Goal: Task Accomplishment & Management: Use online tool/utility

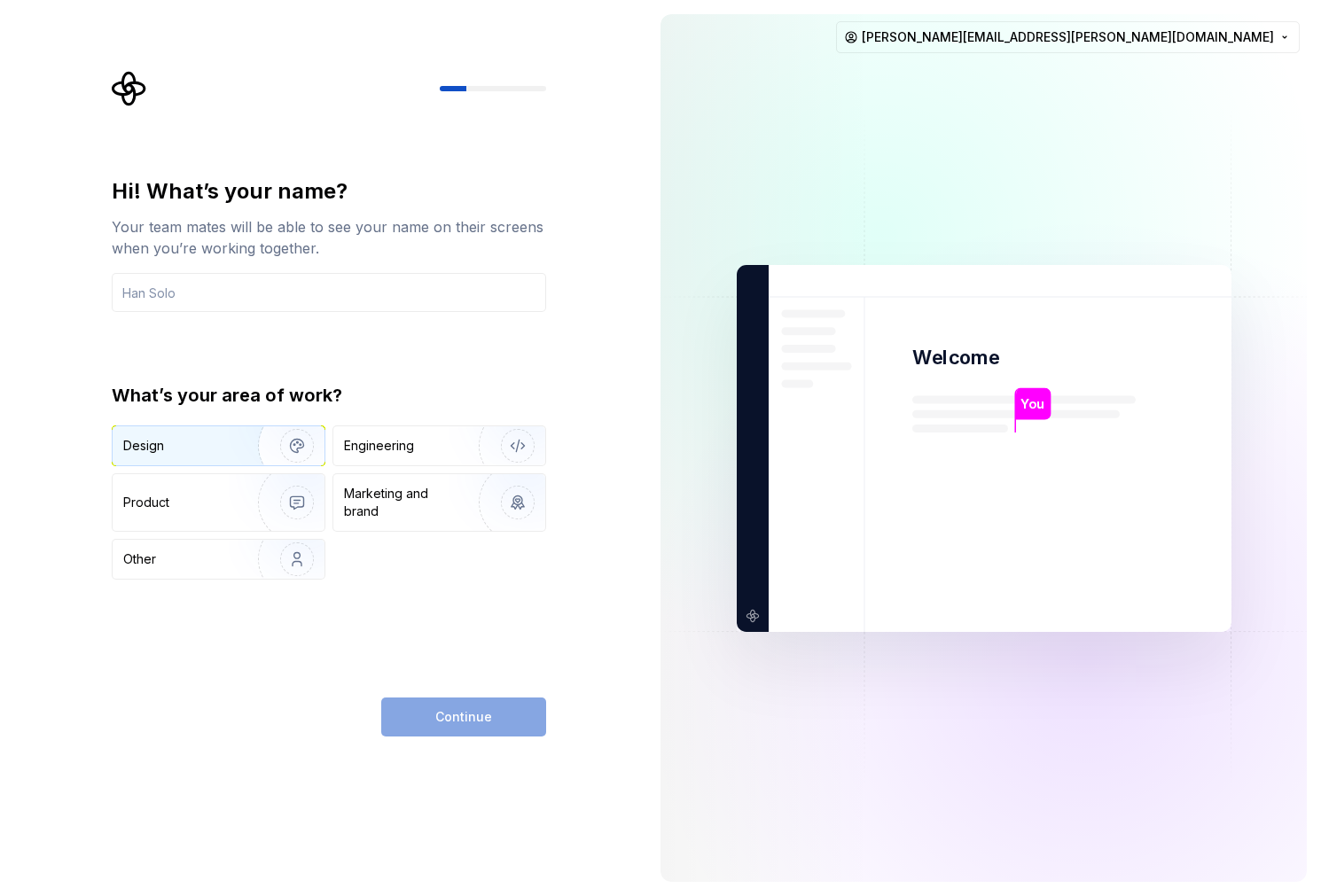
click at [241, 457] on img "button" at bounding box center [285, 445] width 113 height 118
click at [298, 301] on input "text" at bounding box center [329, 293] width 435 height 39
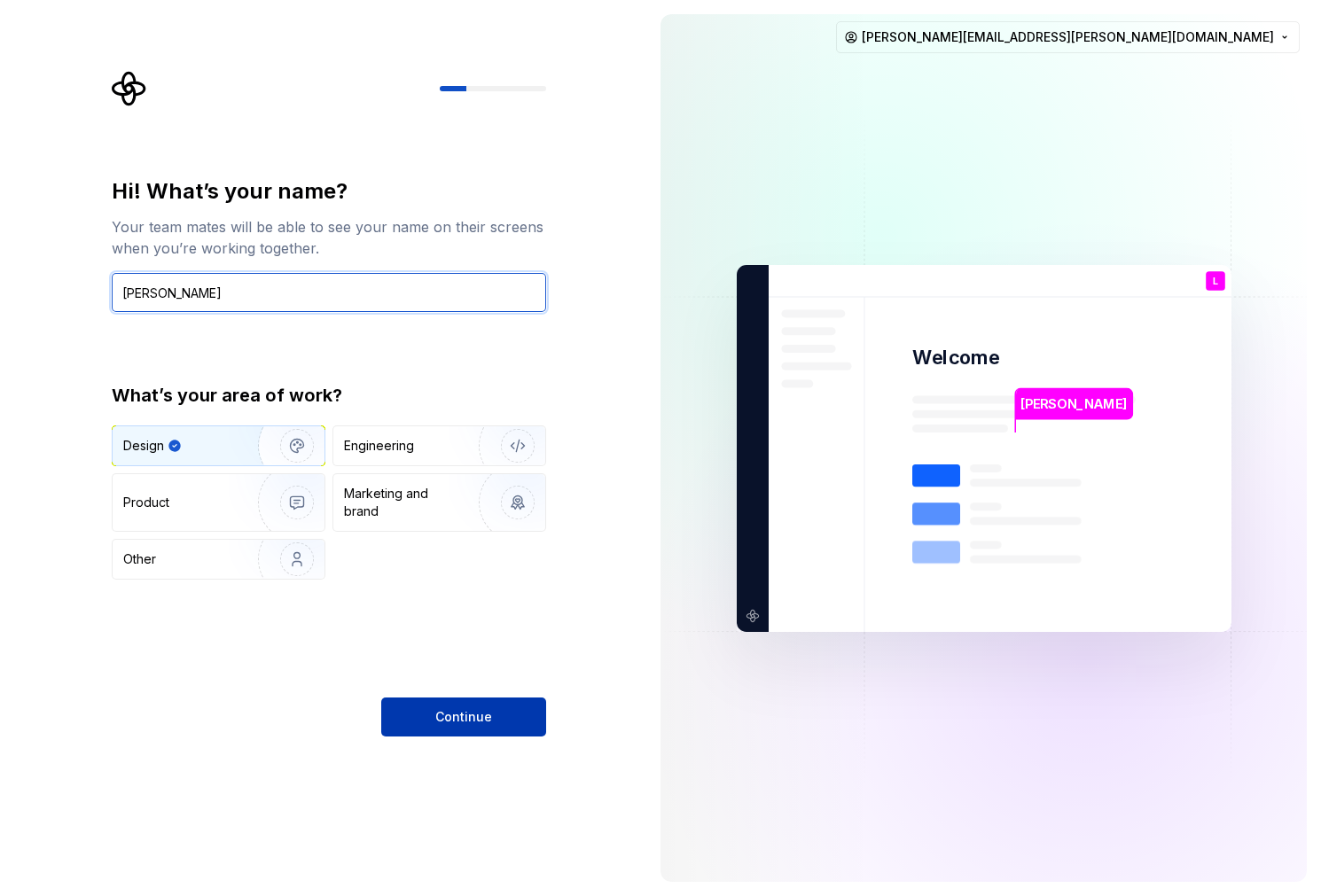
type input "[PERSON_NAME]"
click at [481, 716] on span "Continue" at bounding box center [464, 717] width 57 height 18
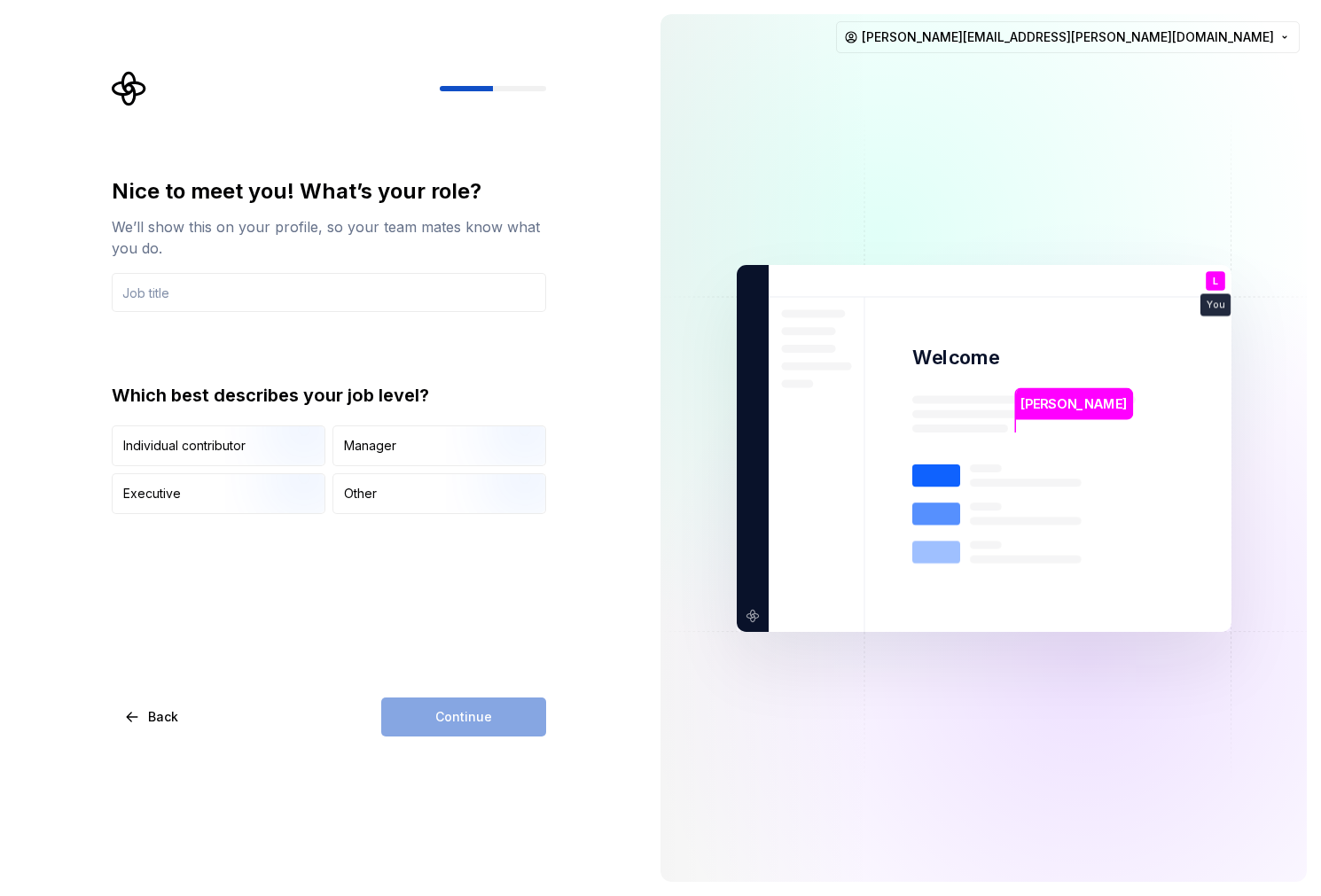
click at [458, 314] on div "Nice to meet you! What’s your role? We’ll show this on your profile, so your te…" at bounding box center [329, 346] width 435 height 337
click at [444, 313] on div "Nice to meet you! What’s your role? We’ll show this on your profile, so your te…" at bounding box center [329, 346] width 435 height 337
click at [444, 300] on input "text" at bounding box center [329, 293] width 435 height 39
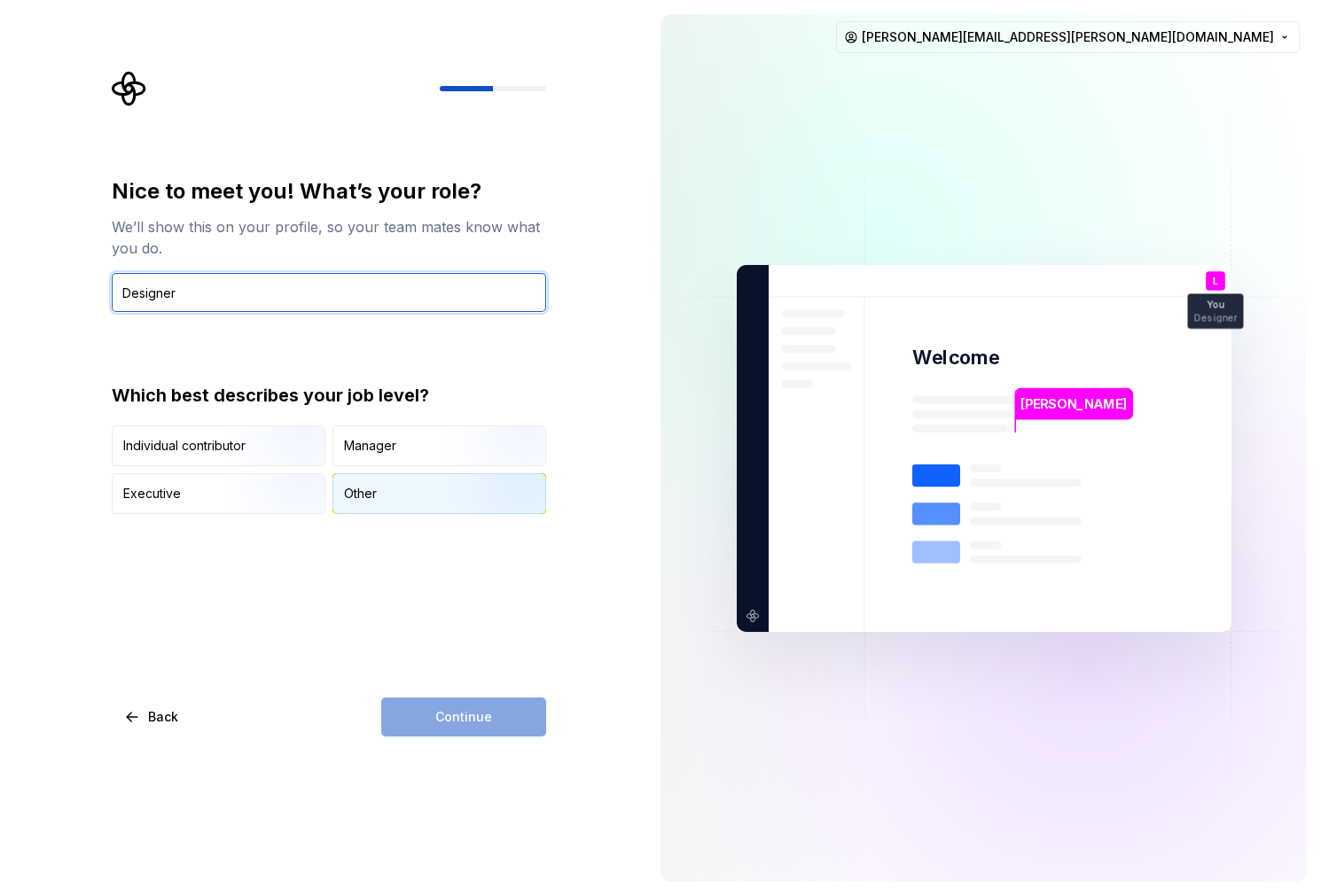
type input "Designer"
click at [353, 497] on div "Other" at bounding box center [360, 493] width 33 height 18
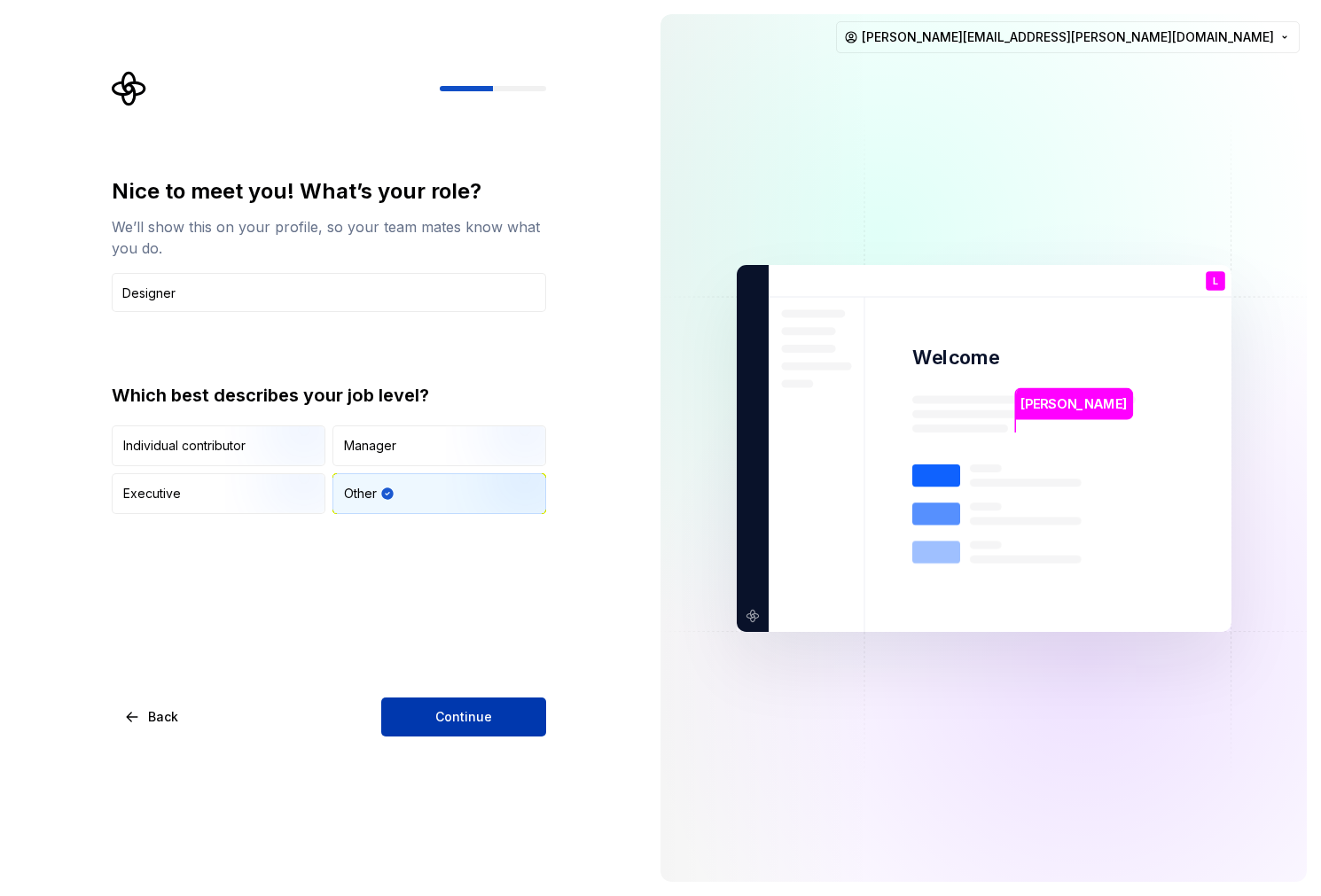
click at [484, 728] on button "Continue" at bounding box center [463, 717] width 165 height 39
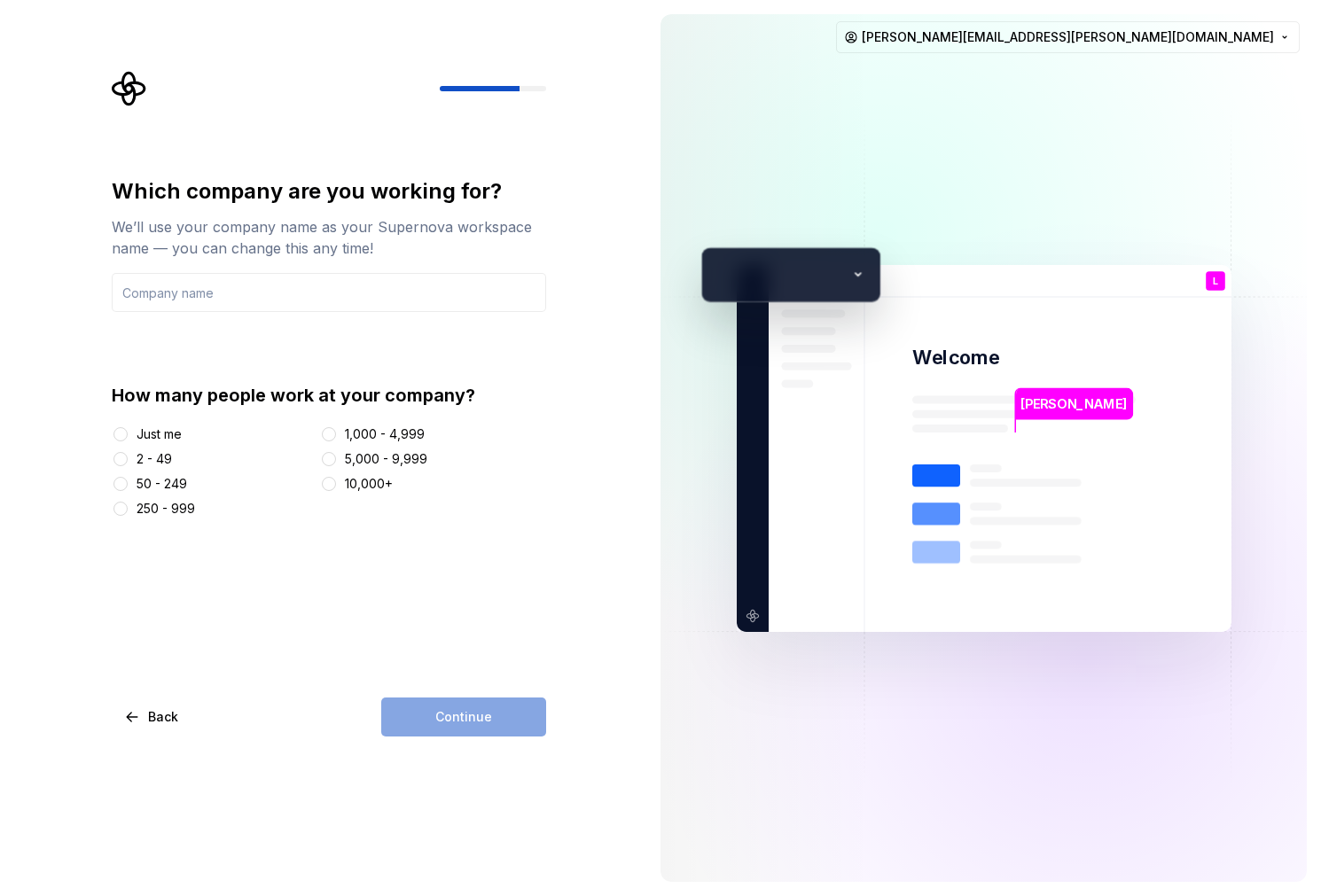
click at [161, 436] on div "Just me" at bounding box center [159, 435] width 45 height 18
click at [127, 436] on button "Just me" at bounding box center [120, 435] width 14 height 14
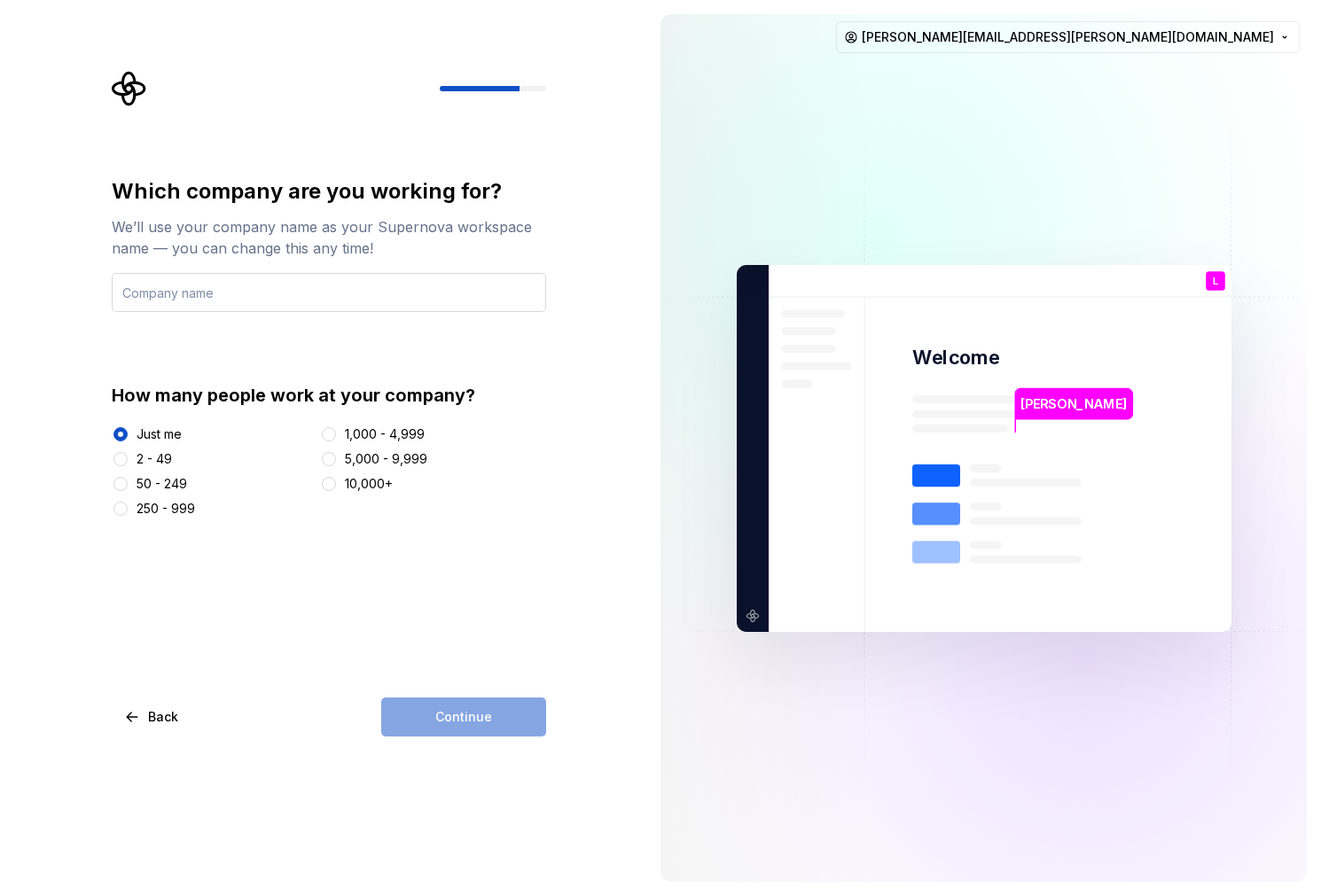
click at [265, 300] on input "text" at bounding box center [329, 293] width 435 height 39
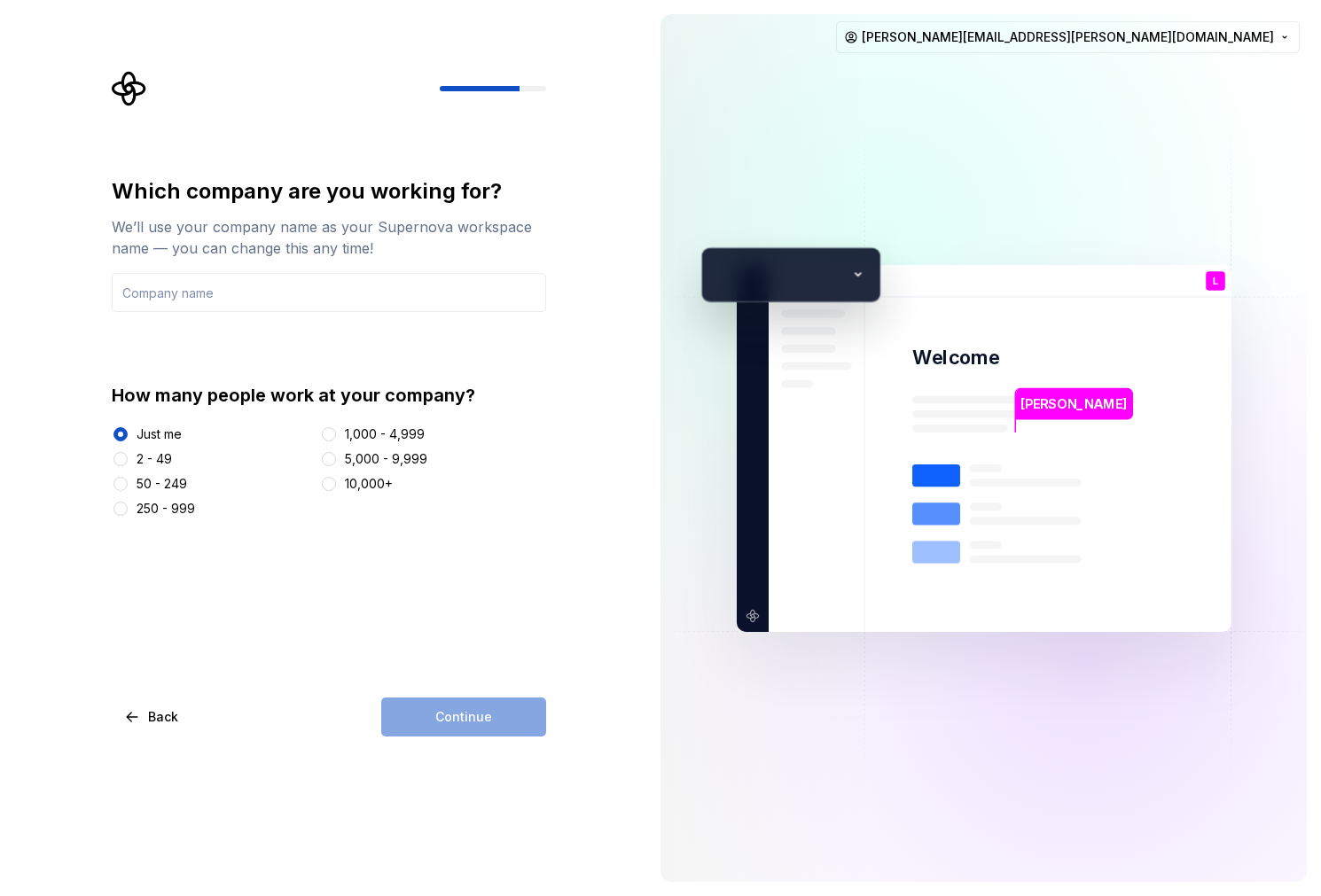
click at [159, 474] on div "Just me 2 - 49 50 - 249 250 - 999 1,000 - 4,999 5,000 - 9,999 10,000+" at bounding box center [329, 472] width 435 height 93
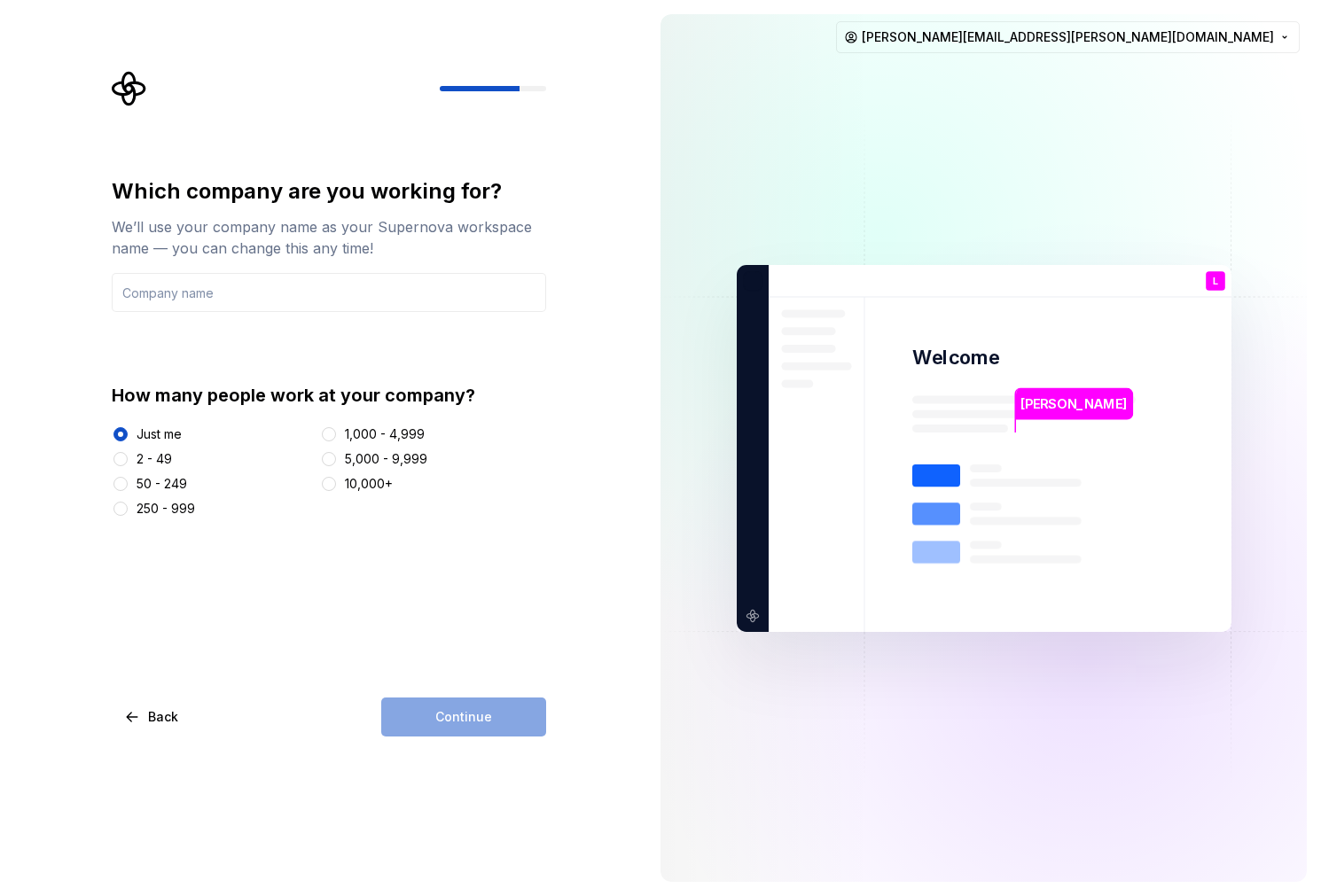
click at [159, 467] on div "2 - 49" at bounding box center [154, 460] width 36 height 18
click at [127, 466] on button "2 - 49" at bounding box center [120, 460] width 14 height 14
click at [247, 297] on input "text" at bounding box center [329, 293] width 435 height 39
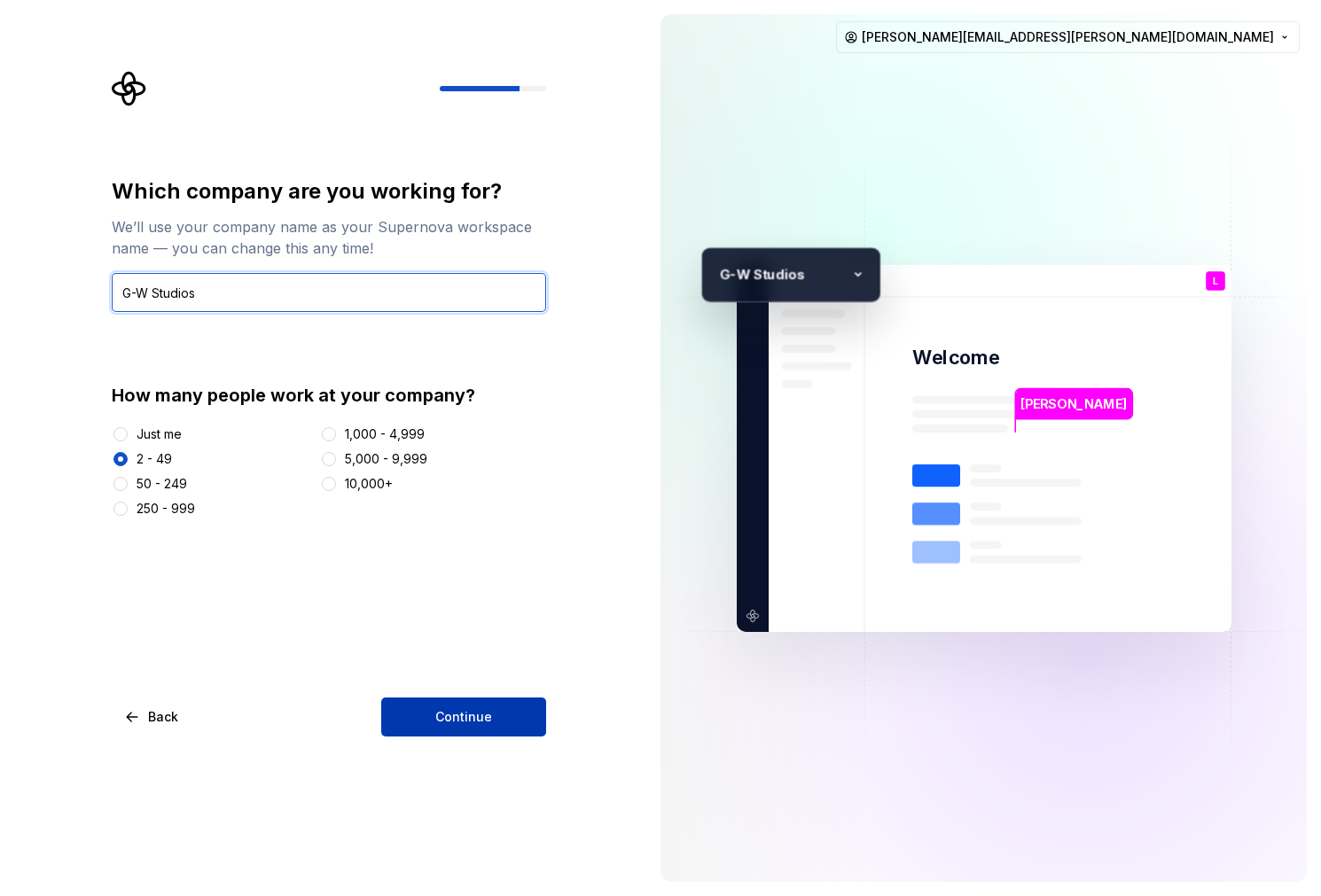
type input "G-W Studios"
click at [425, 734] on button "Continue" at bounding box center [463, 717] width 165 height 39
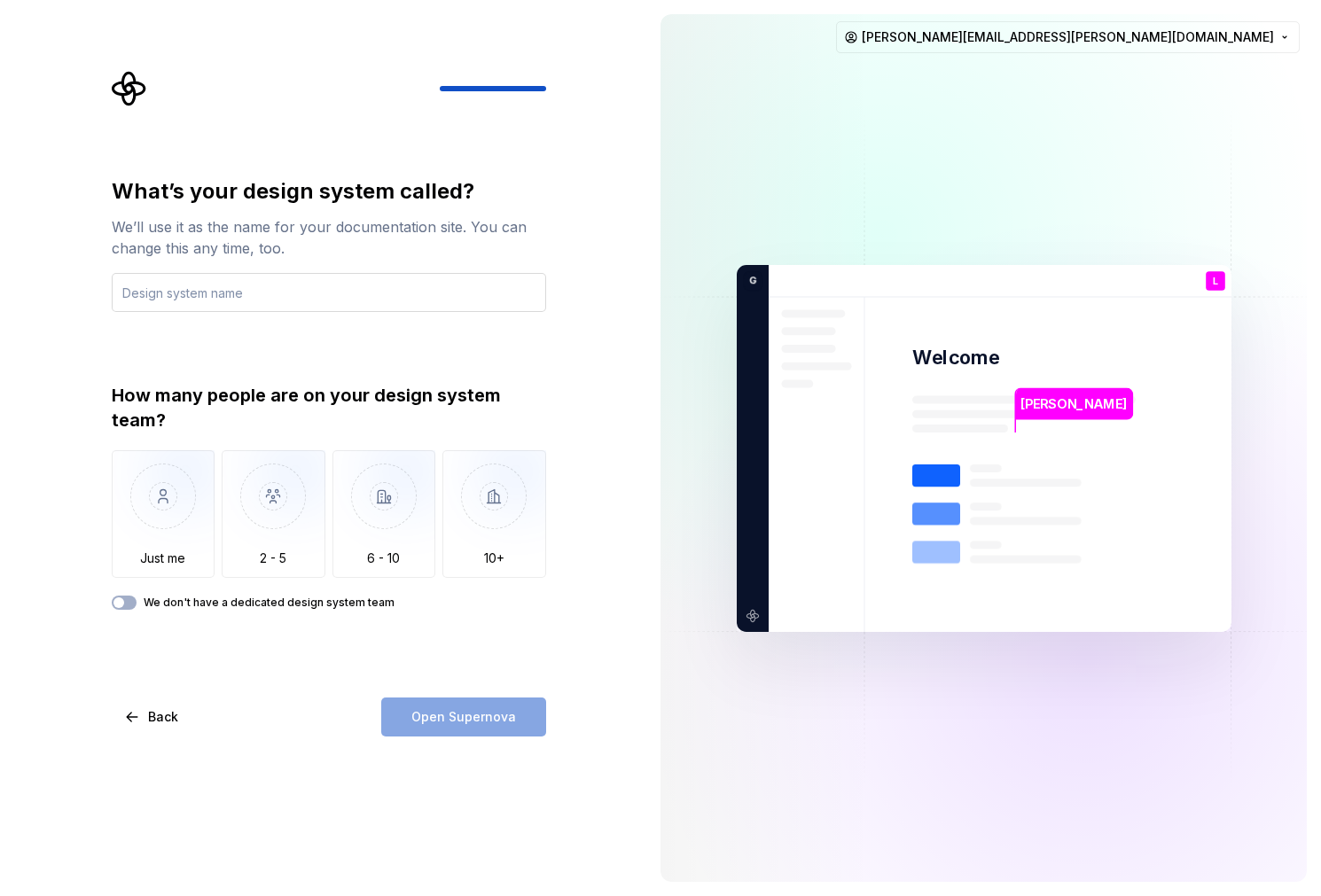
click at [331, 297] on input "text" at bounding box center [329, 293] width 435 height 39
click at [331, 298] on input "text" at bounding box center [329, 293] width 435 height 39
type input "G-W UI kit"
click at [167, 549] on img "button" at bounding box center [163, 509] width 103 height 118
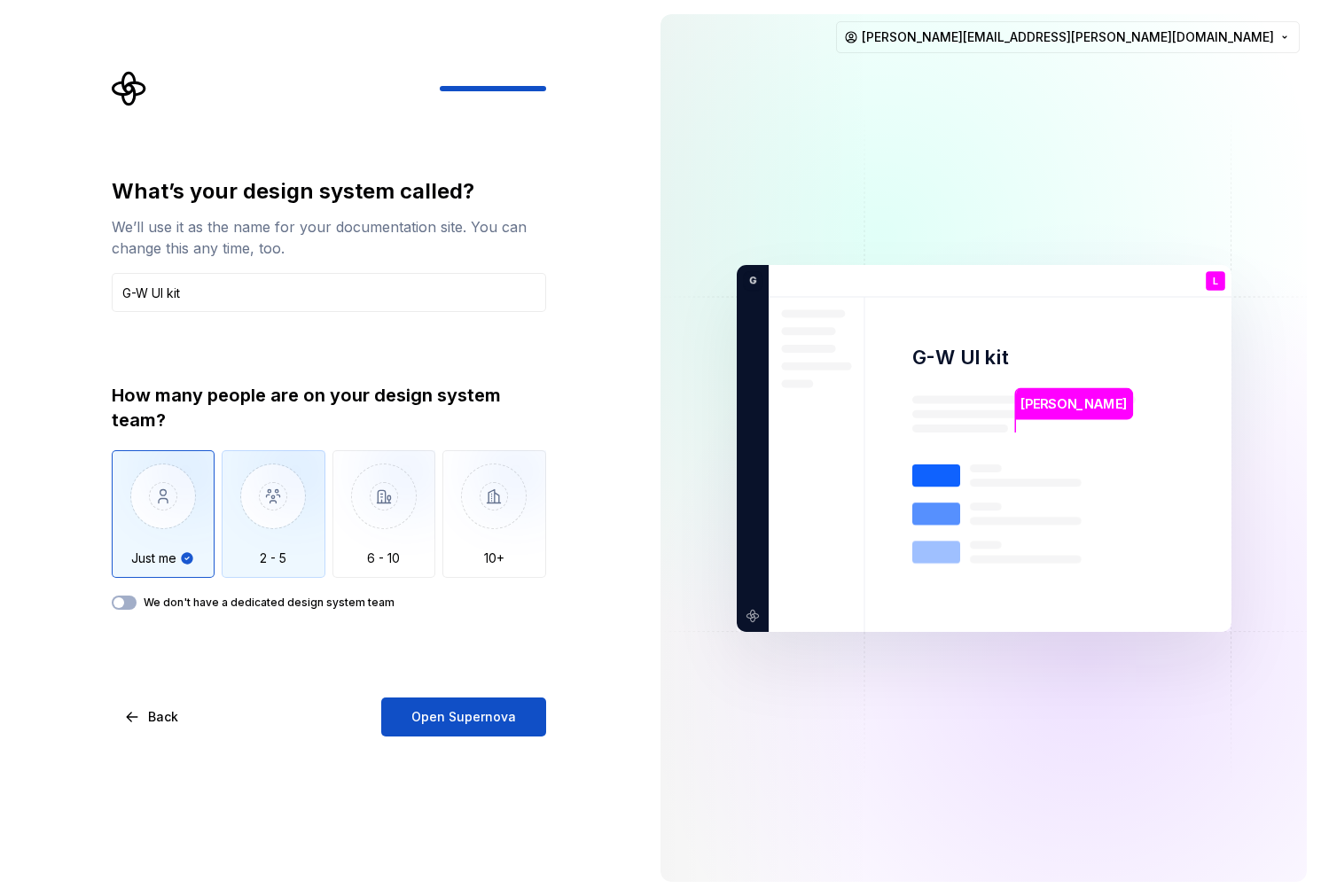
click at [298, 533] on img "button" at bounding box center [273, 509] width 103 height 118
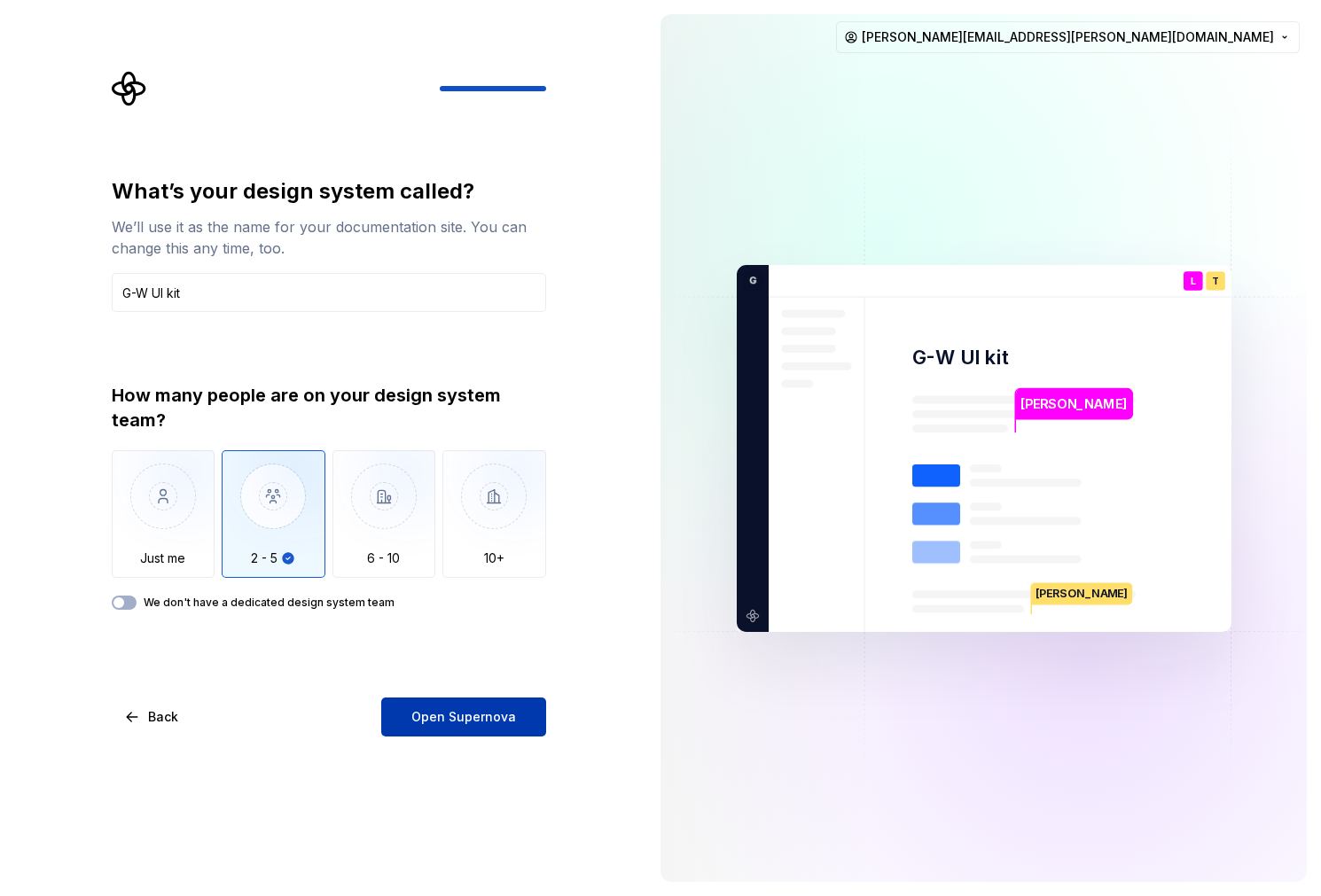
click at [451, 718] on span "Open Supernova" at bounding box center [463, 717] width 104 height 18
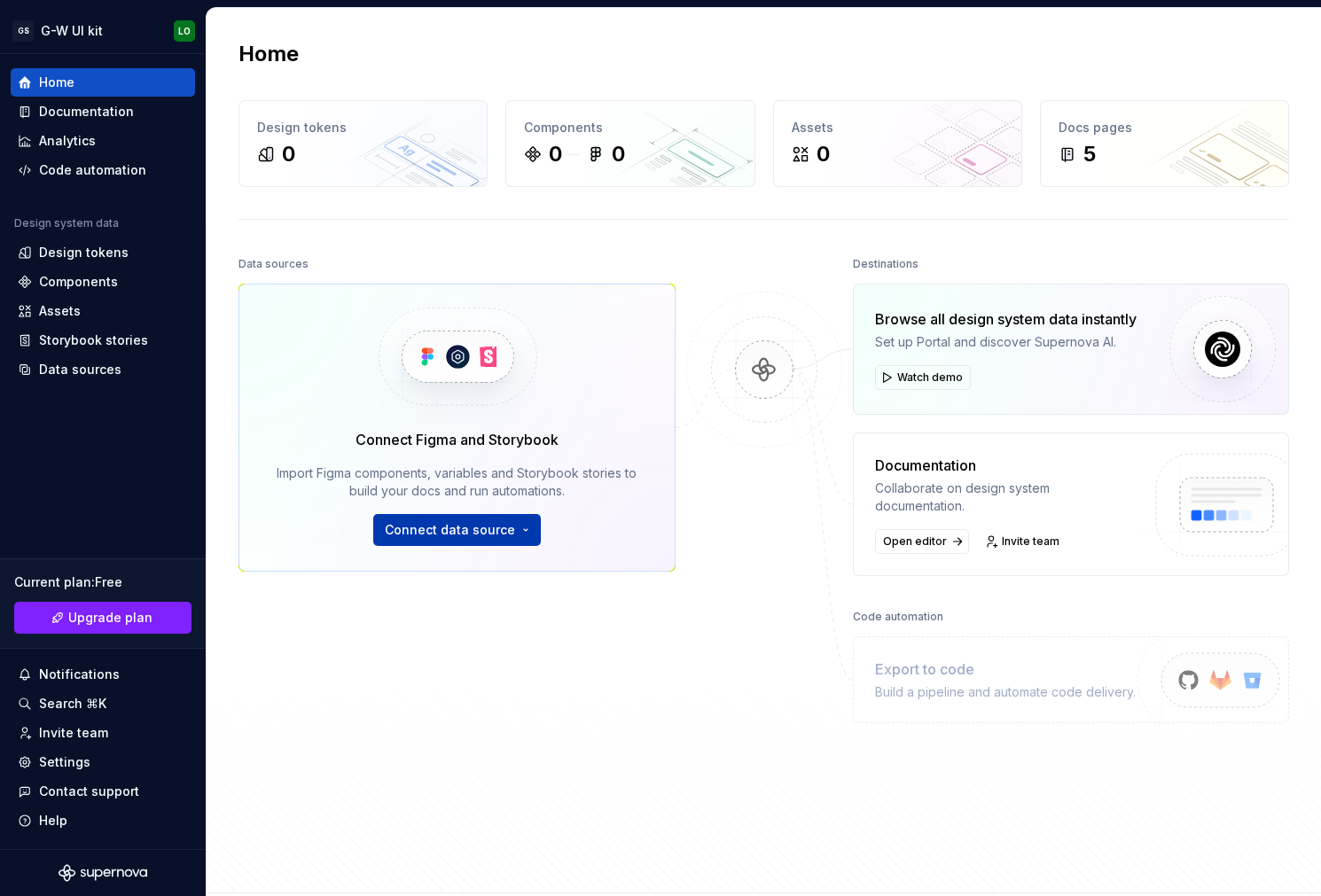
click at [456, 538] on span "Connect data source" at bounding box center [450, 530] width 130 height 18
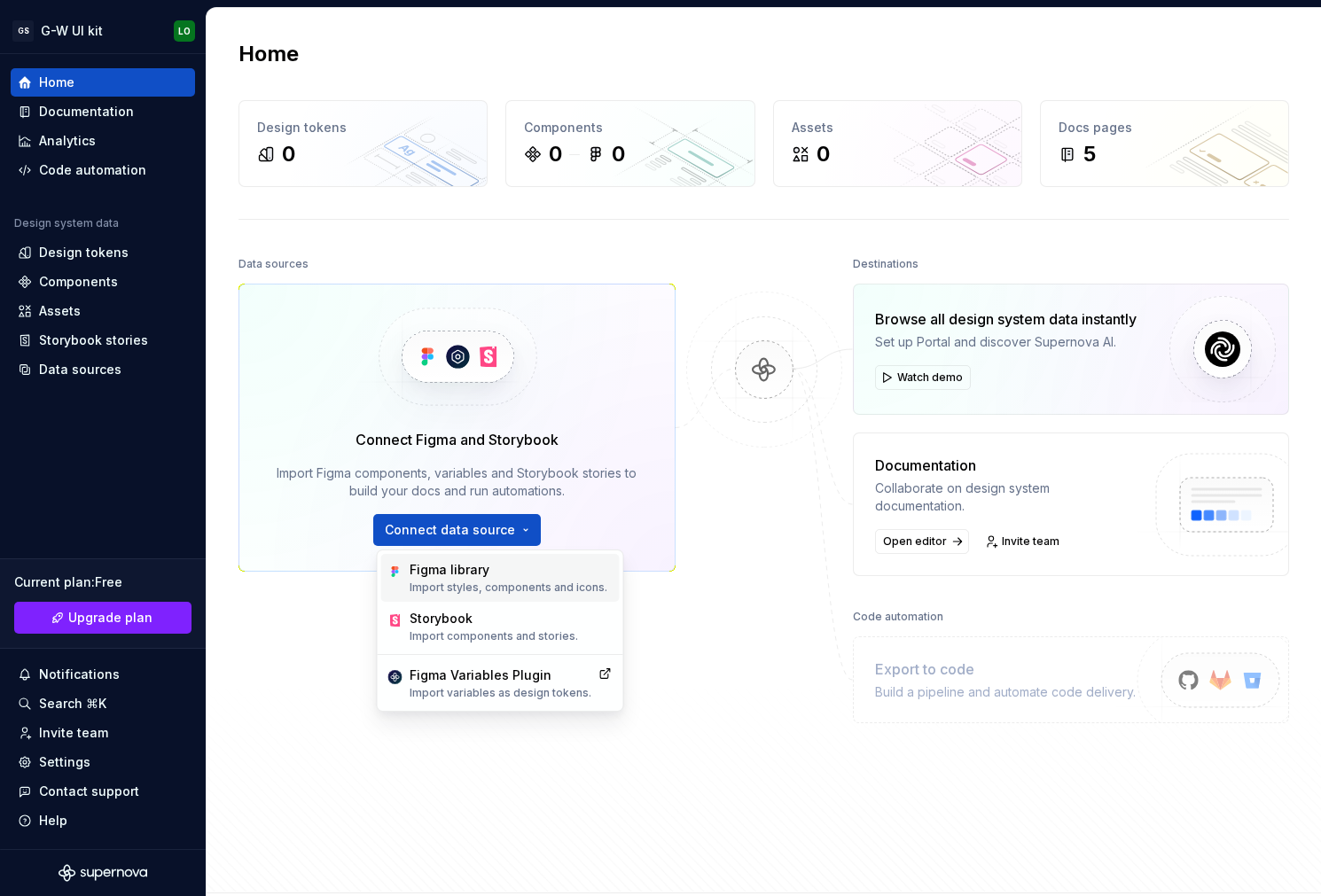
click at [454, 584] on p "Import styles, components and icons." at bounding box center [509, 588] width 198 height 14
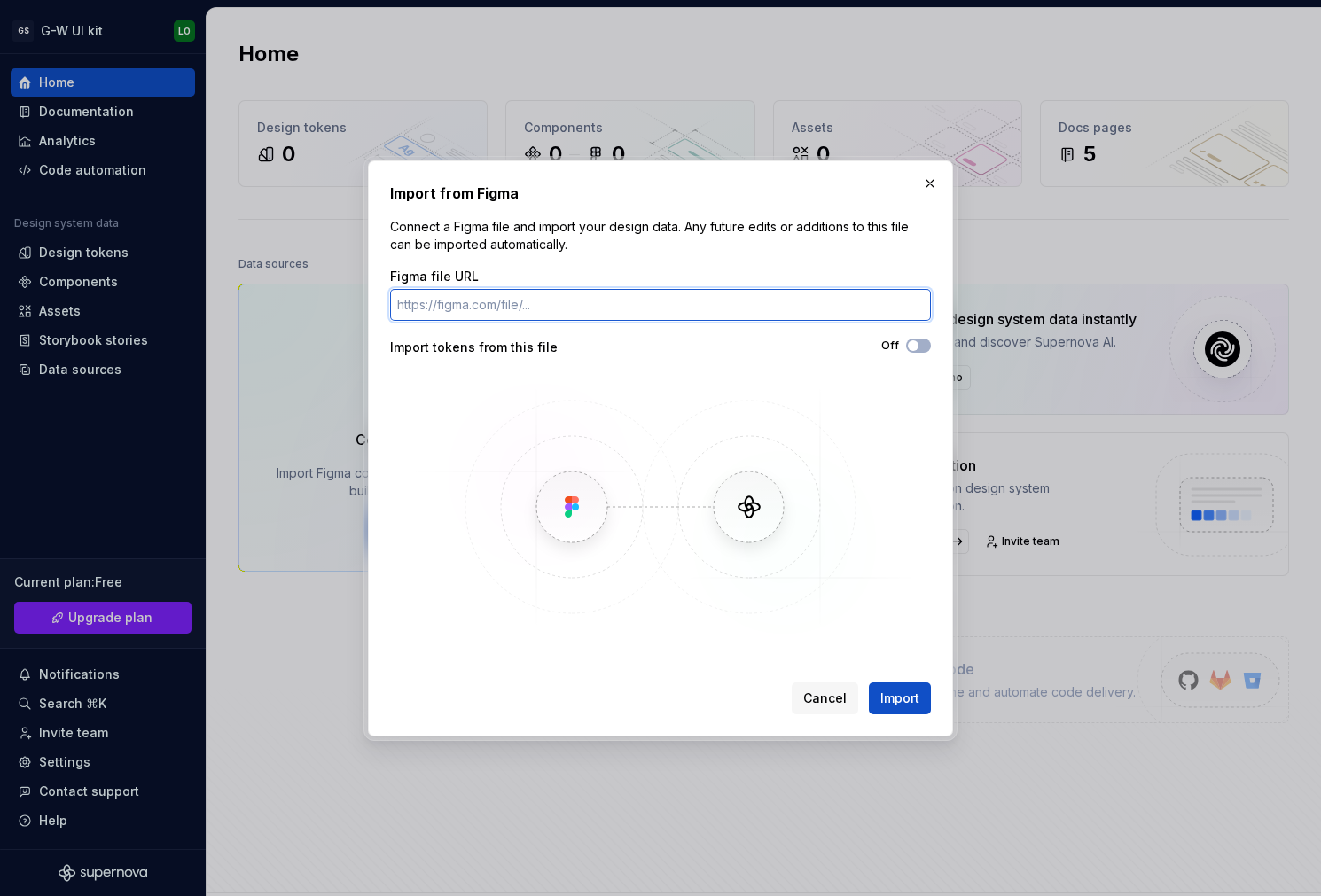
paste input "[URL][DOMAIN_NAME]"
type input "[URL][DOMAIN_NAME]"
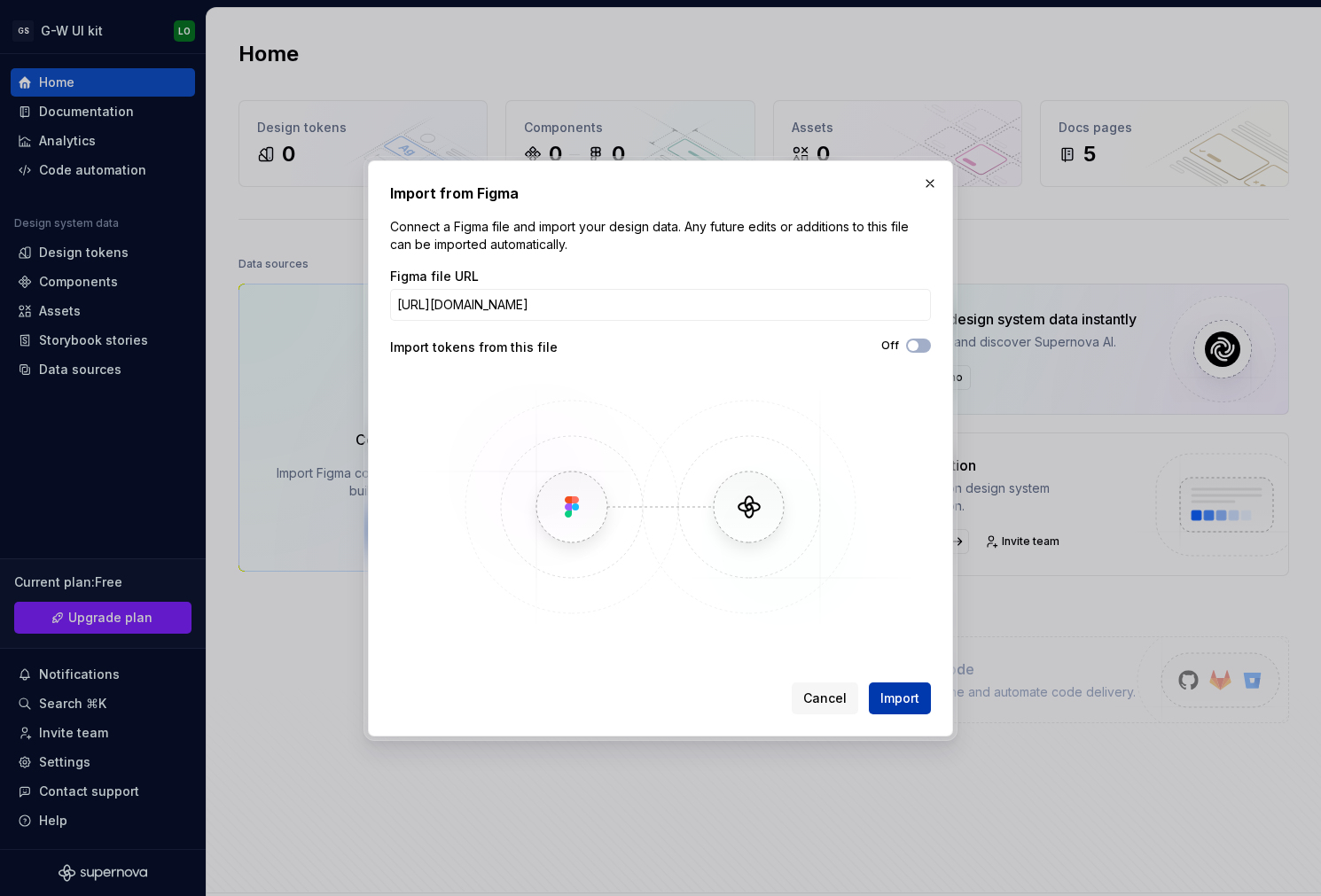
scroll to position [0, 0]
click at [884, 694] on span "Import" at bounding box center [900, 698] width 39 height 18
click at [900, 705] on span "Import" at bounding box center [900, 698] width 39 height 18
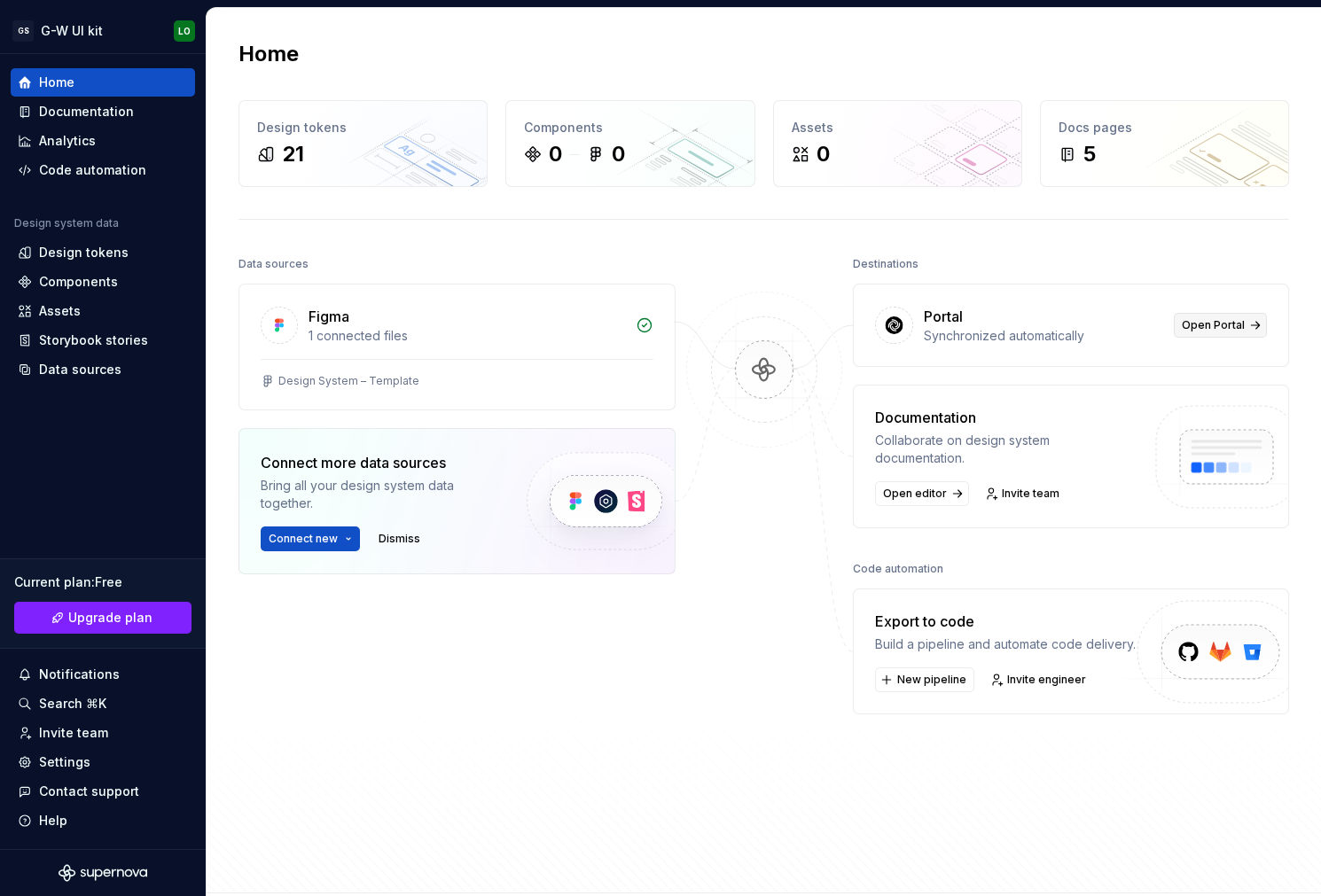
click at [1225, 324] on span "Open Portal" at bounding box center [1213, 325] width 63 height 14
click at [573, 337] on div "1 connected files" at bounding box center [466, 336] width 316 height 18
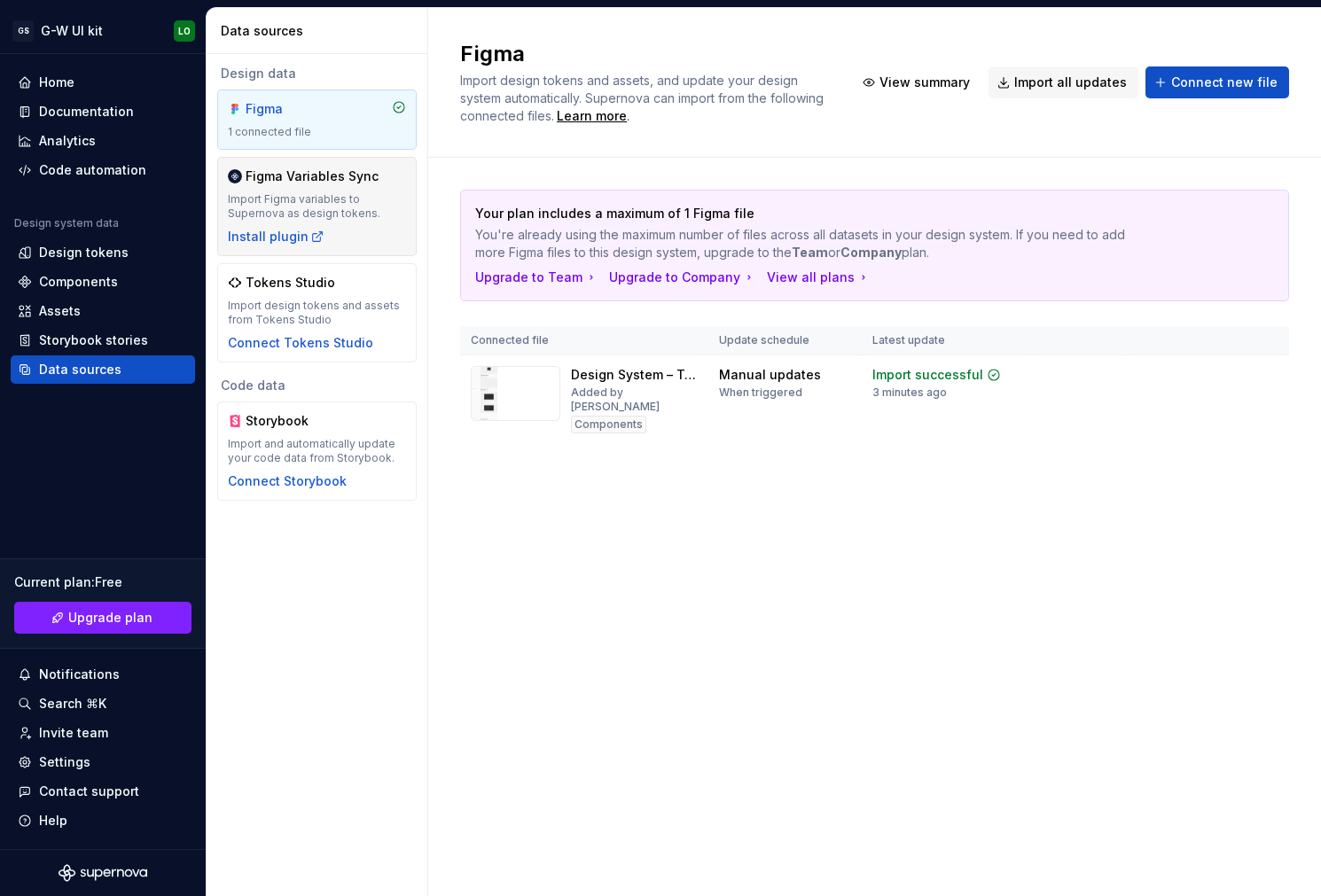
click at [340, 214] on div "Import Figma variables to Supernova as design tokens." at bounding box center [317, 207] width 178 height 29
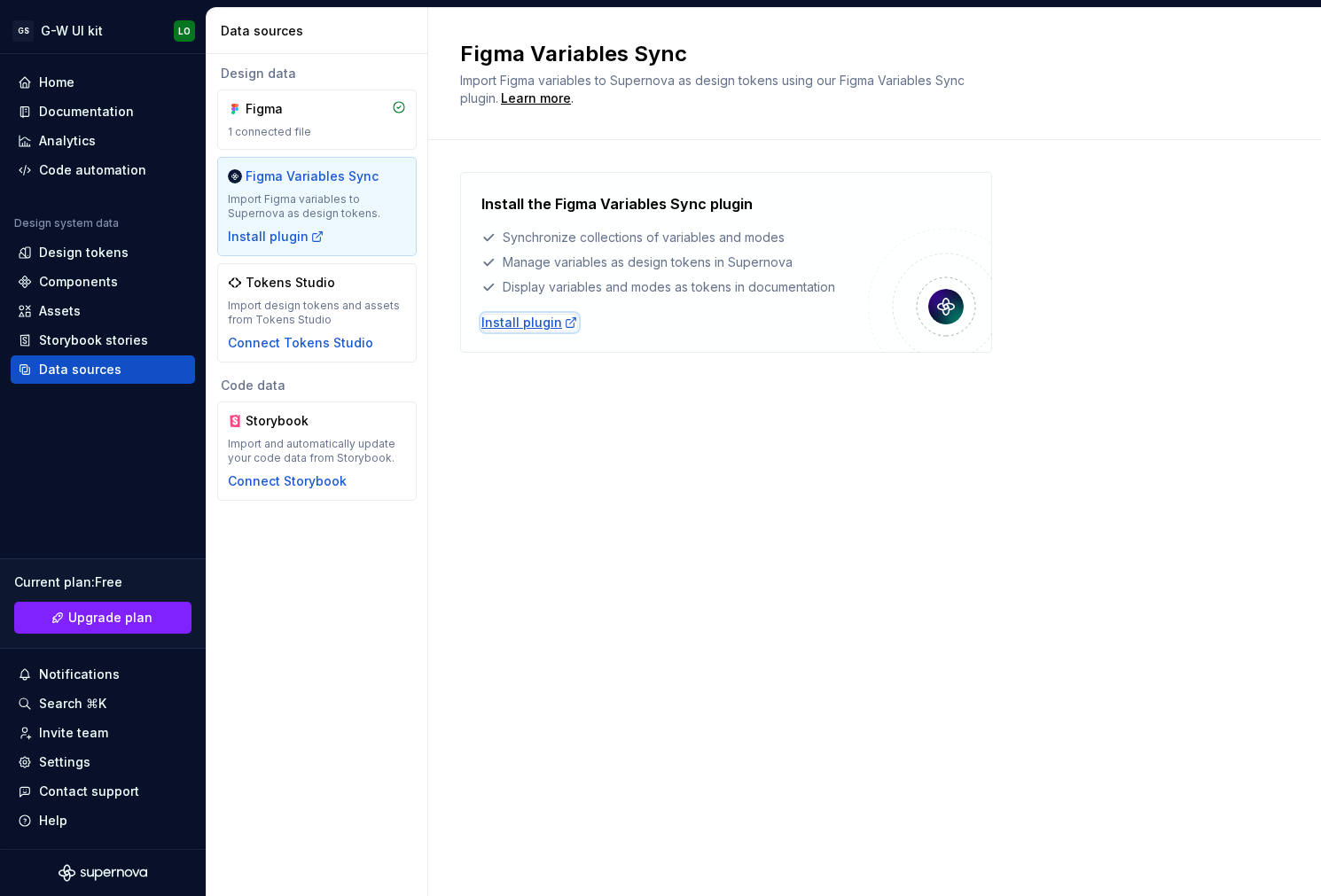
click at [545, 328] on div "Install plugin" at bounding box center [529, 322] width 96 height 18
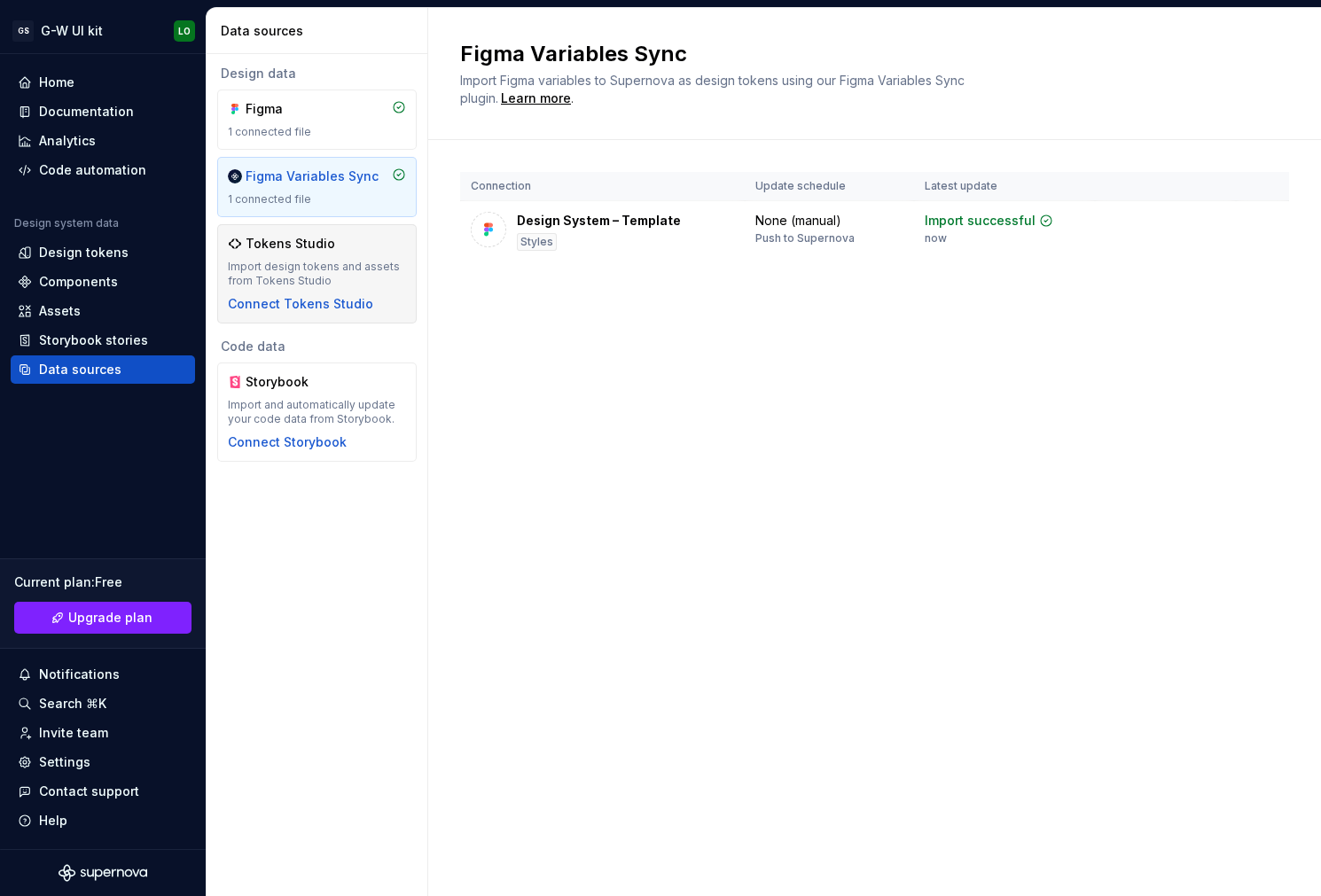
click at [379, 277] on div "Import design tokens and assets from Tokens Studio" at bounding box center [317, 274] width 178 height 29
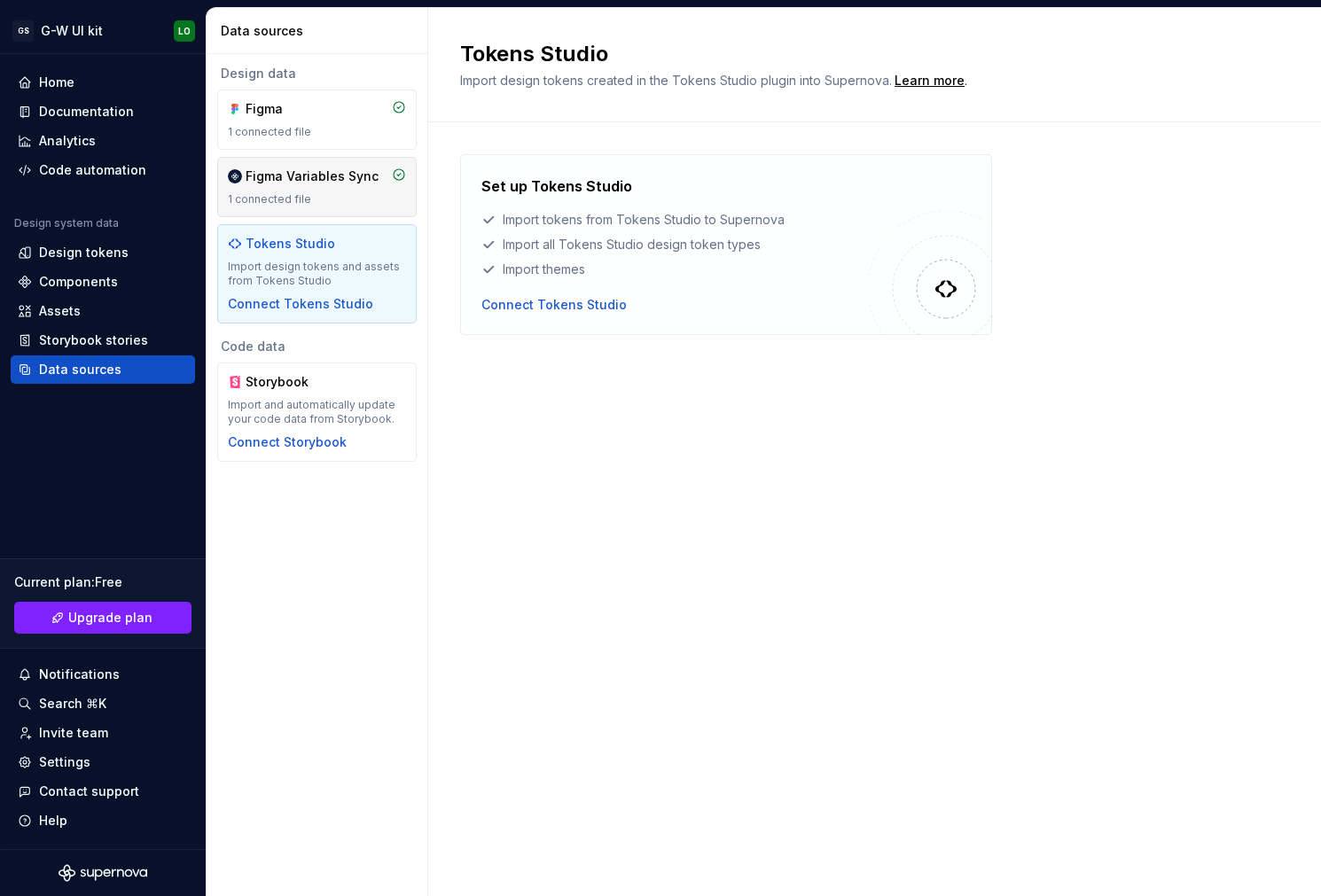
click at [293, 167] on div "Figma Variables Sync 1 connected file" at bounding box center [317, 187] width 200 height 61
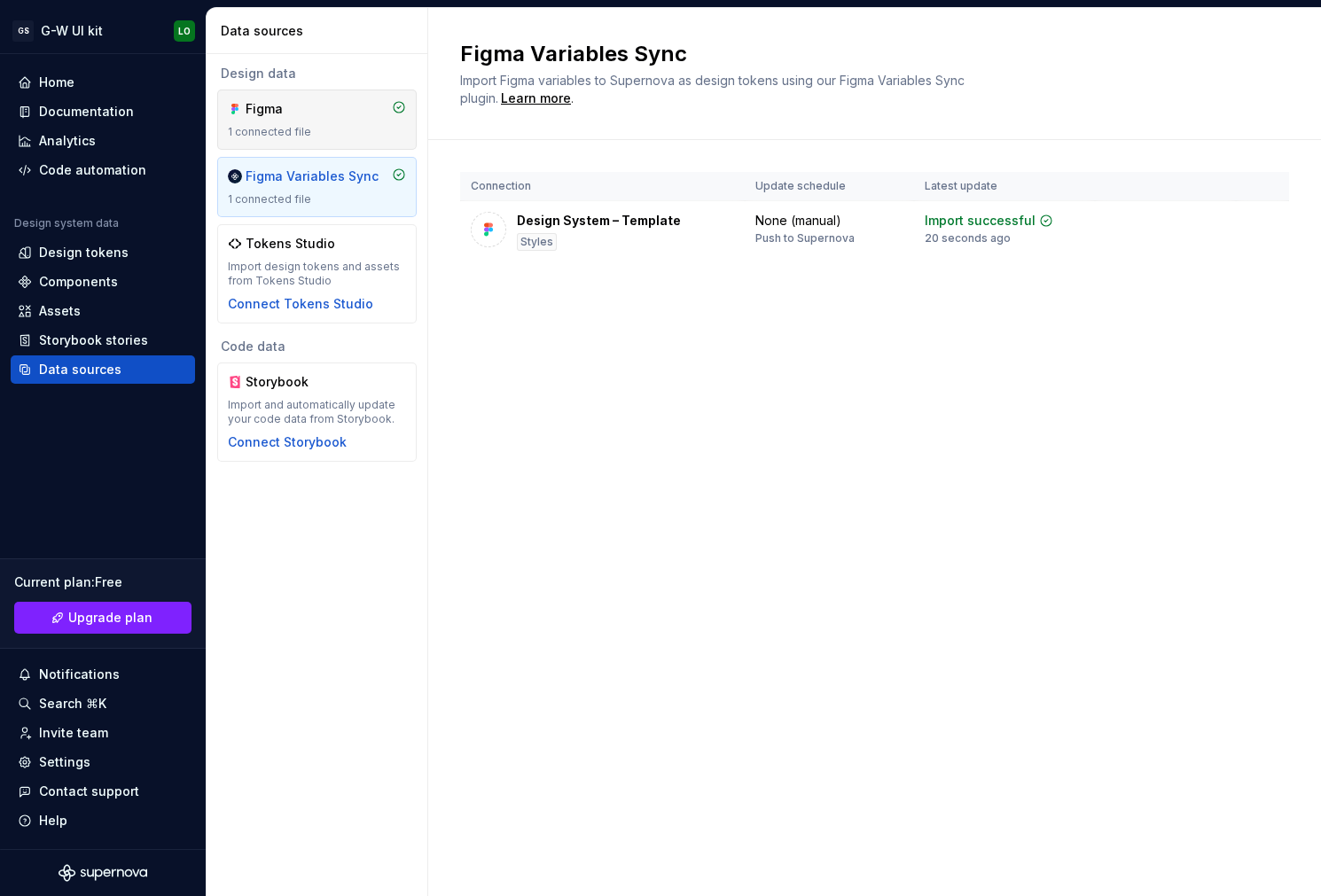
click at [339, 106] on div "Figma" at bounding box center [317, 109] width 178 height 18
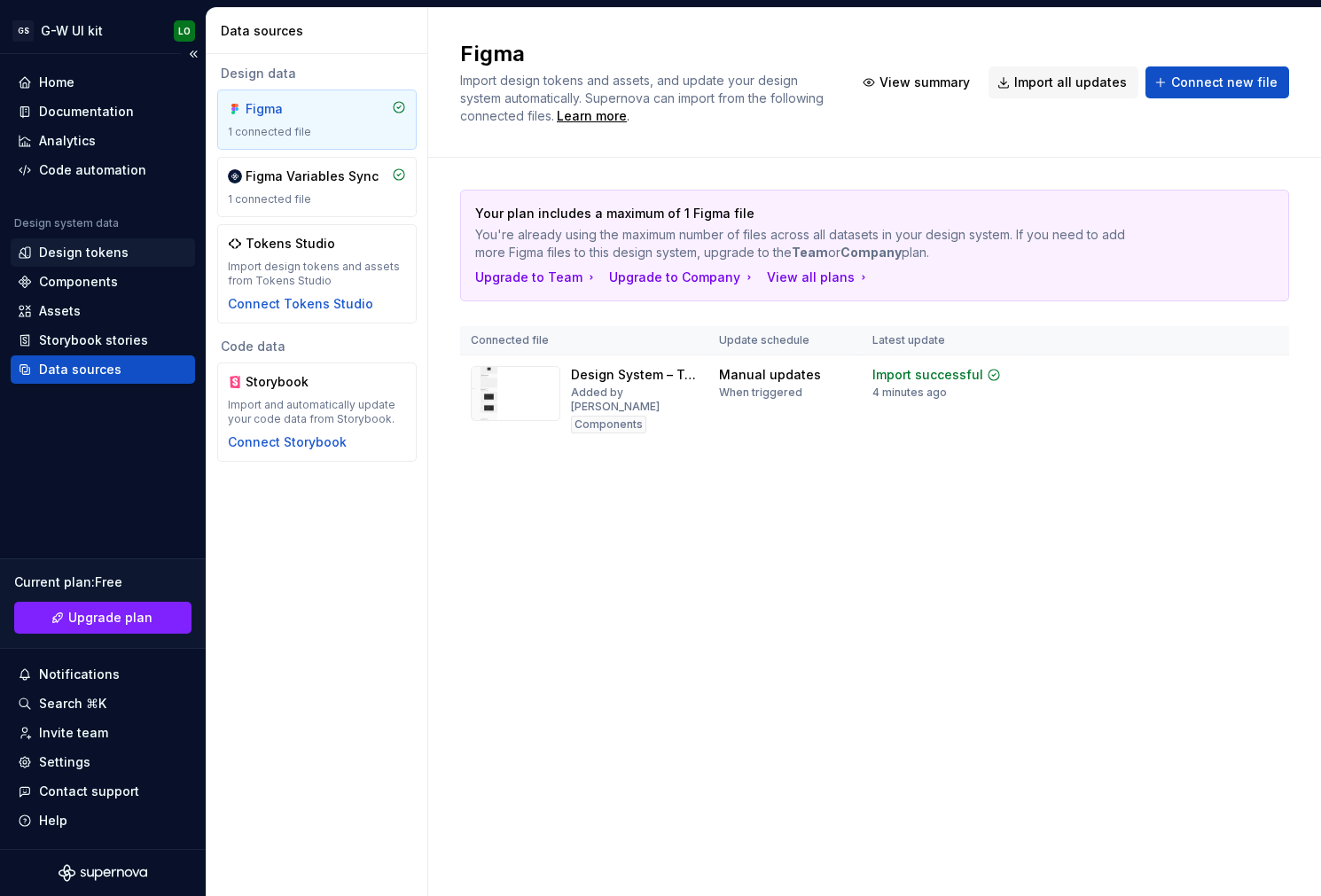
click at [119, 246] on div "Design tokens" at bounding box center [84, 253] width 90 height 18
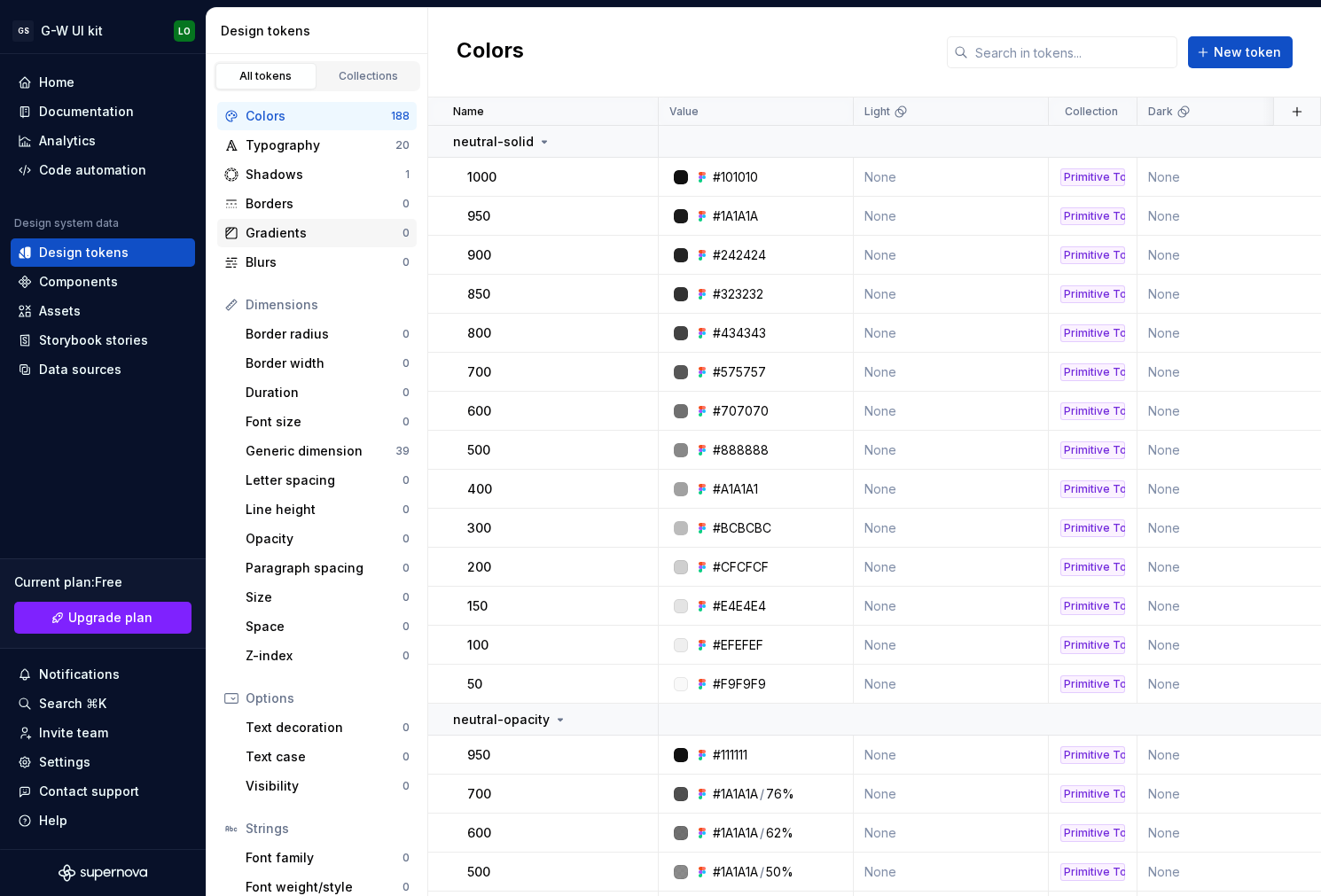
click at [368, 232] on div "Gradients" at bounding box center [324, 233] width 157 height 18
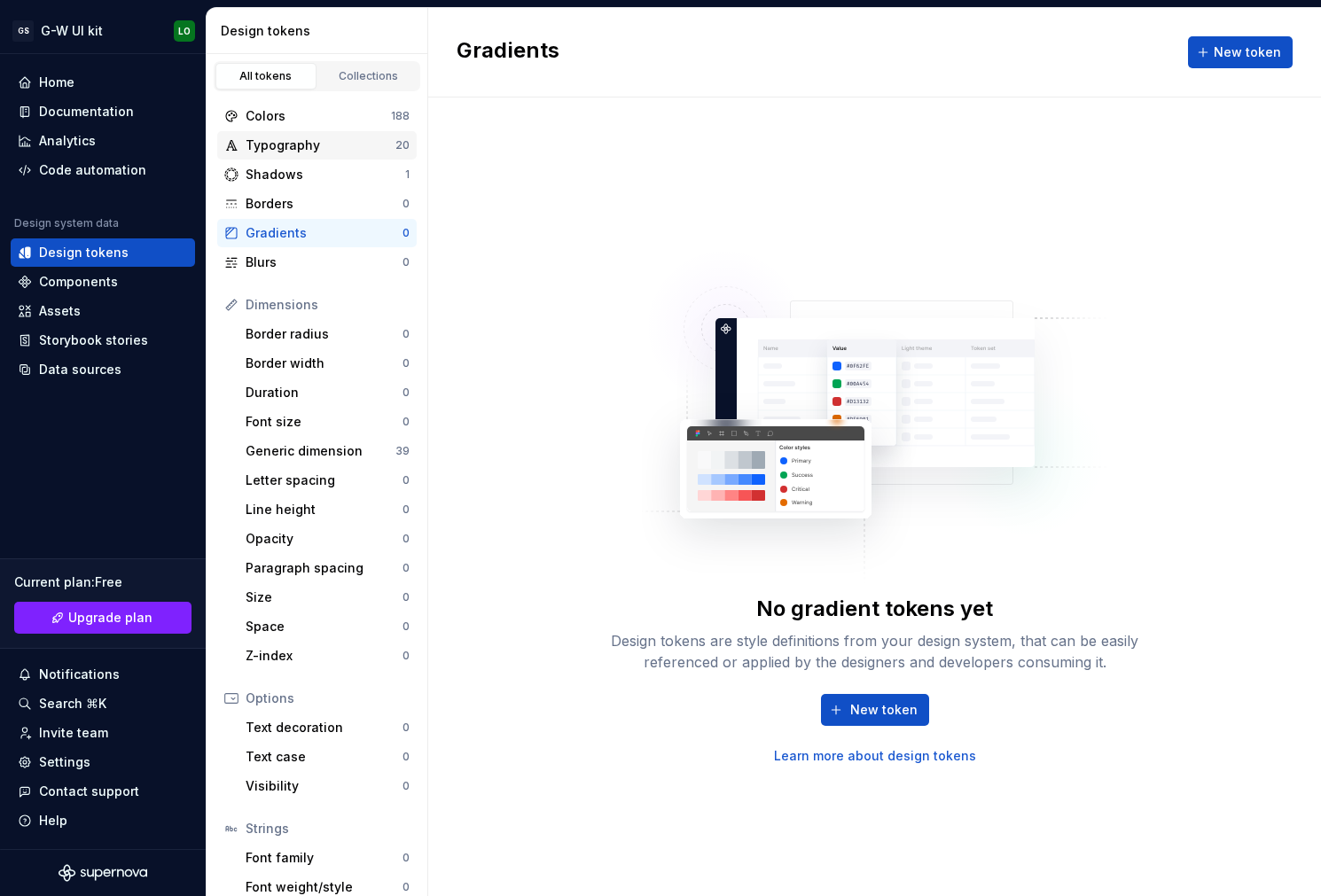
click at [359, 147] on div "Typography" at bounding box center [321, 145] width 150 height 18
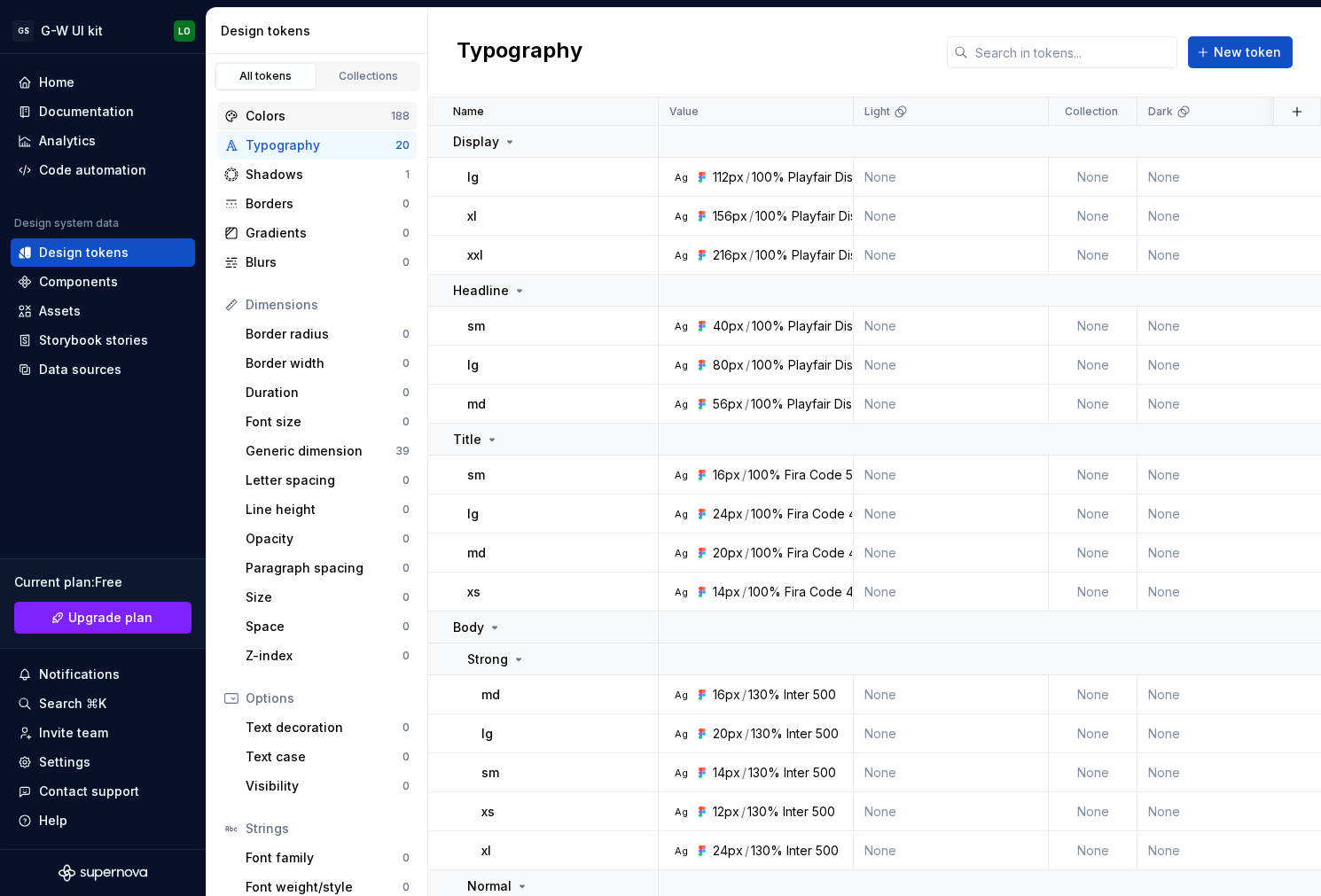
click at [359, 124] on div "Colors" at bounding box center [318, 116] width 145 height 18
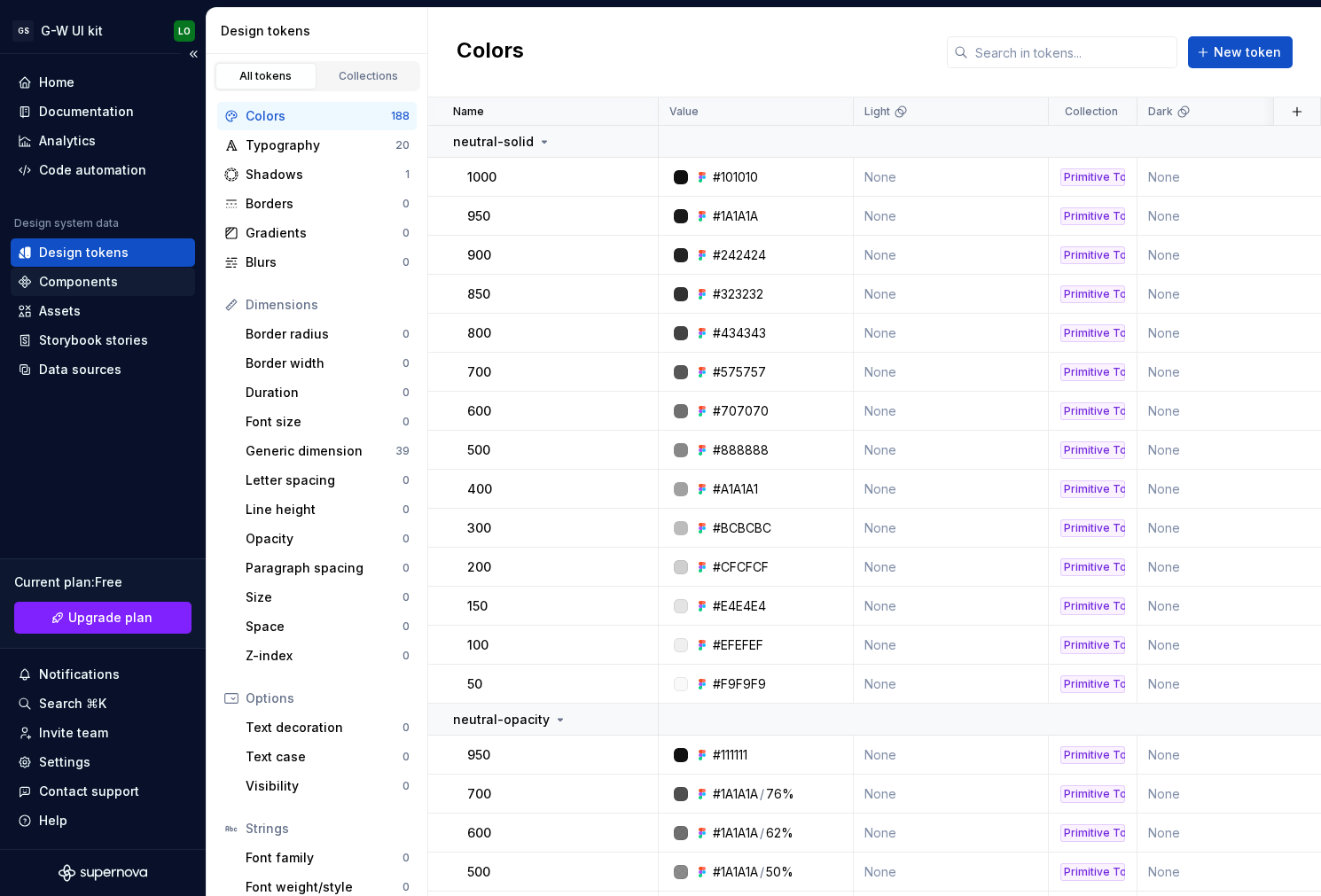
click at [69, 285] on div "Components" at bounding box center [78, 282] width 79 height 18
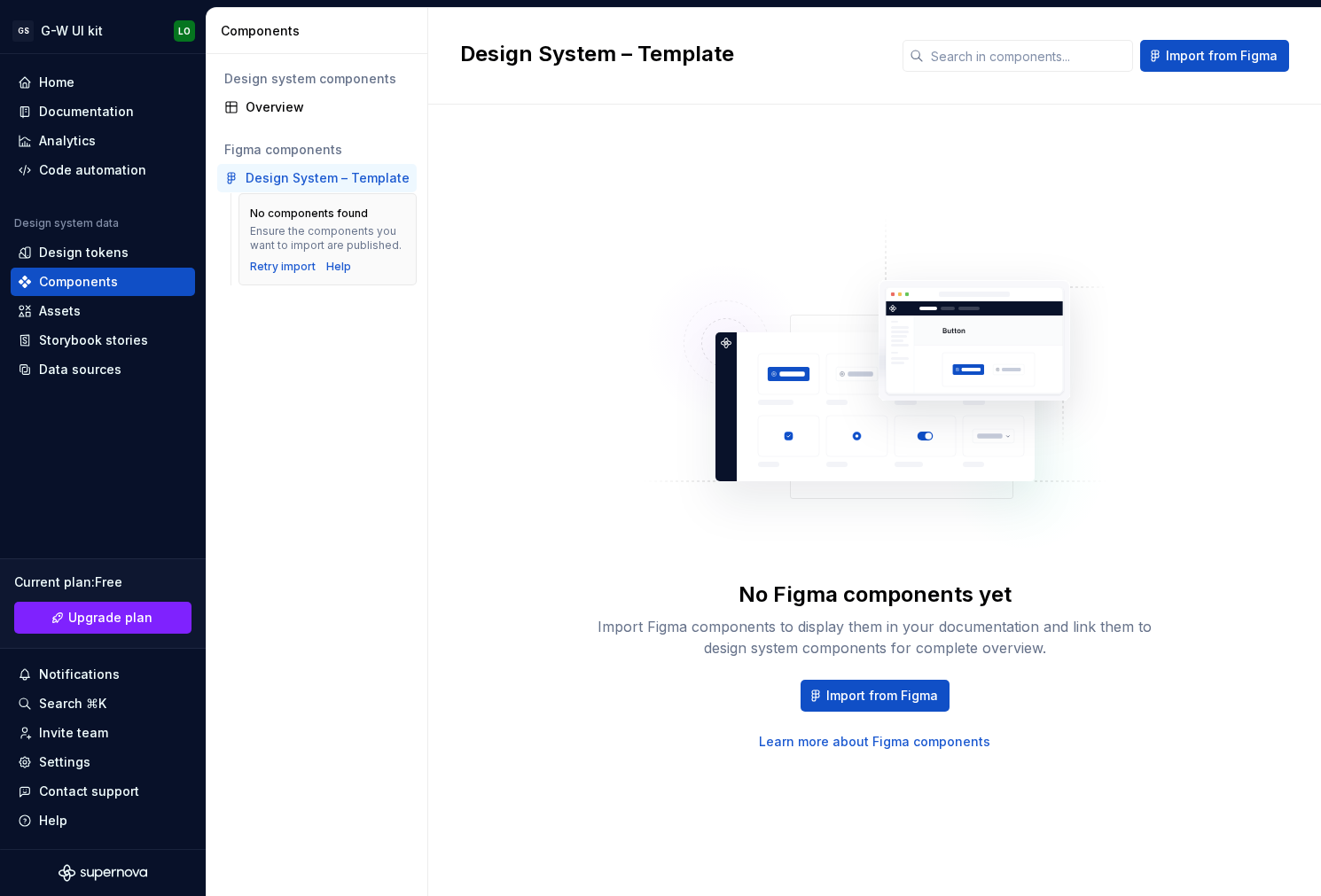
click at [288, 171] on div "Design System – Template" at bounding box center [328, 178] width 164 height 18
click at [308, 97] on div "Overview" at bounding box center [317, 107] width 200 height 29
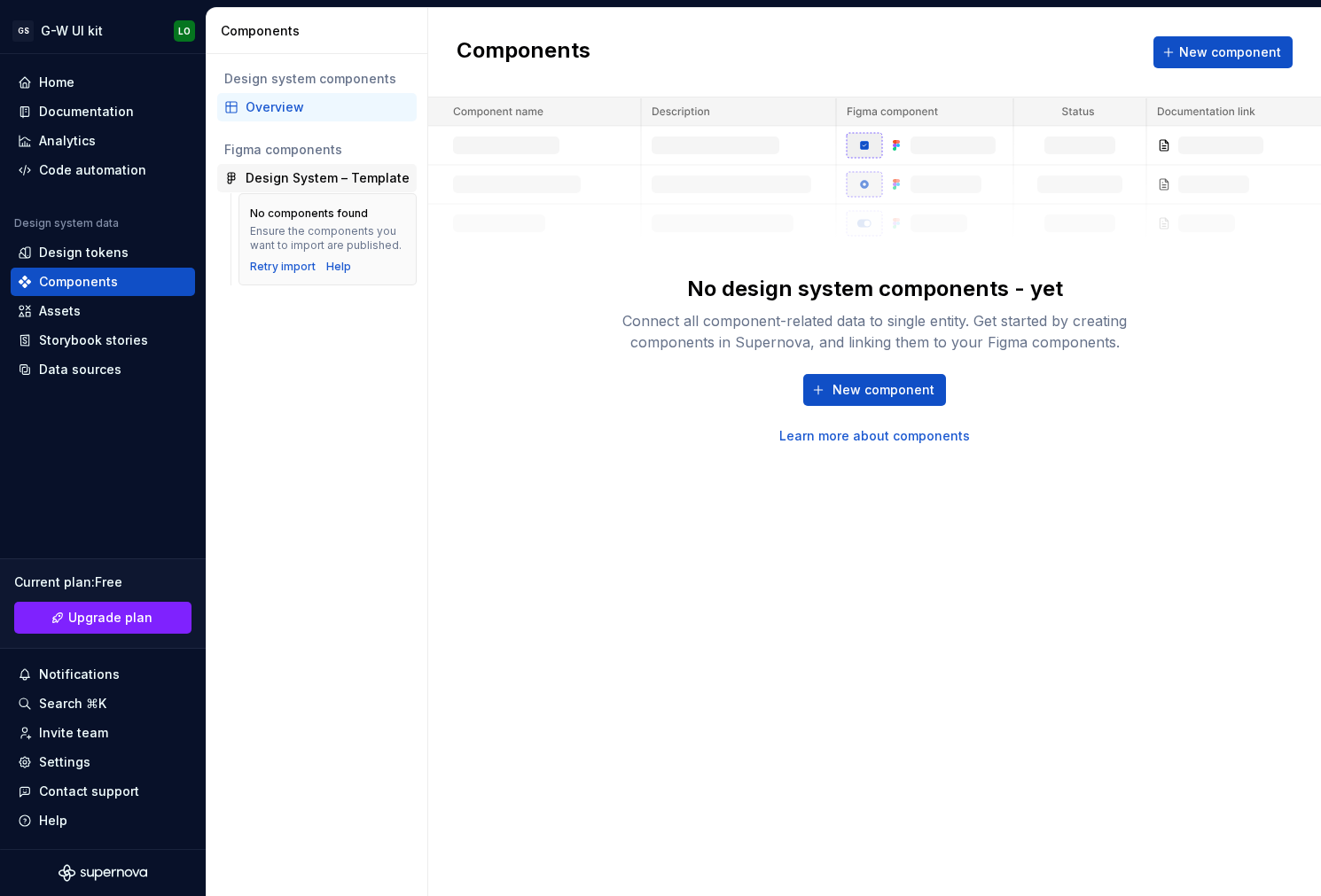
click at [305, 180] on div "Design System – Template" at bounding box center [328, 178] width 164 height 18
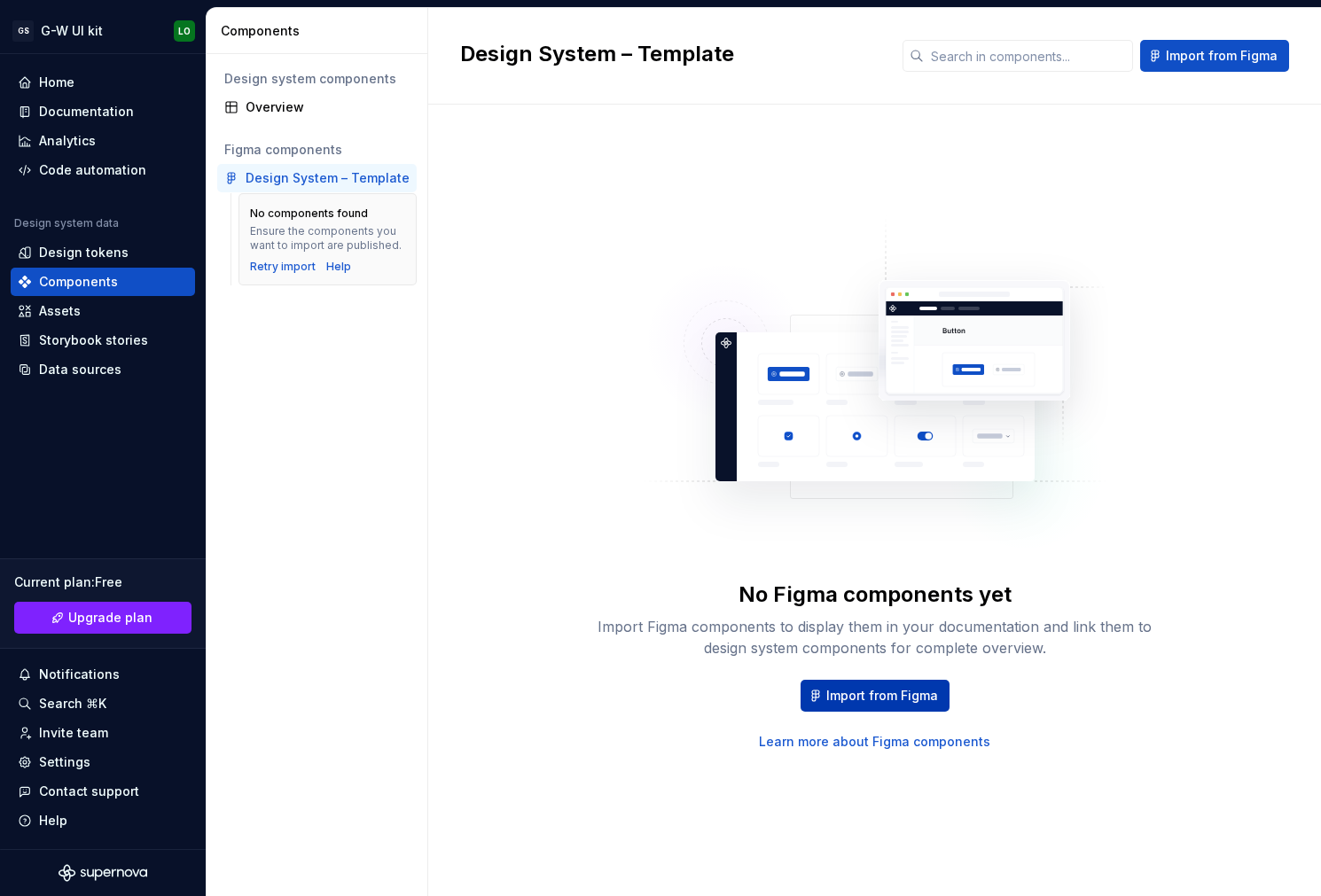
click at [828, 688] on span "Import from Figma" at bounding box center [882, 696] width 111 height 18
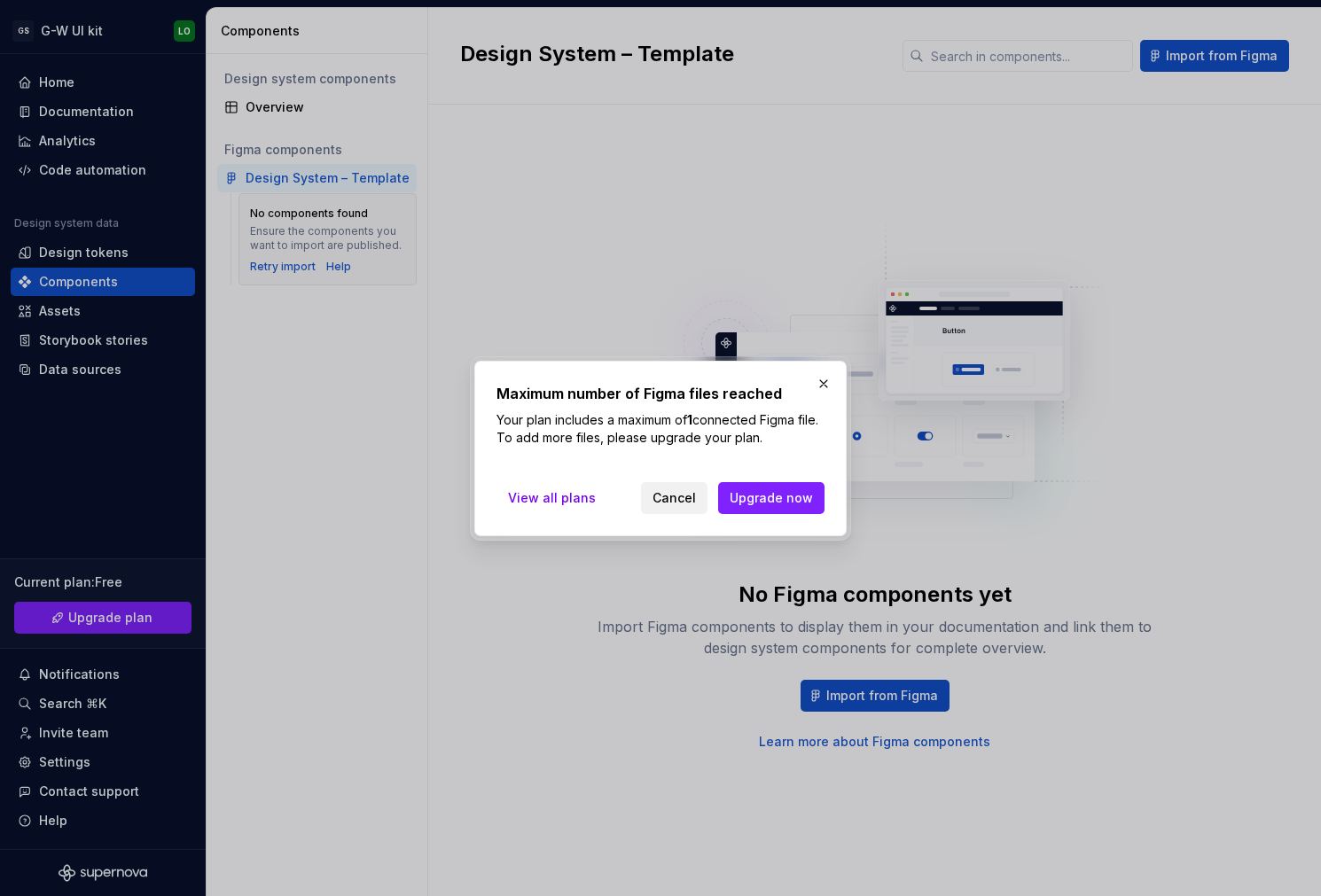
click at [681, 496] on span "Cancel" at bounding box center [673, 498] width 44 height 18
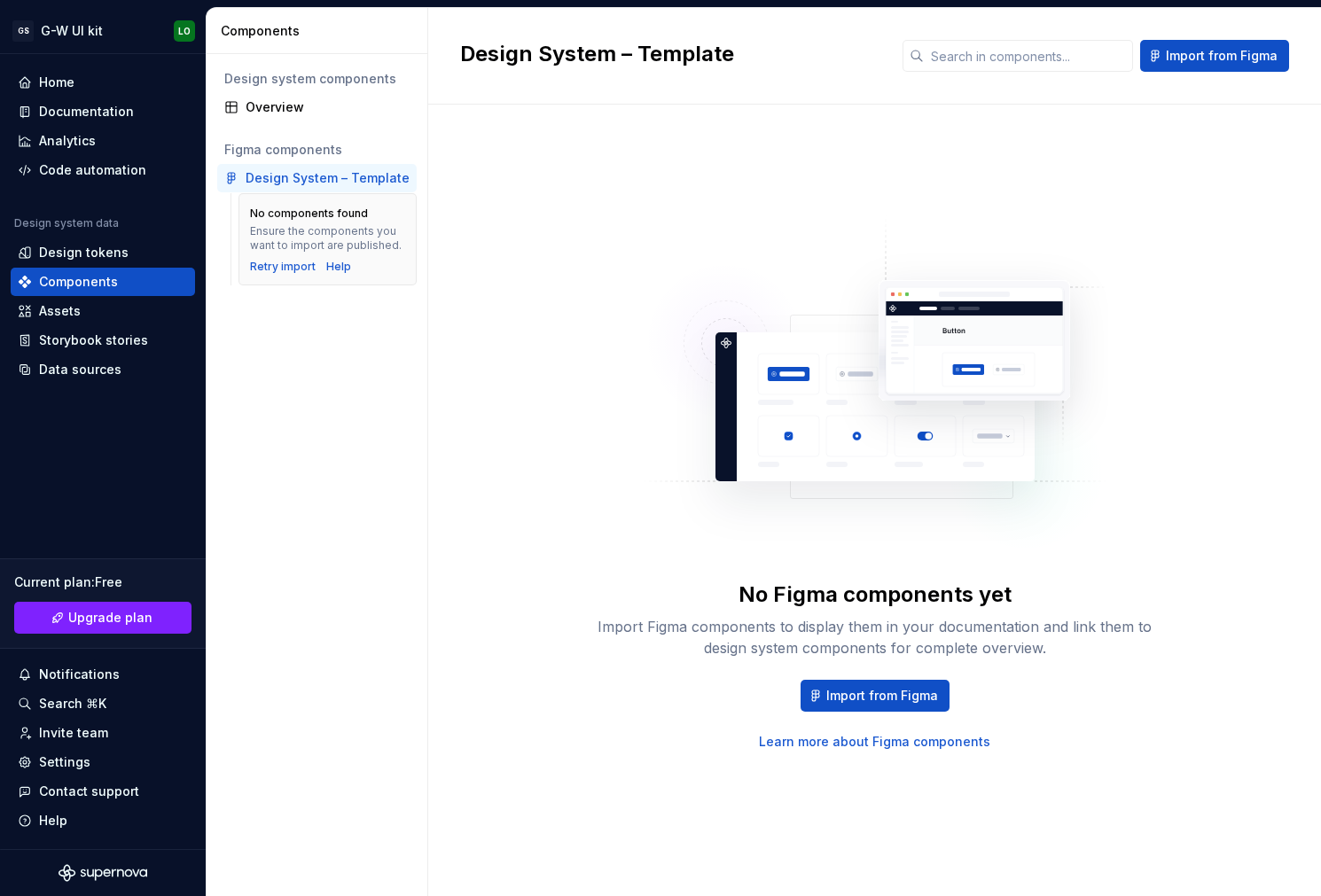
click at [300, 122] on div "Design system components Overview Figma components Design System – Template No …" at bounding box center [317, 475] width 221 height 842
click at [302, 107] on div "Overview" at bounding box center [328, 107] width 164 height 18
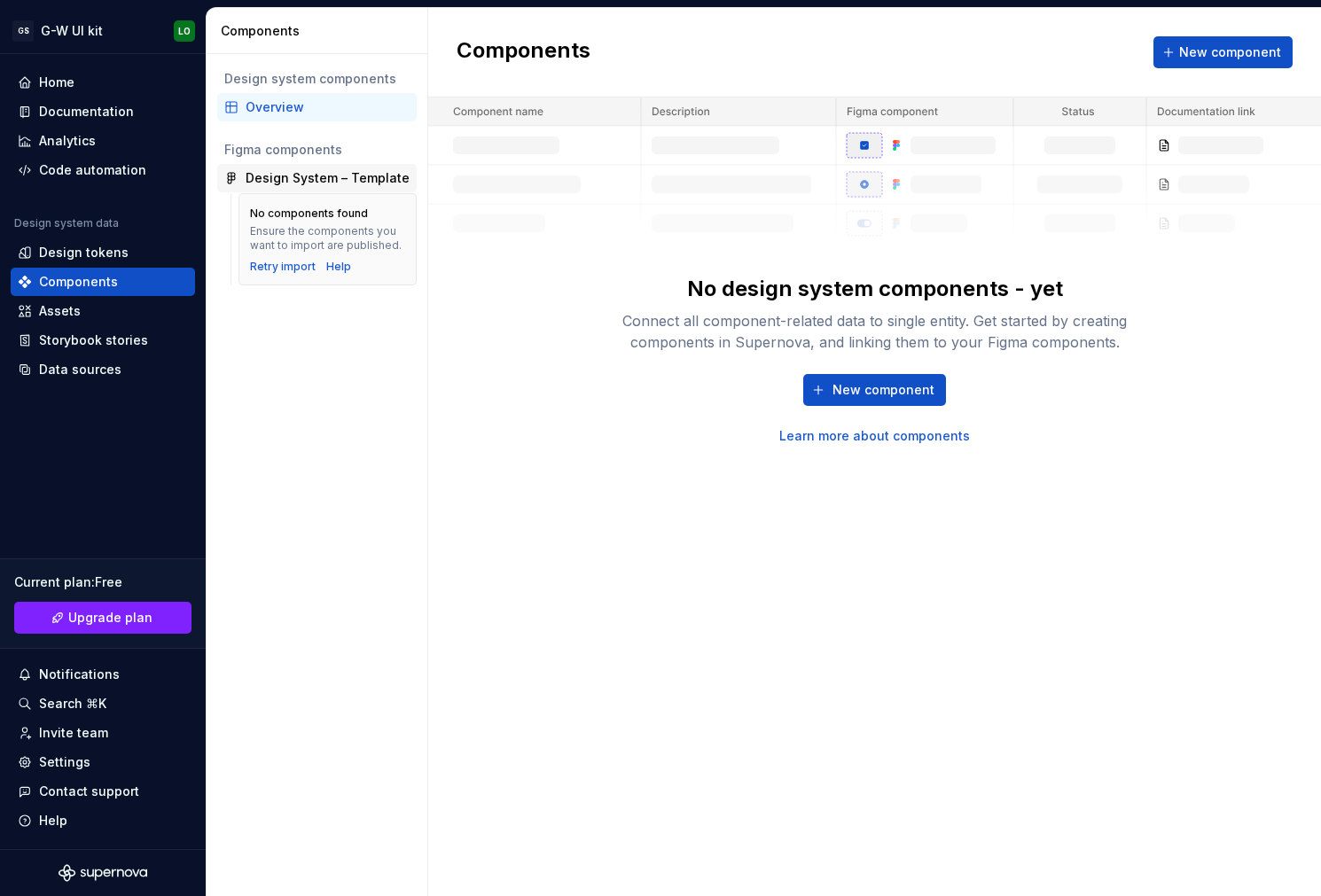
click at [293, 172] on div "Design System – Template" at bounding box center [328, 178] width 164 height 18
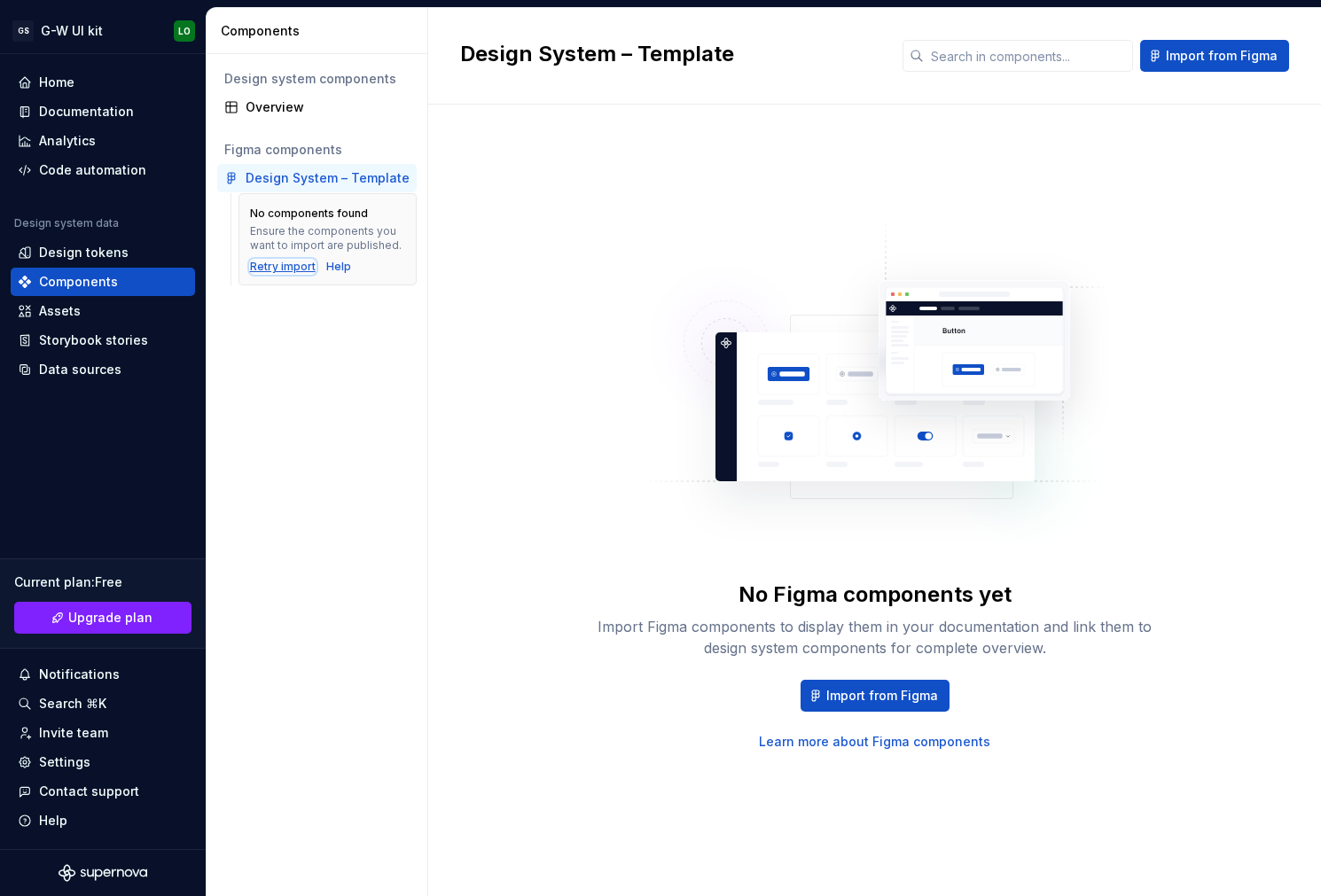
click at [287, 267] on div "Retry import" at bounding box center [283, 267] width 66 height 14
click at [302, 267] on div "Retry import" at bounding box center [283, 267] width 66 height 14
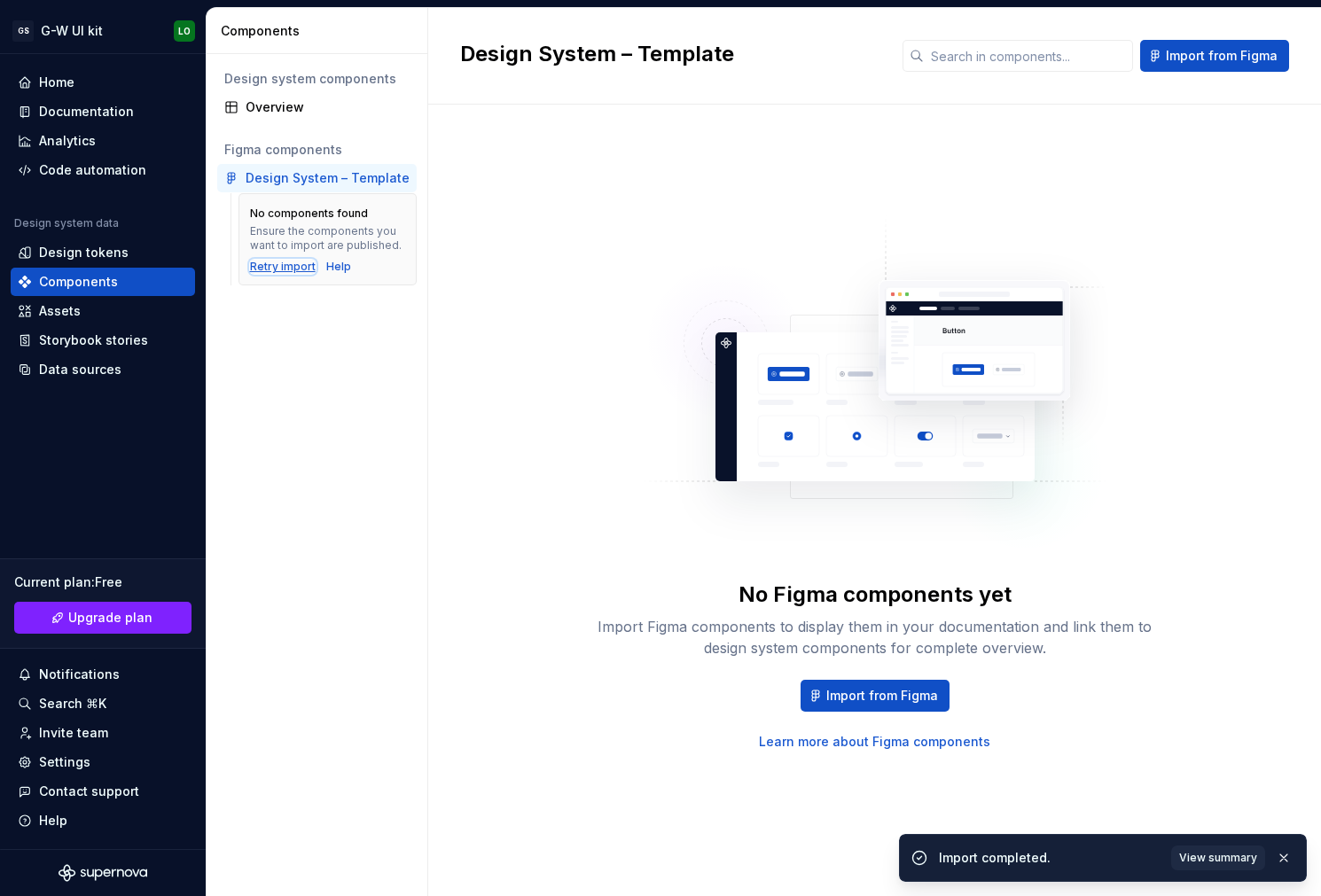
click at [295, 271] on div "Retry import" at bounding box center [283, 267] width 66 height 14
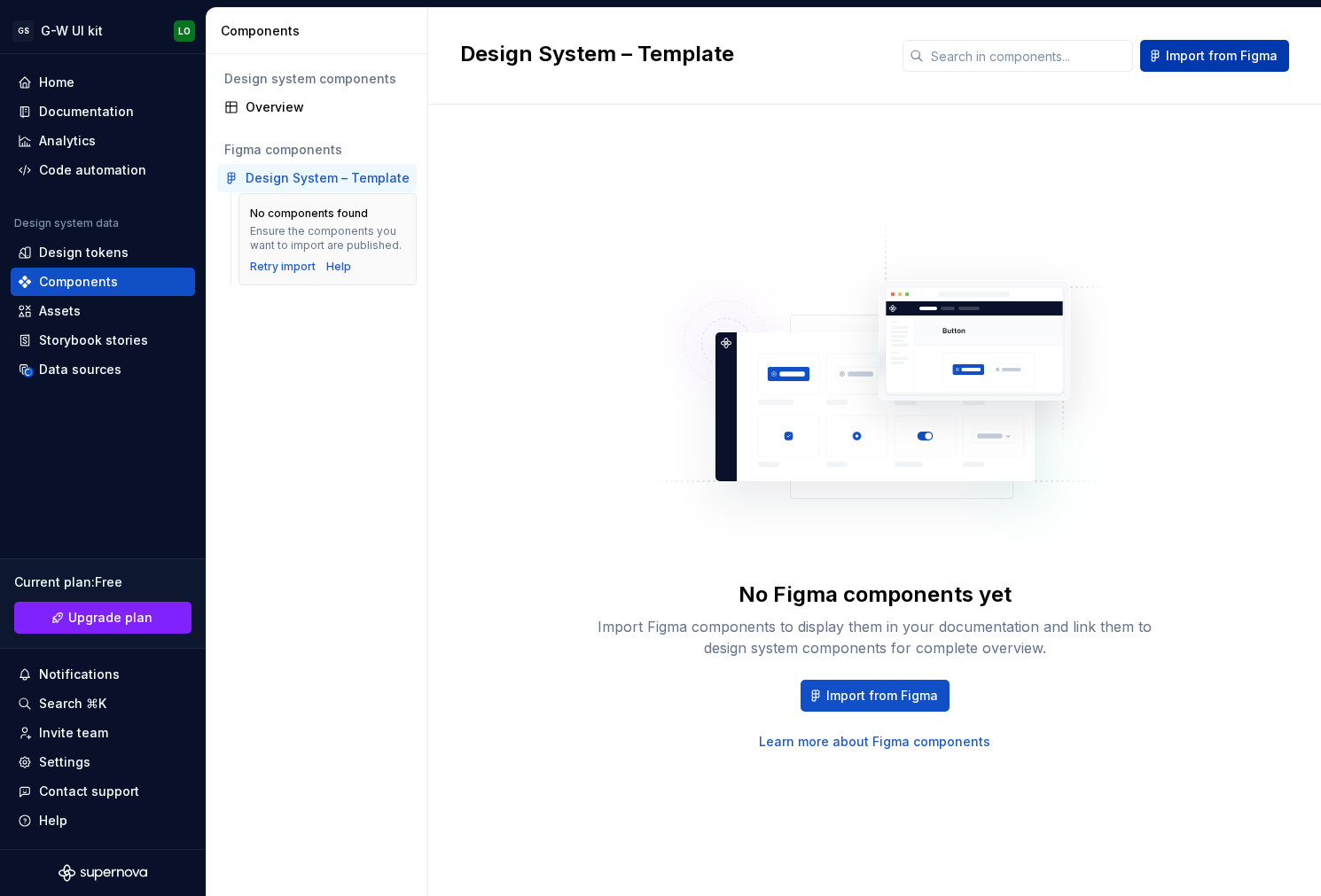
click at [1217, 56] on span "Import from Figma" at bounding box center [1221, 56] width 111 height 18
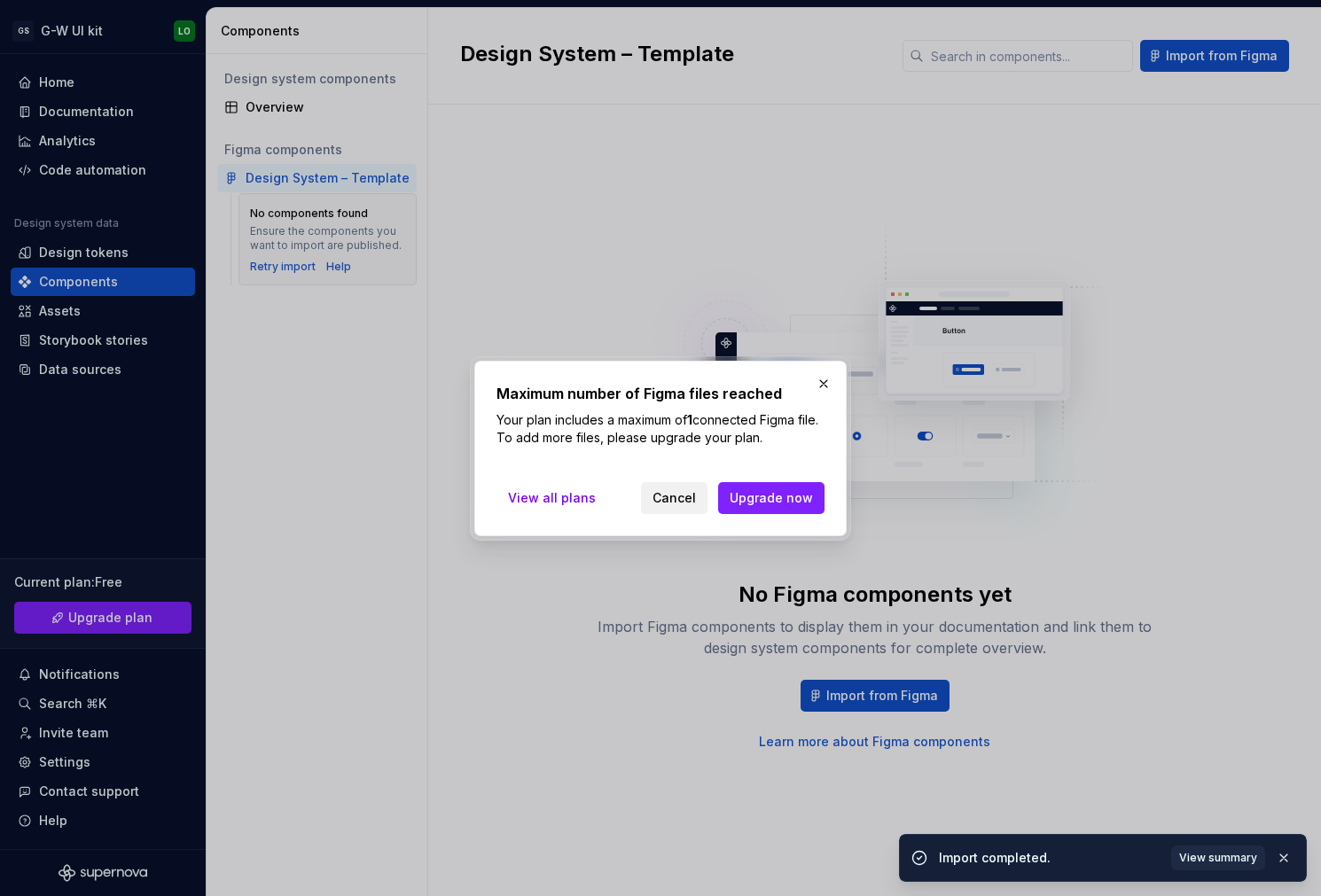
click at [653, 501] on button "Cancel" at bounding box center [674, 498] width 67 height 32
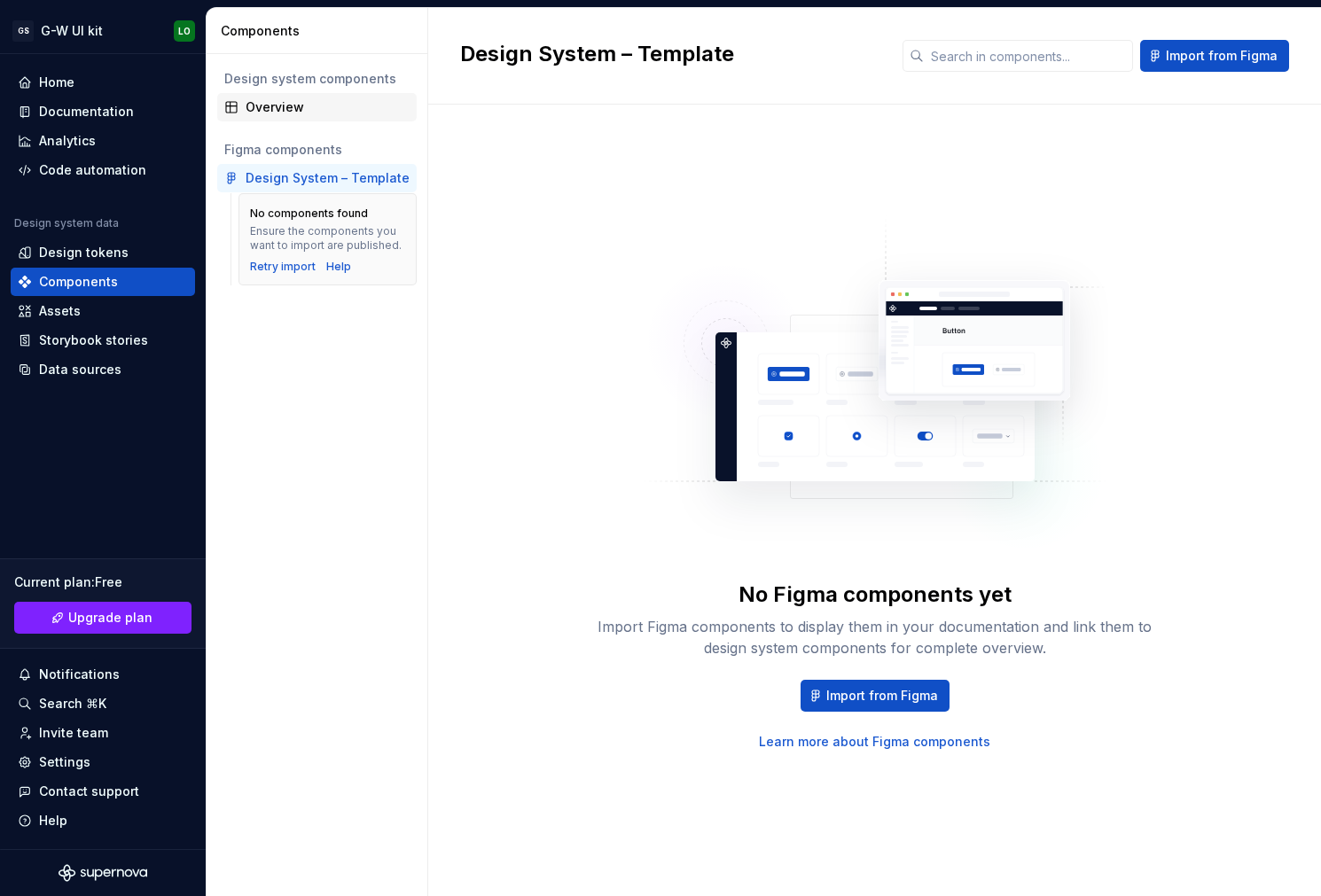
click at [282, 108] on div "Overview" at bounding box center [328, 107] width 164 height 18
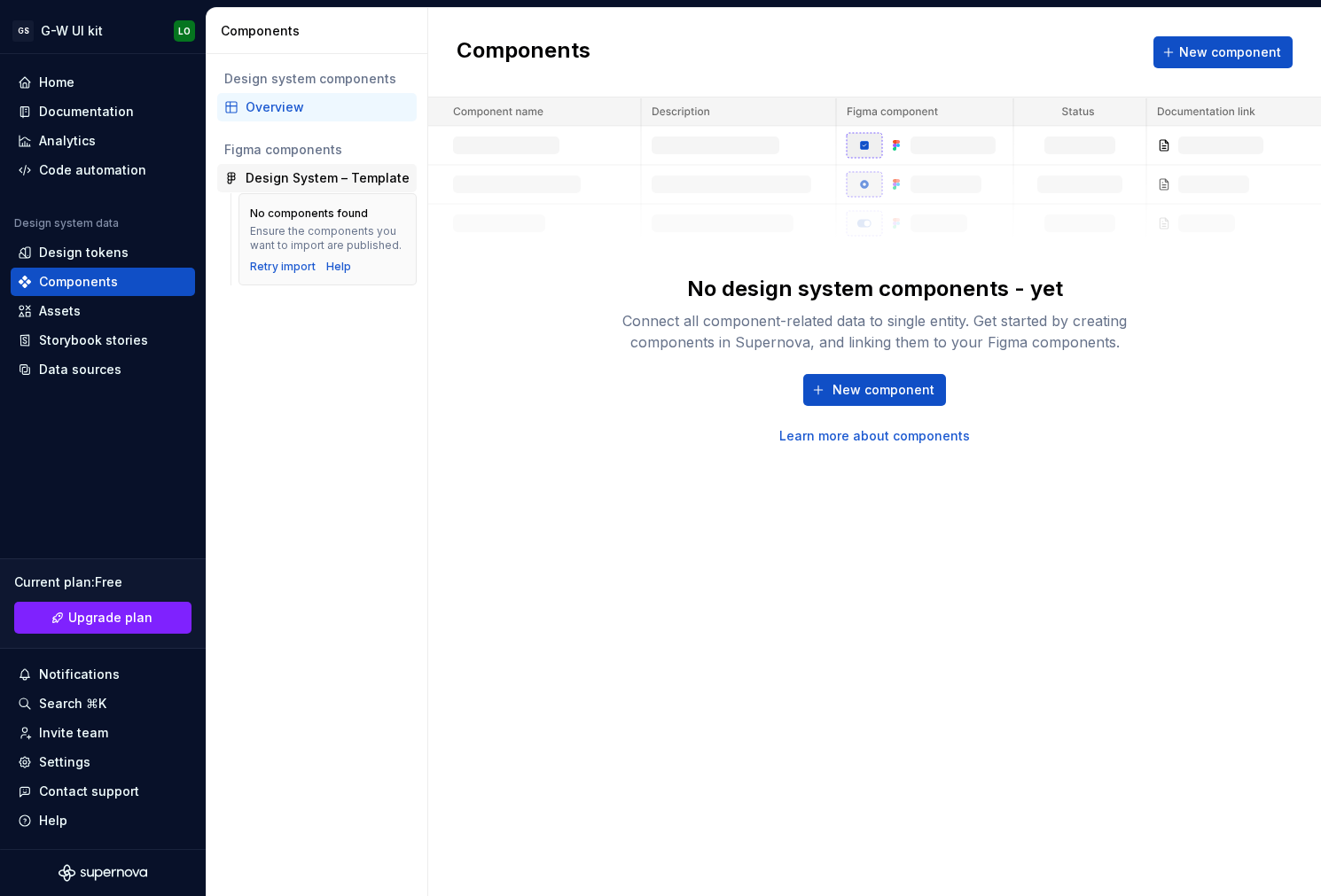
click at [323, 174] on div "Design System – Template" at bounding box center [328, 178] width 164 height 18
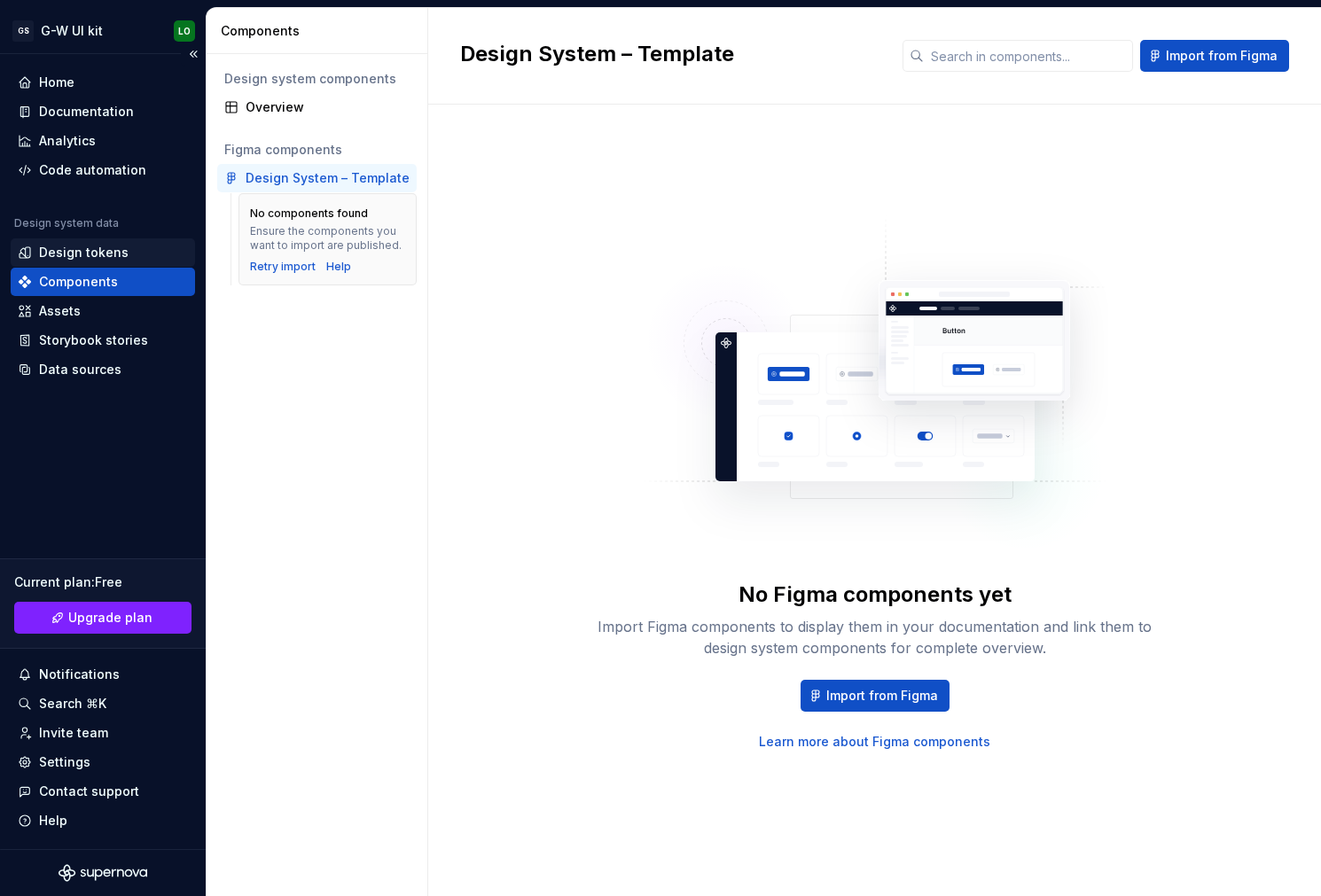
click at [94, 251] on div "Design tokens" at bounding box center [84, 253] width 90 height 18
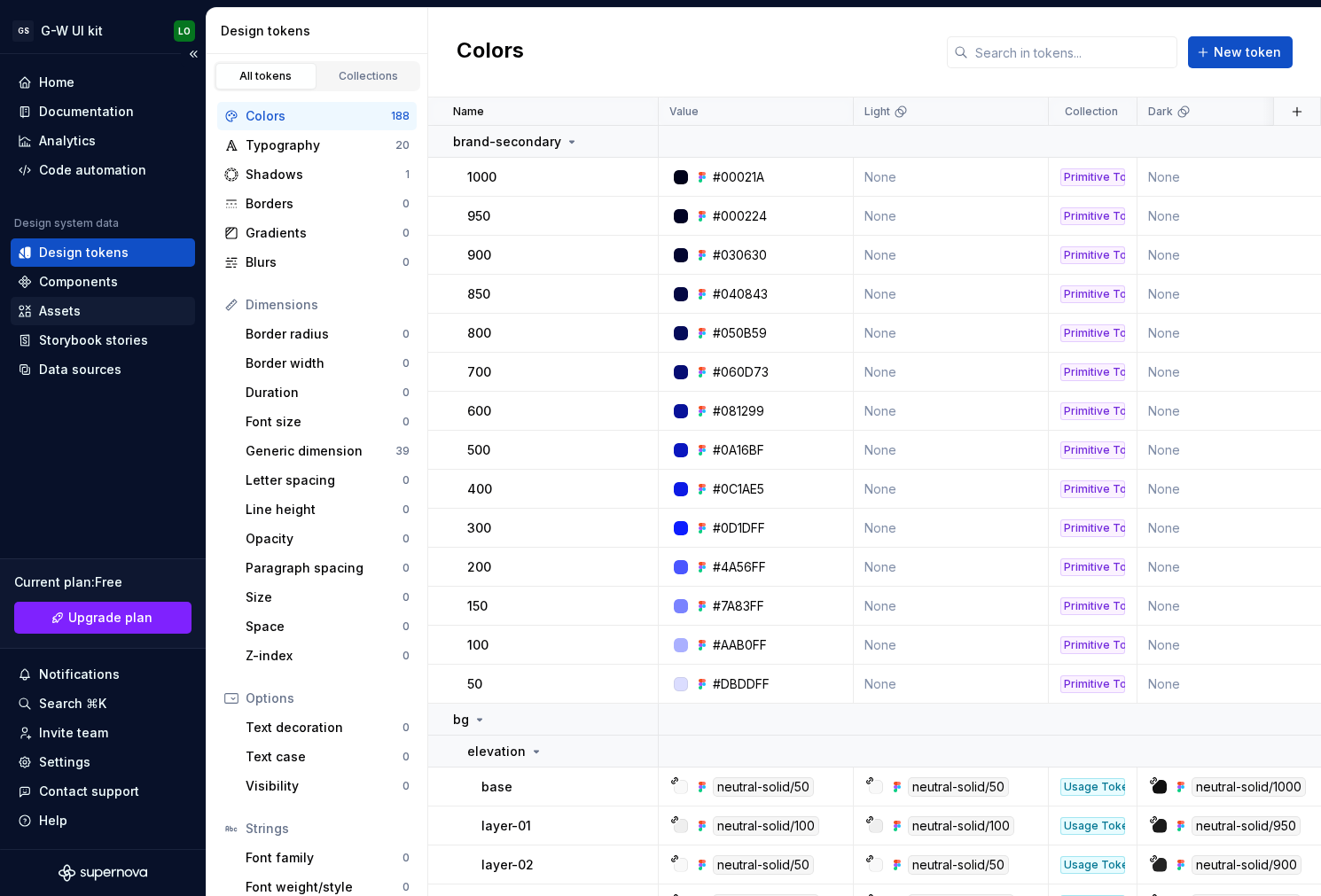
click at [77, 305] on div "Assets" at bounding box center [60, 311] width 42 height 18
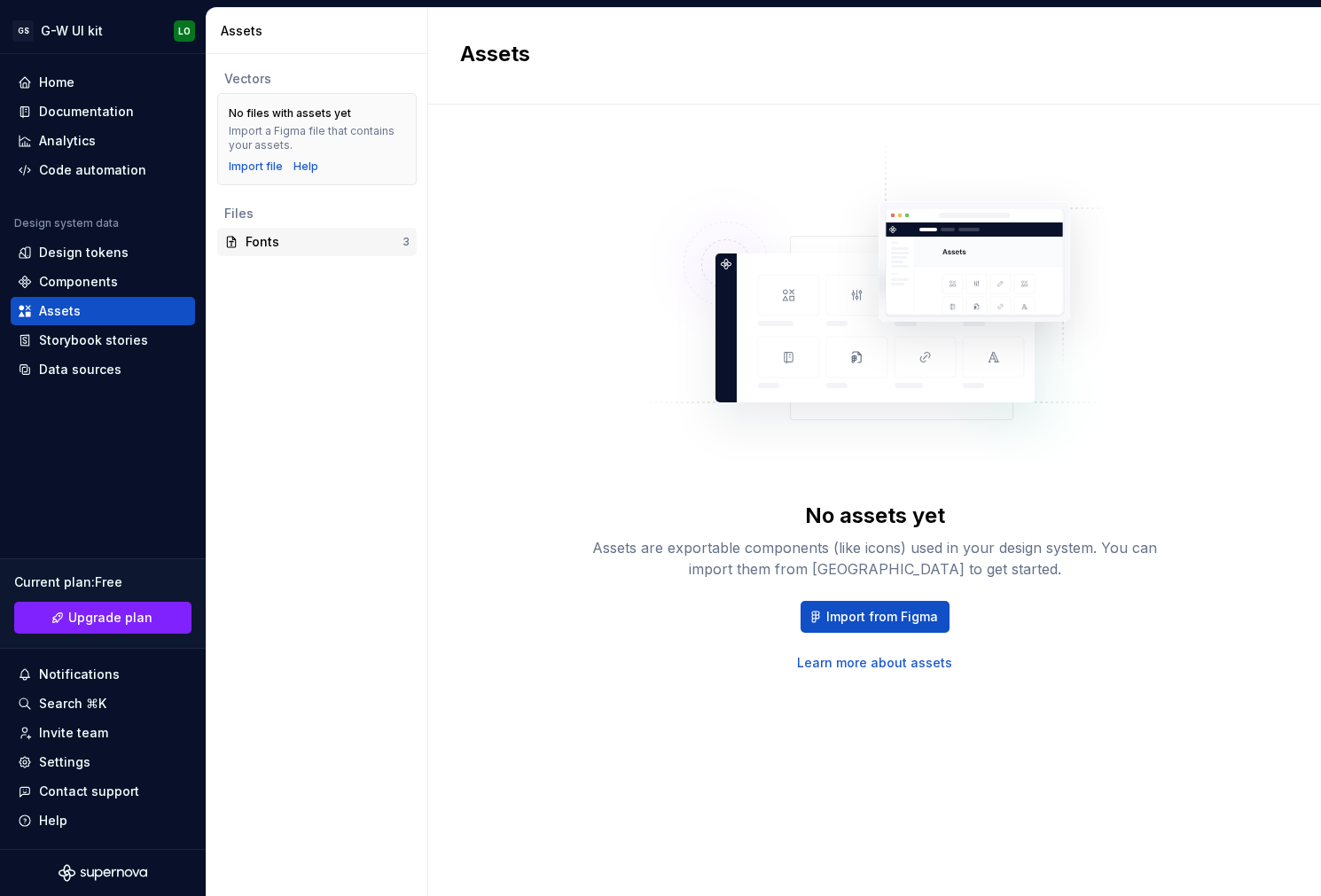
click at [331, 246] on div "Fonts" at bounding box center [324, 242] width 157 height 18
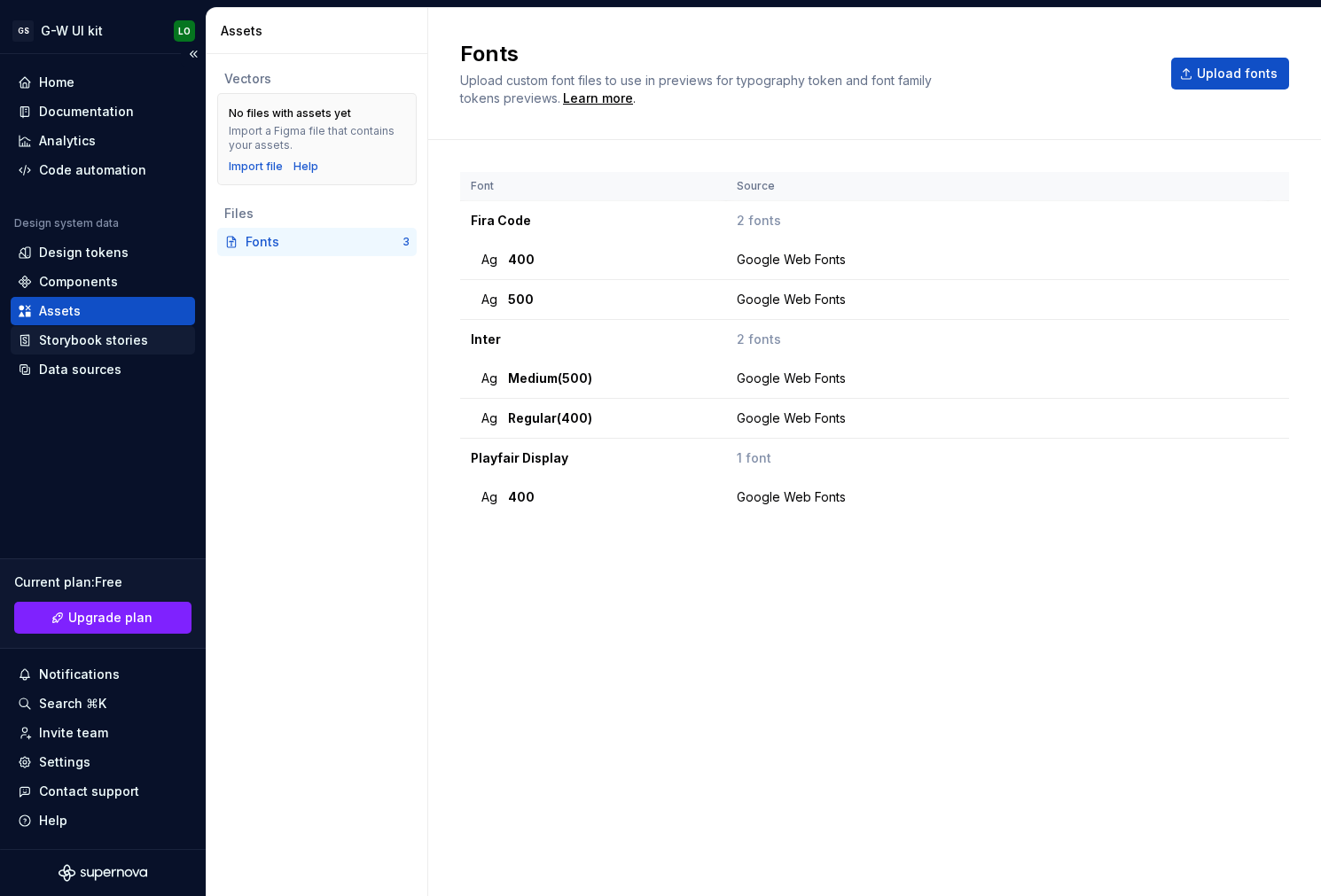
click at [101, 345] on div "Storybook stories" at bounding box center [94, 340] width 109 height 18
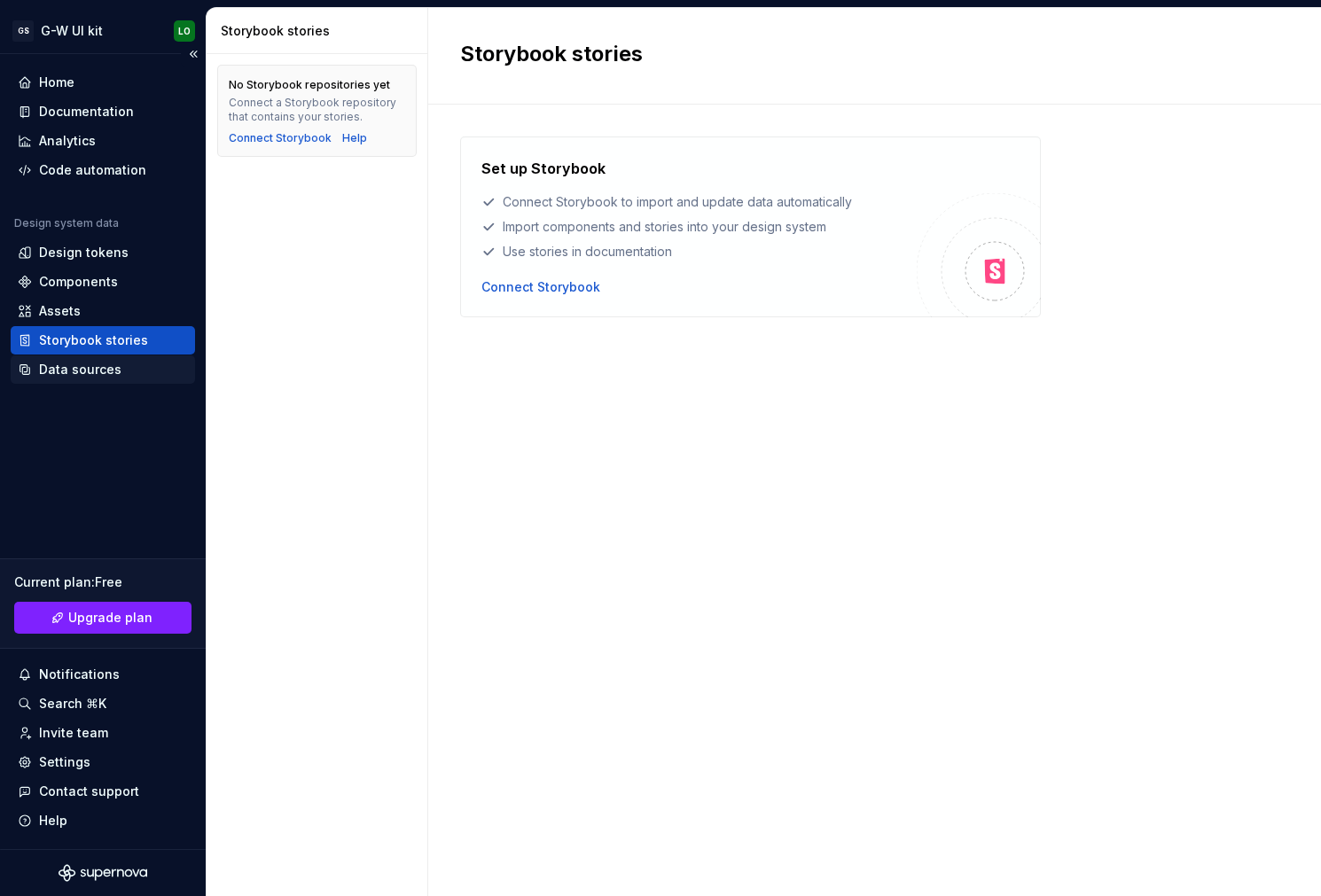
click at [96, 363] on div "Data sources" at bounding box center [80, 370] width 83 height 18
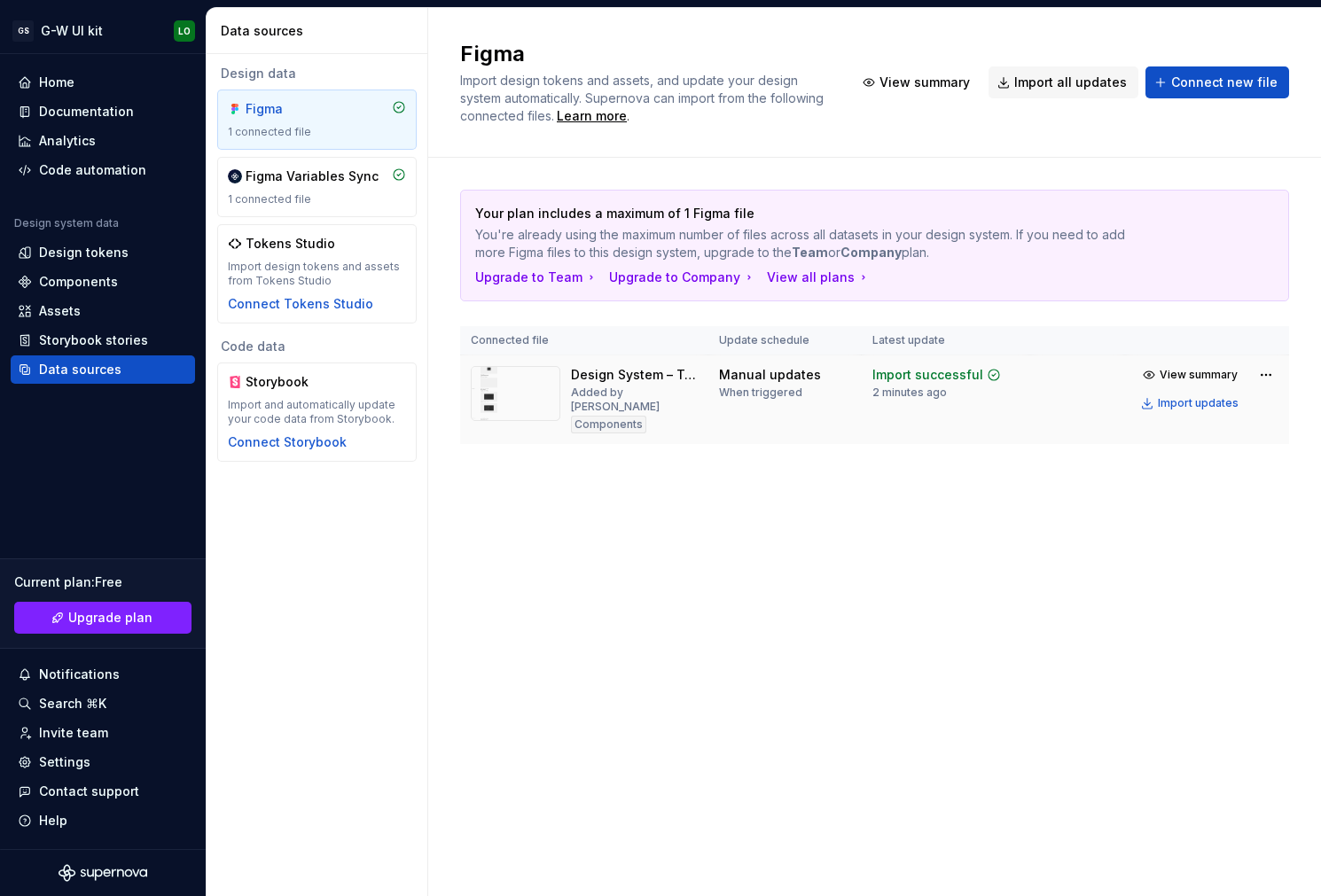
click at [598, 388] on div "Added by [PERSON_NAME]" at bounding box center [634, 400] width 126 height 29
click at [526, 390] on img at bounding box center [515, 394] width 90 height 55
click at [130, 261] on div "Design tokens" at bounding box center [102, 253] width 184 height 29
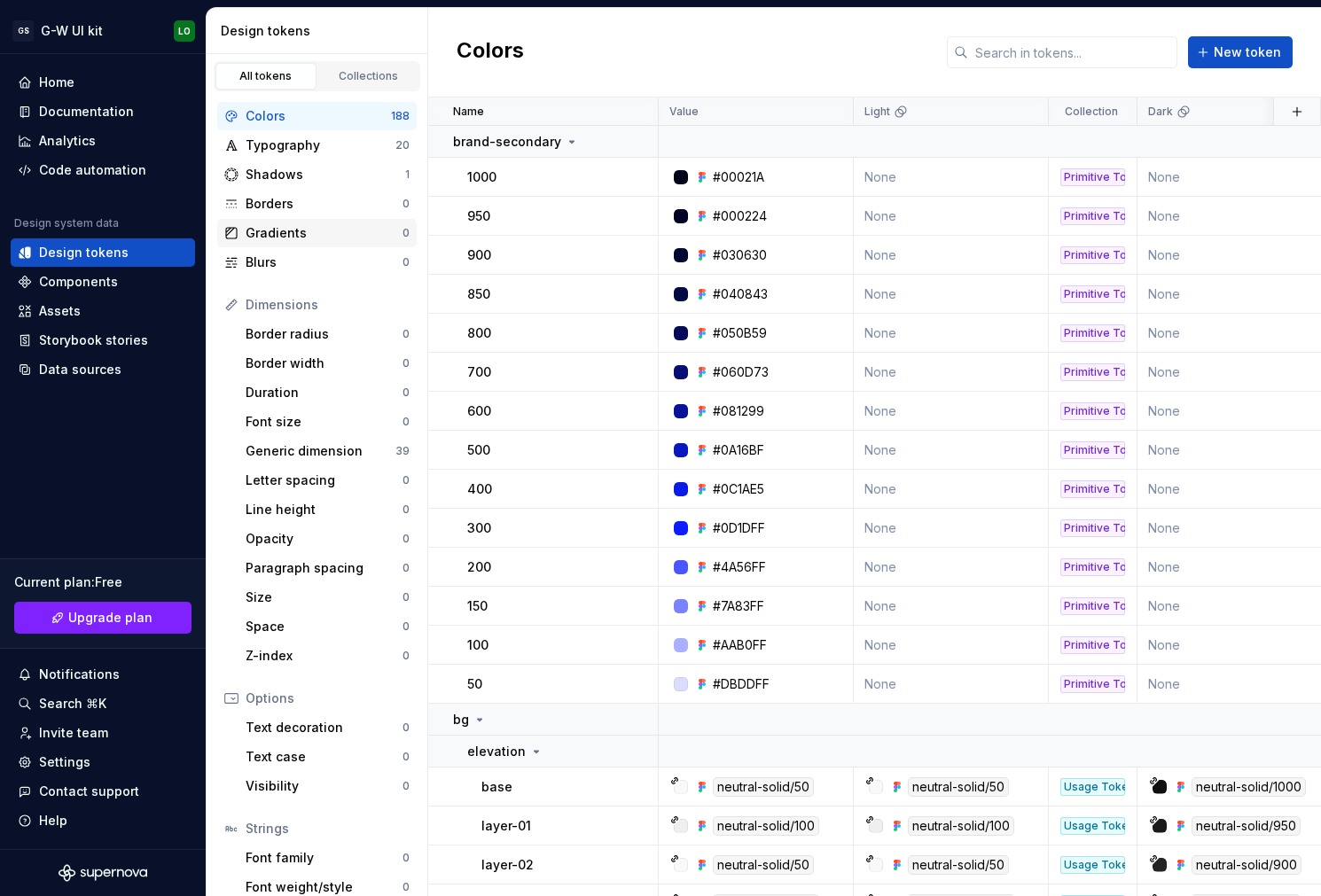
click at [361, 241] on div "Gradients 0" at bounding box center [317, 233] width 200 height 29
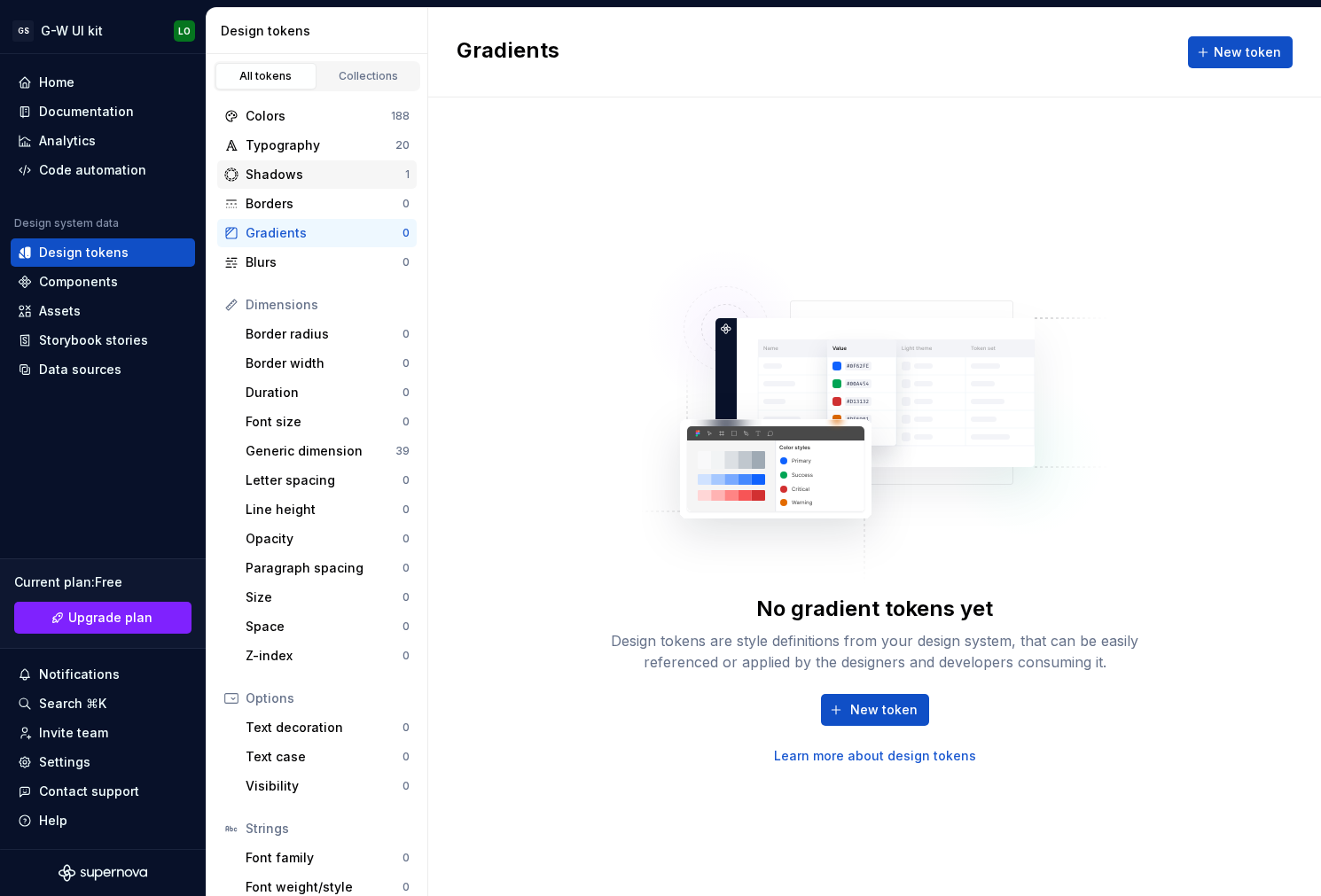
click at [366, 183] on div "Shadows 1" at bounding box center [317, 175] width 200 height 29
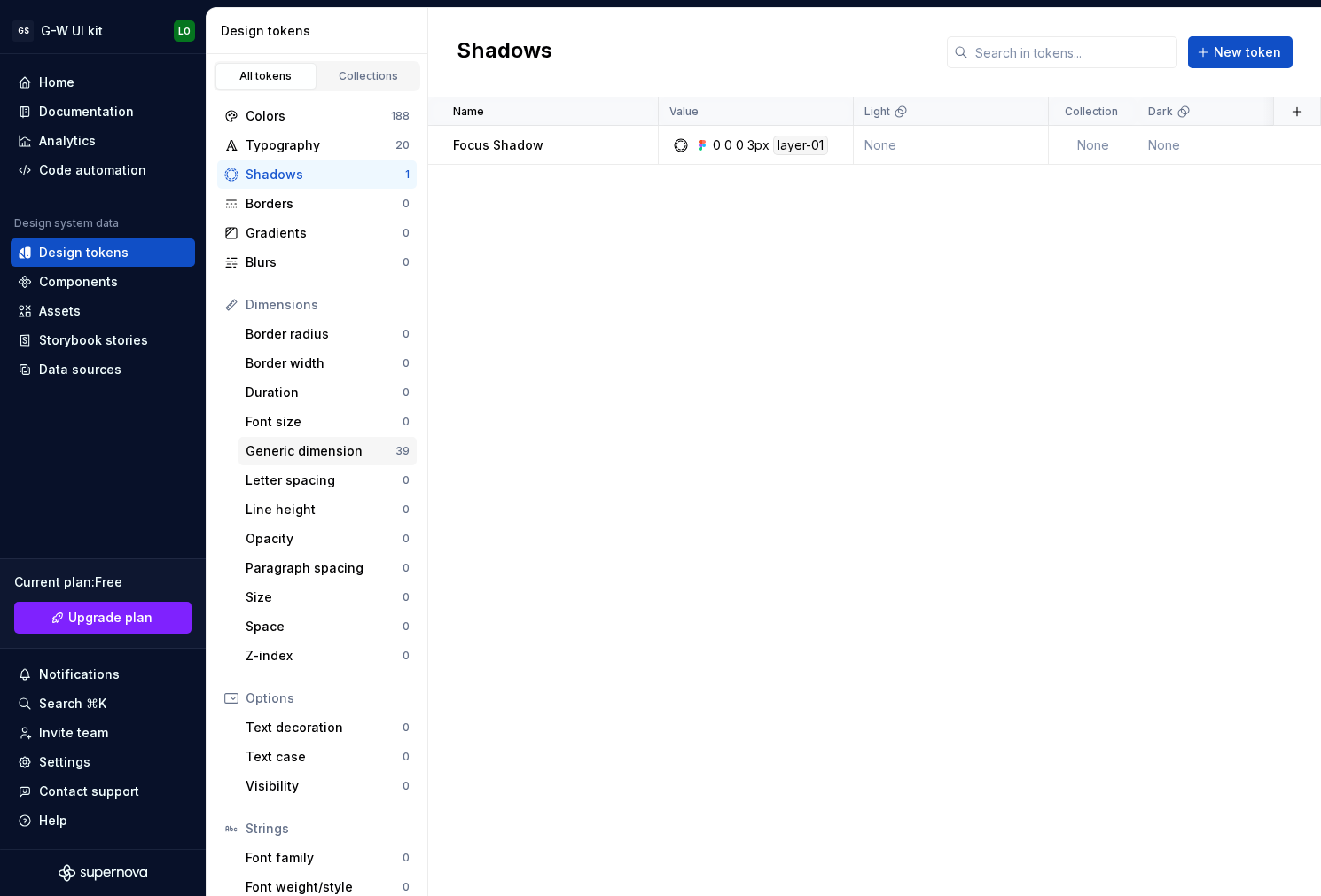
click at [327, 450] on div "Generic dimension" at bounding box center [321, 452] width 150 height 18
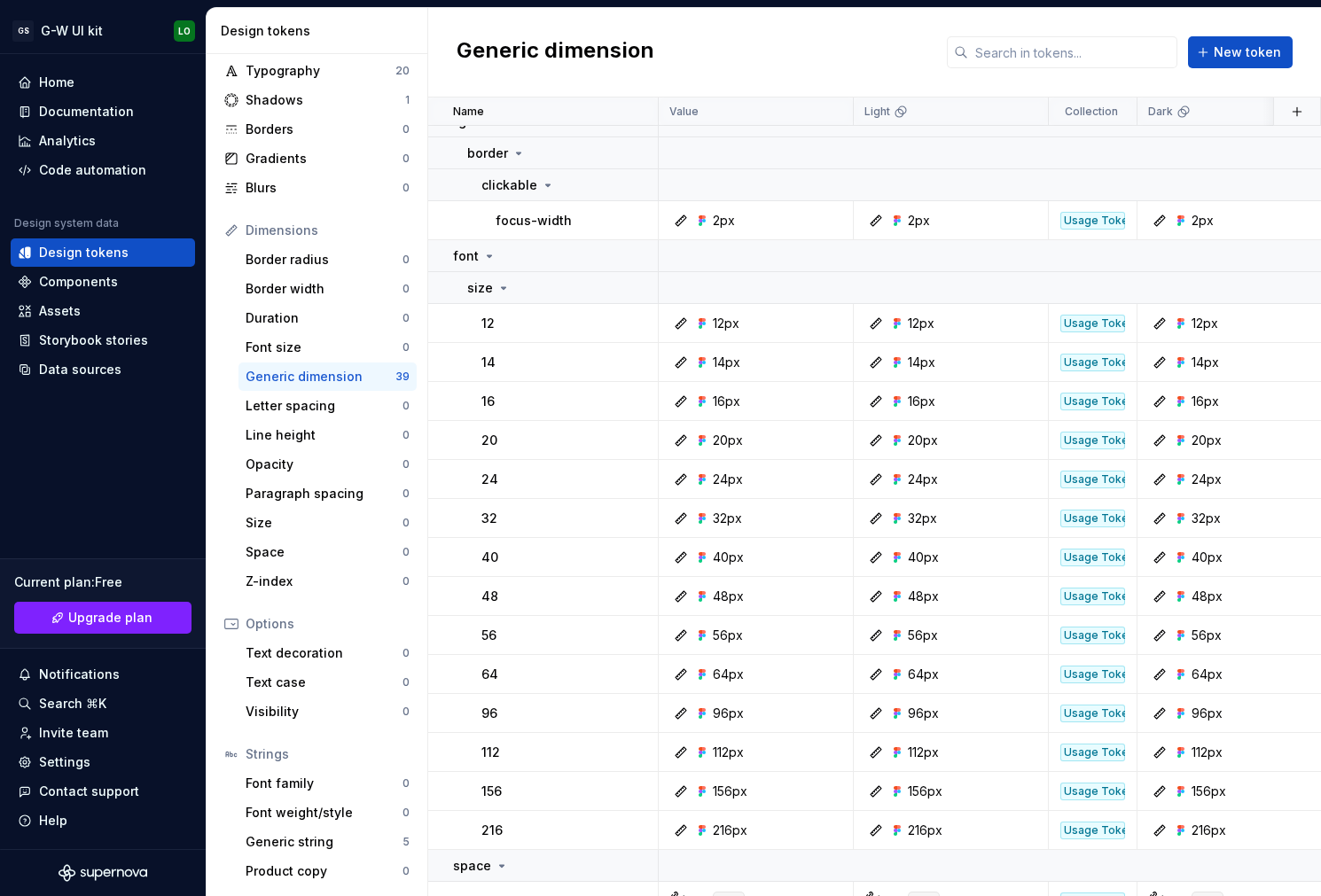
scroll to position [1006, 0]
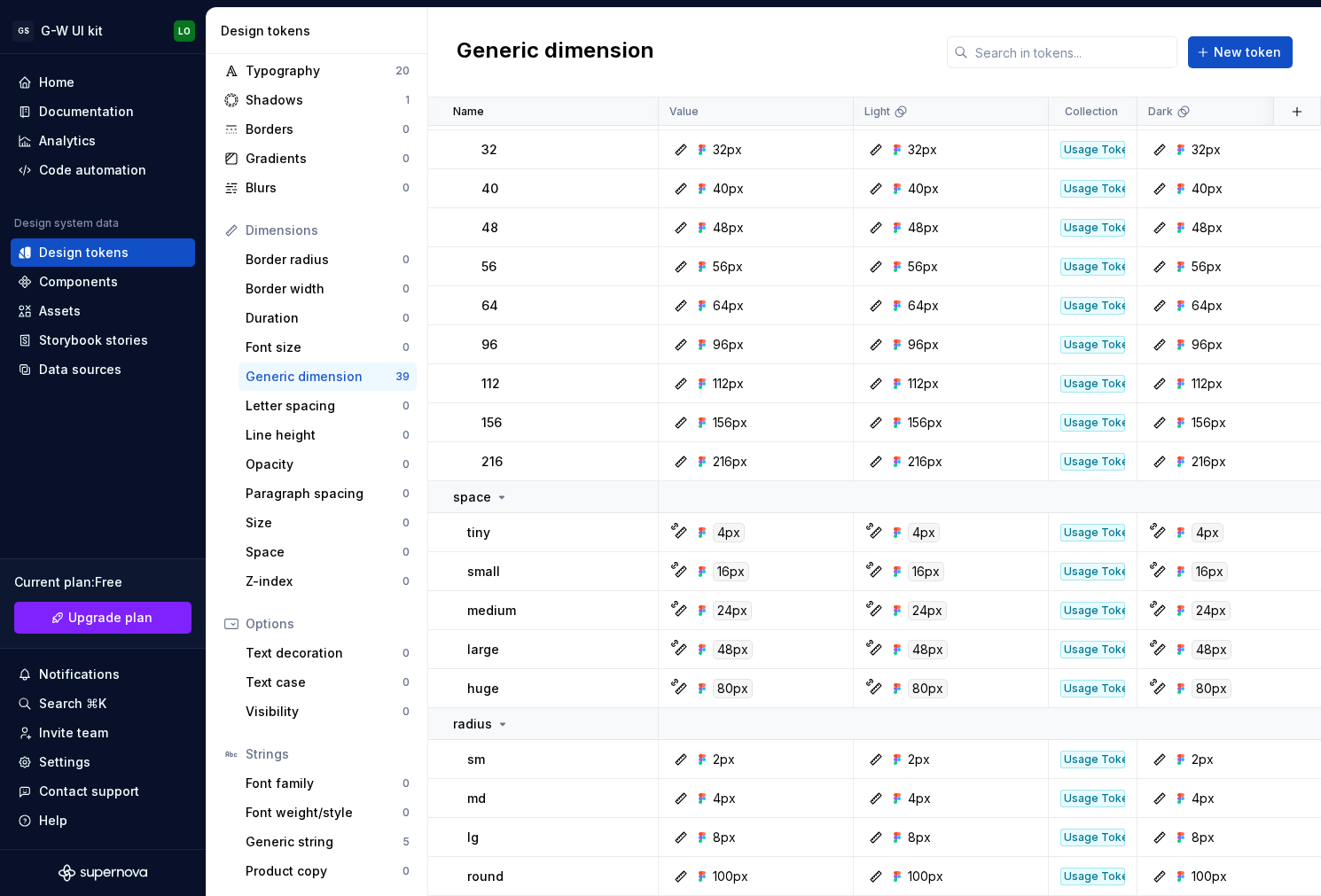
click at [381, 601] on div "Colors 188 Typography 20 Shadows 1 Borders 0 Gradients 0 Blurs 0 Dimensions Bor…" at bounding box center [317, 456] width 221 height 879
click at [304, 778] on div "Font family" at bounding box center [324, 784] width 157 height 18
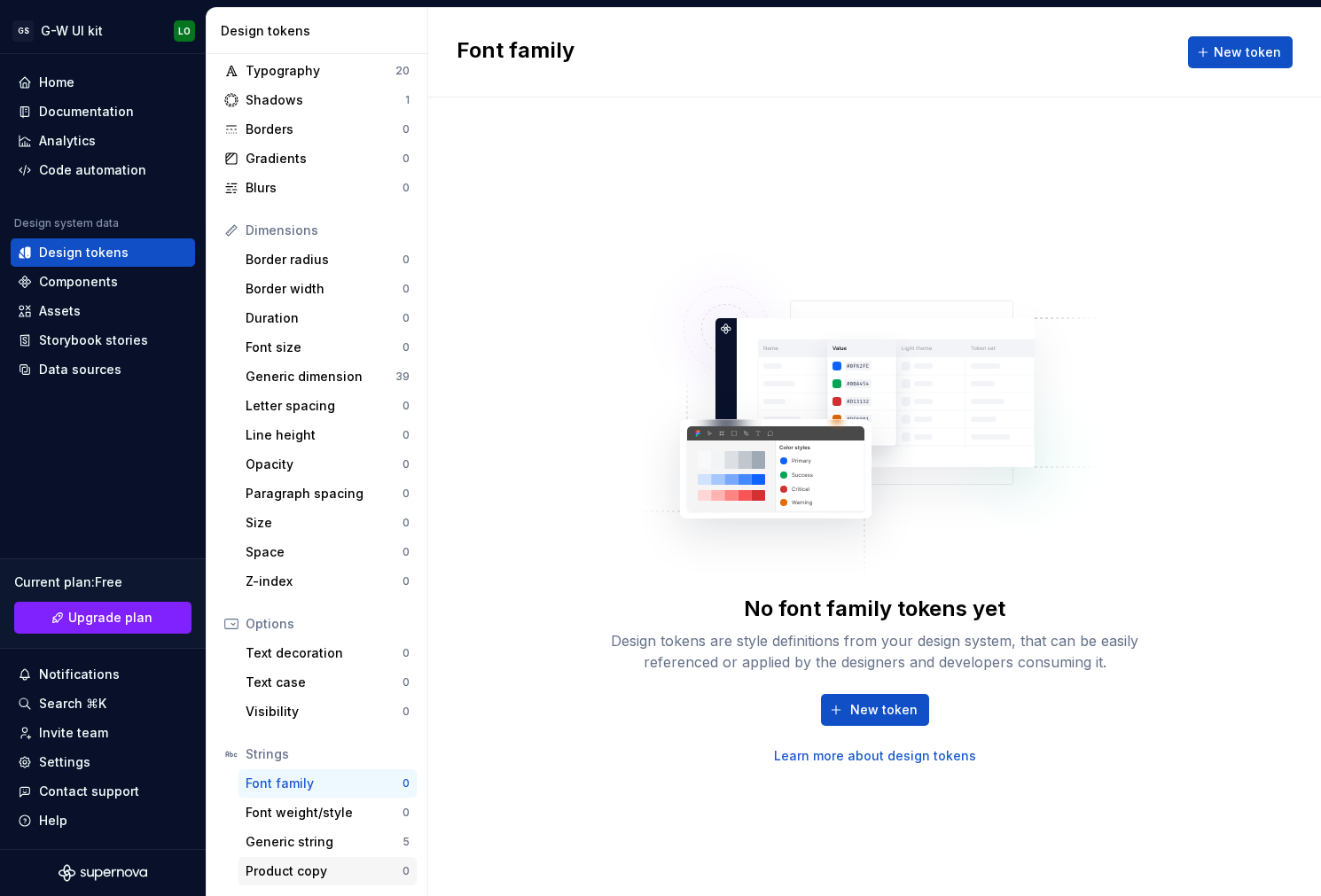
click at [296, 858] on div "Product copy 0" at bounding box center [328, 871] width 178 height 29
click at [296, 849] on div "Generic string" at bounding box center [324, 843] width 157 height 18
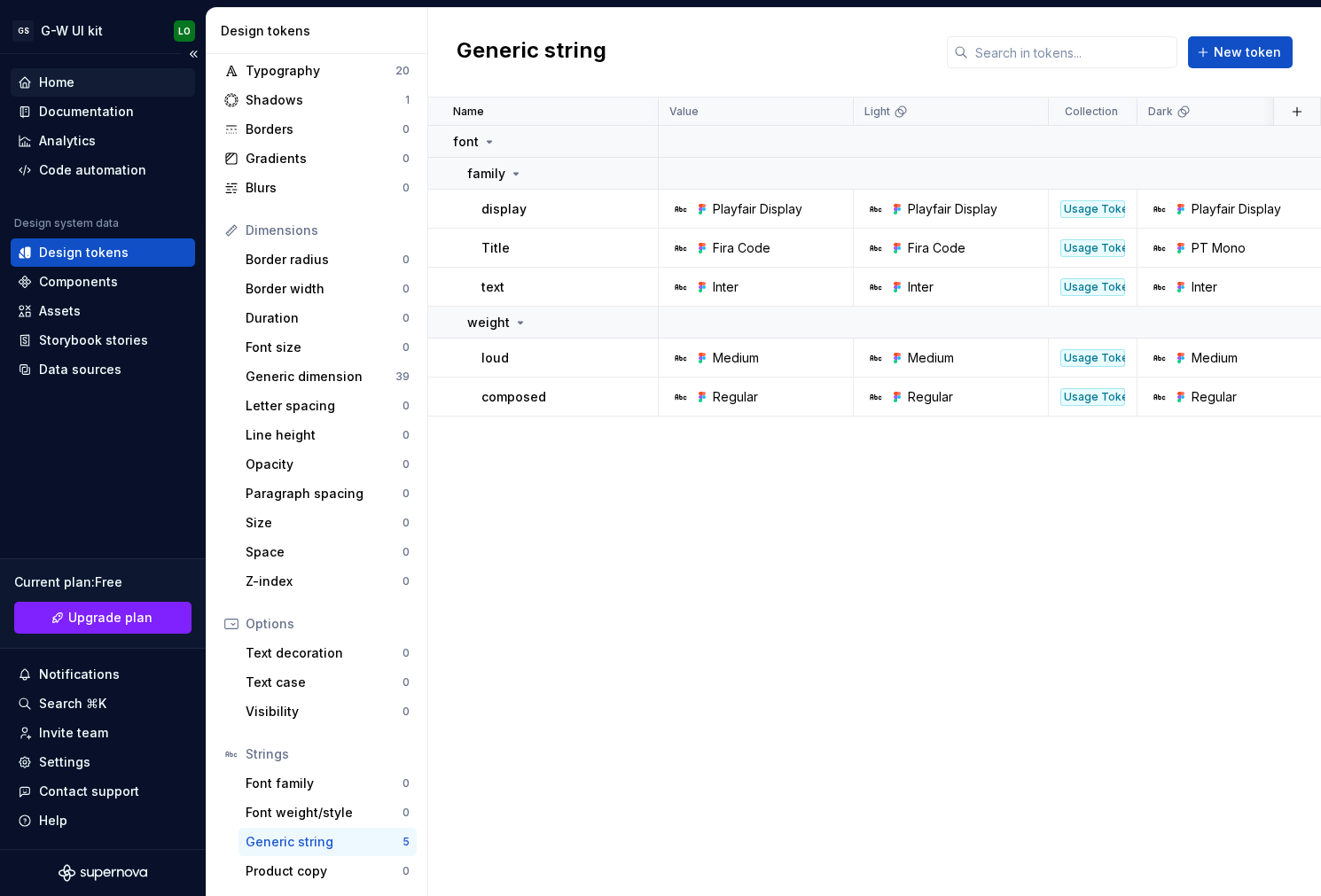
click at [88, 89] on div "Home" at bounding box center [102, 83] width 170 height 18
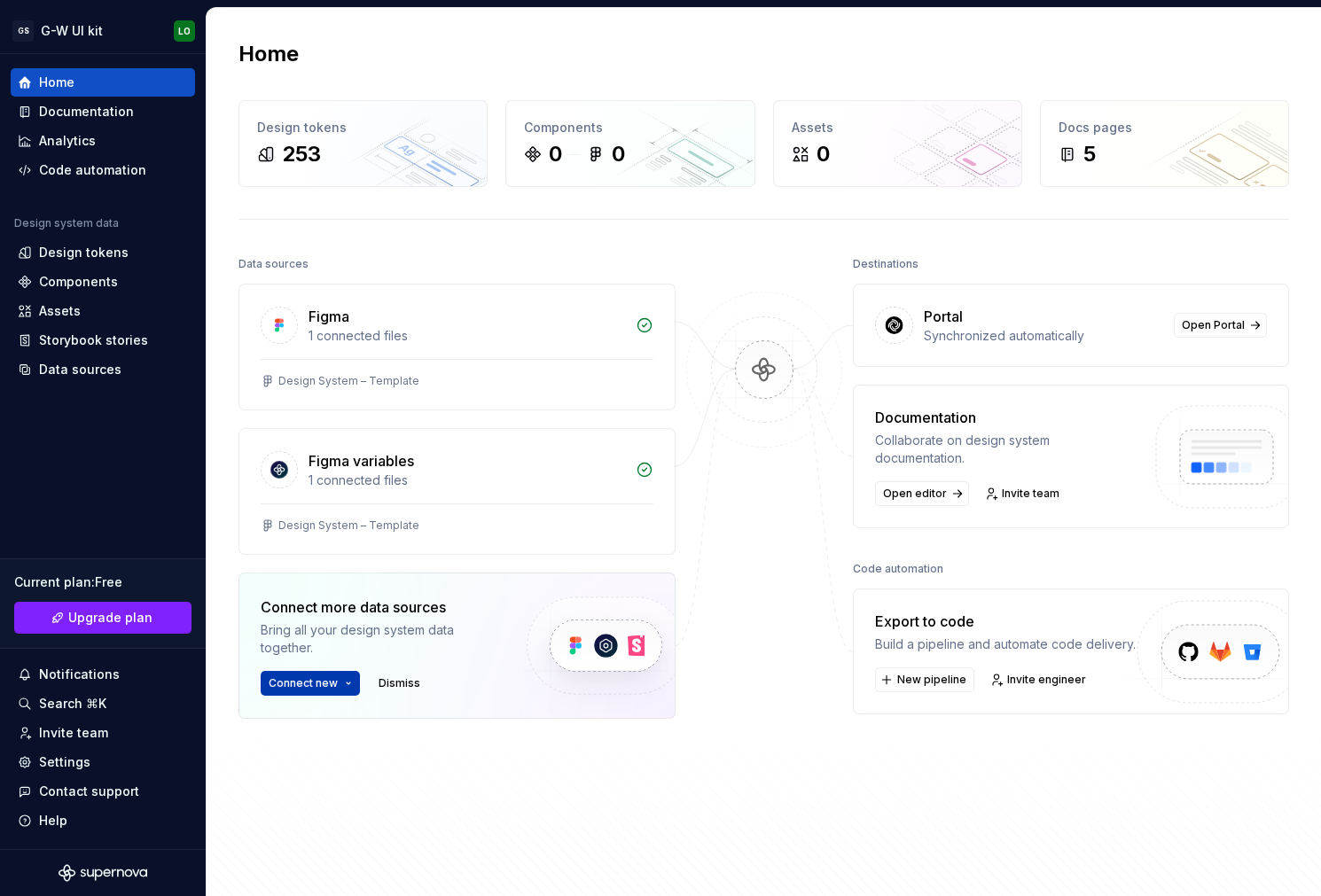
click at [340, 680] on button "Connect new" at bounding box center [310, 683] width 99 height 25
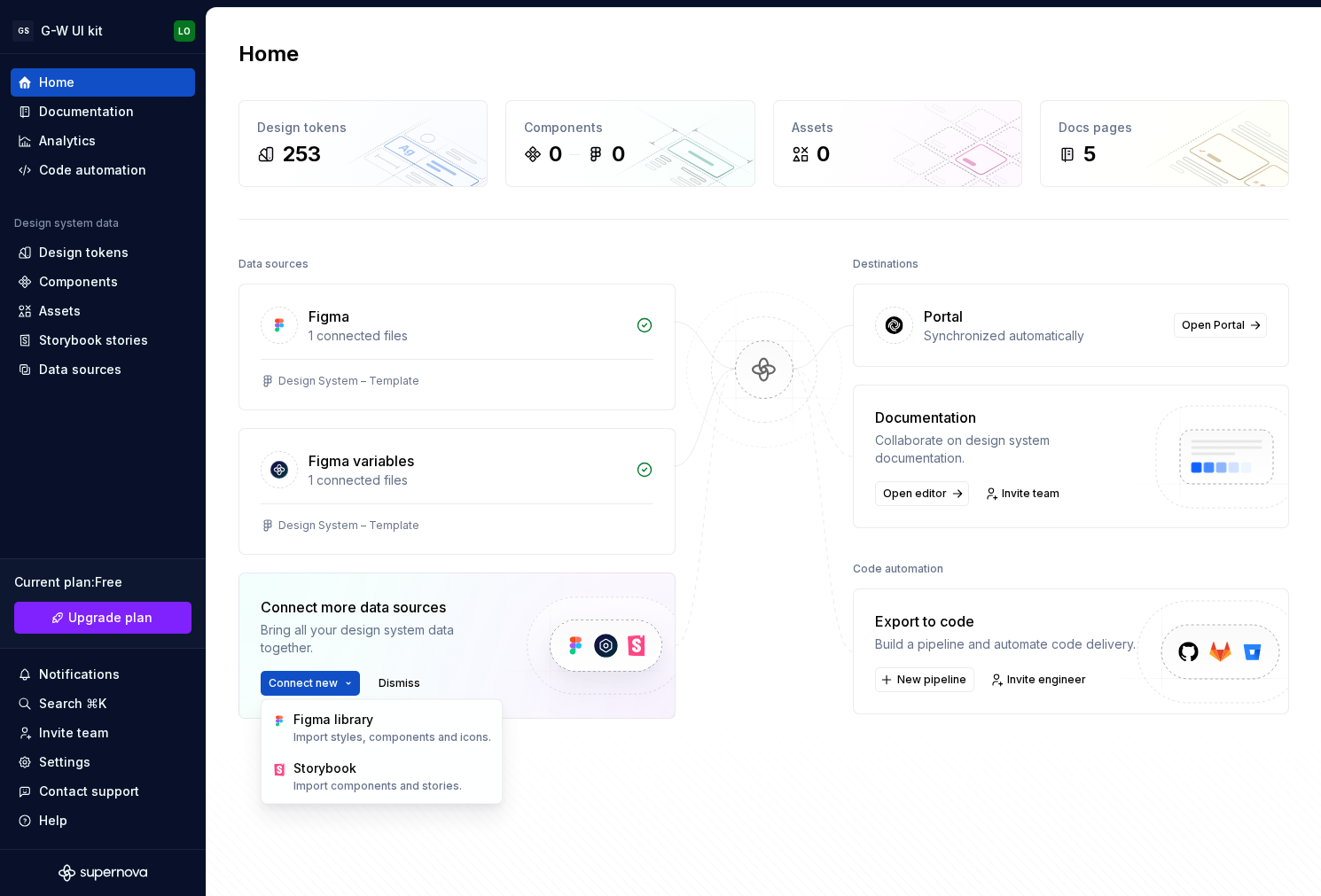
click at [809, 688] on div at bounding box center [763, 530] width 177 height 556
click at [902, 503] on link "Open editor" at bounding box center [921, 493] width 94 height 25
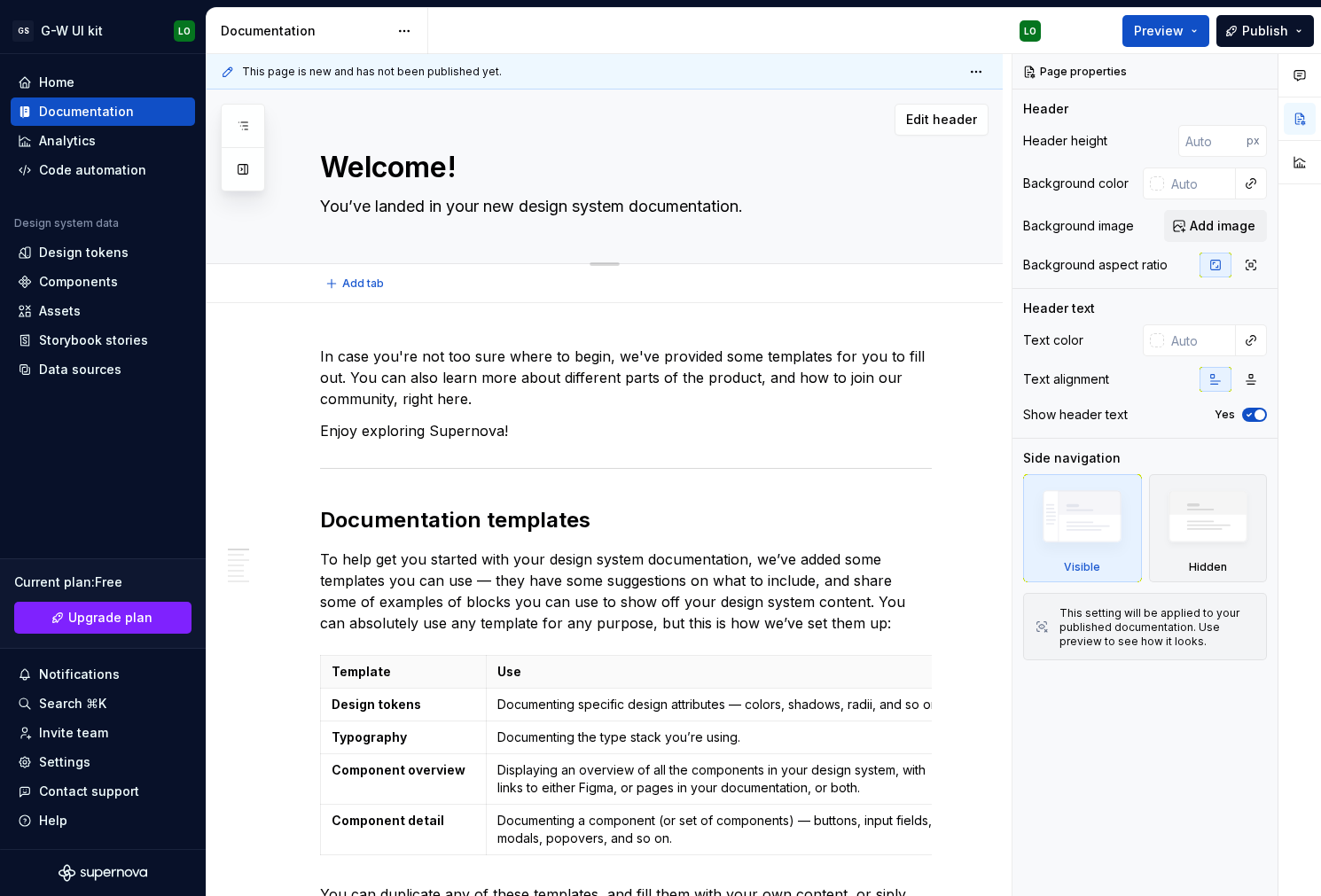
click at [488, 210] on textarea "You’ve landed in your new design system documentation." at bounding box center [622, 207] width 612 height 29
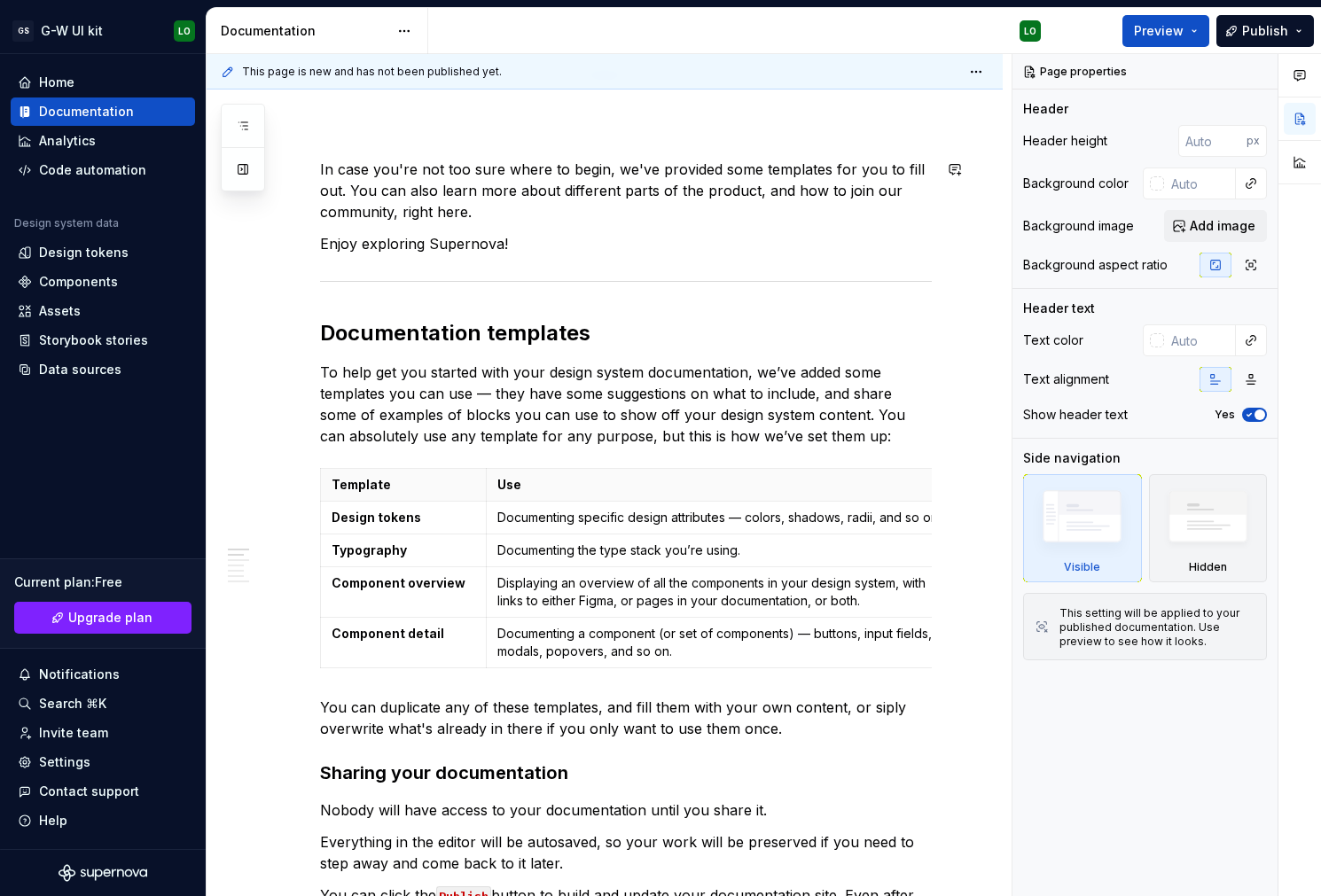
scroll to position [206, 0]
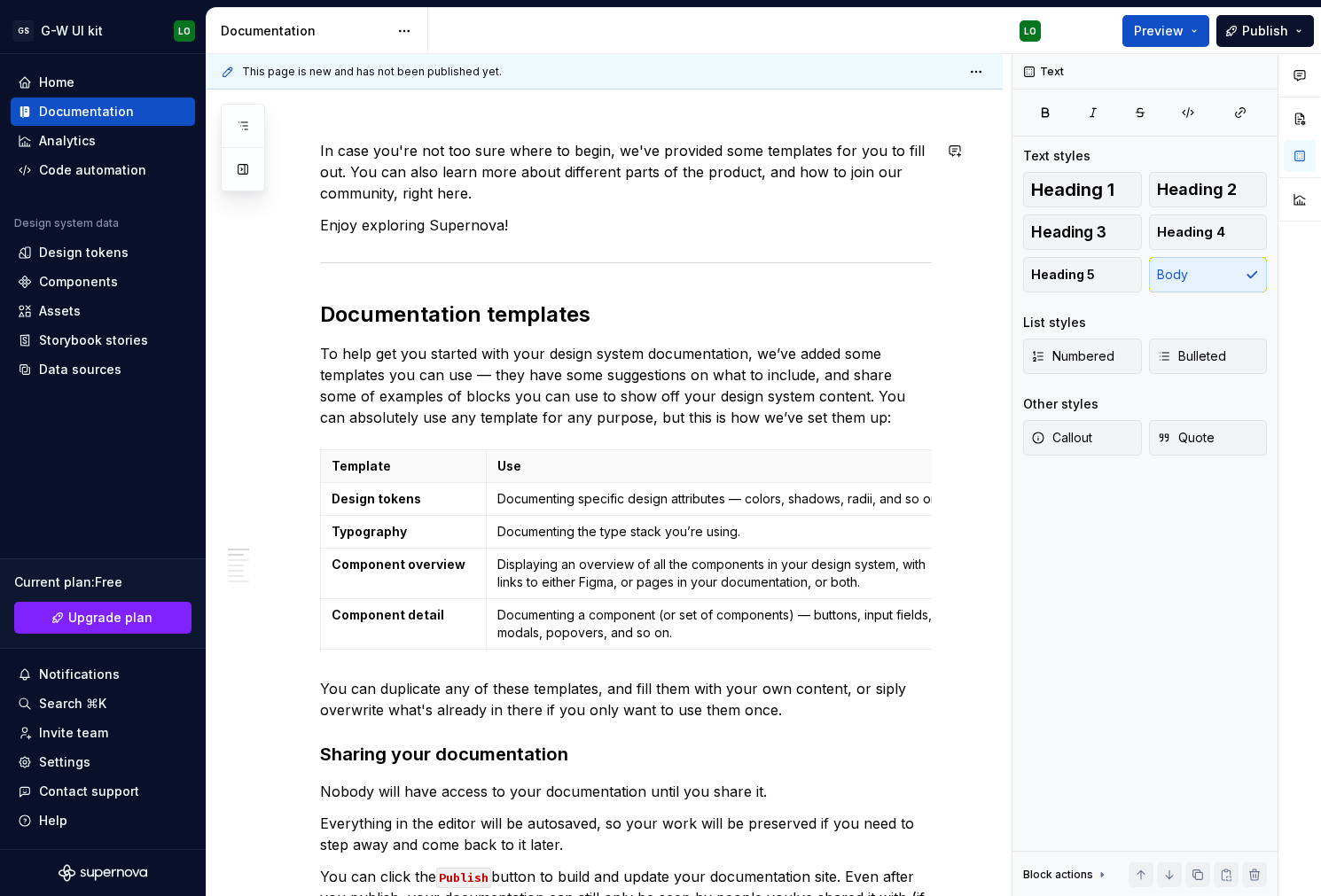
click at [461, 323] on h2 "Documentation templates" at bounding box center [625, 314] width 612 height 29
click at [1300, 117] on button "button" at bounding box center [1300, 118] width 32 height 32
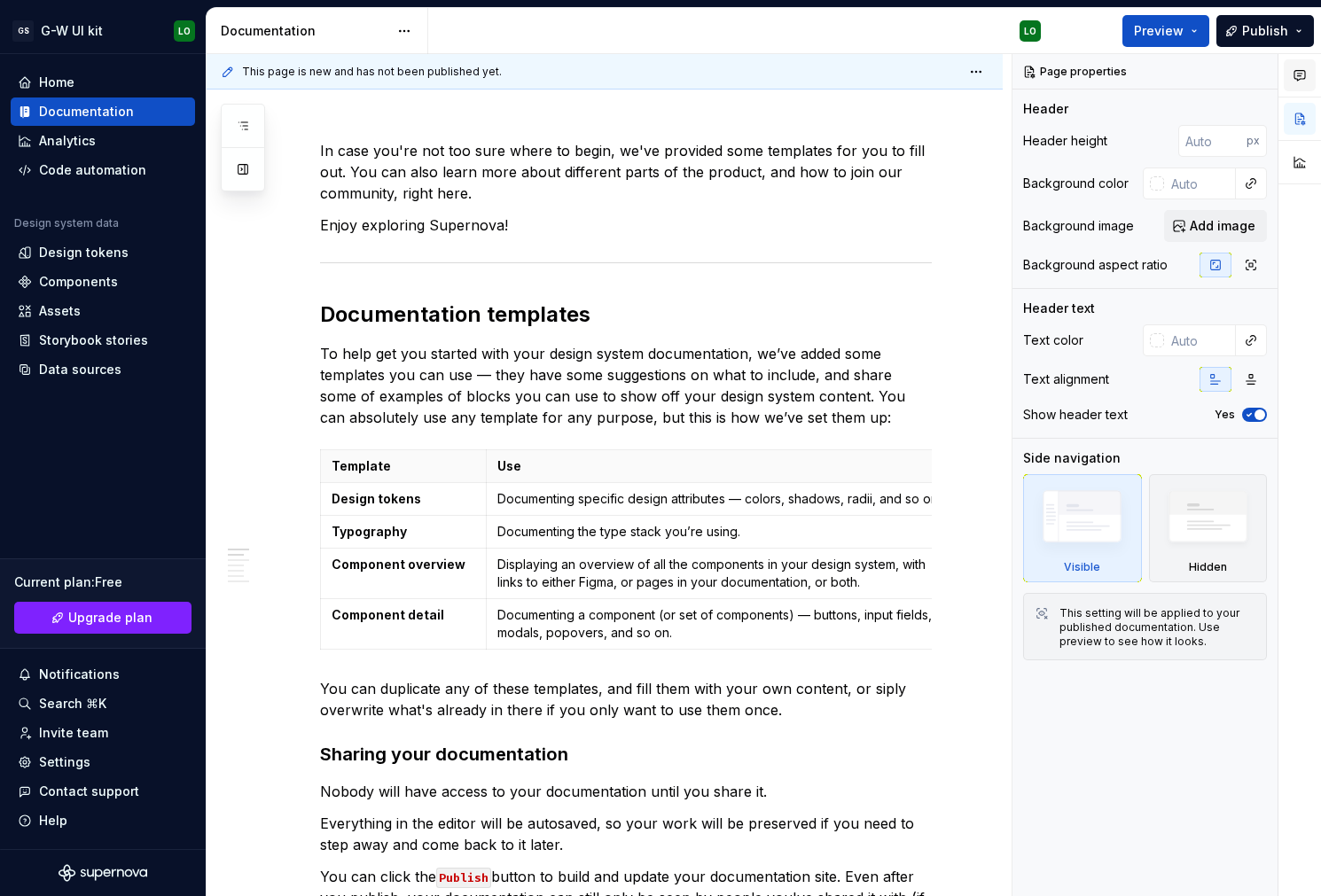
click at [1300, 80] on icon "button" at bounding box center [1300, 76] width 14 height 14
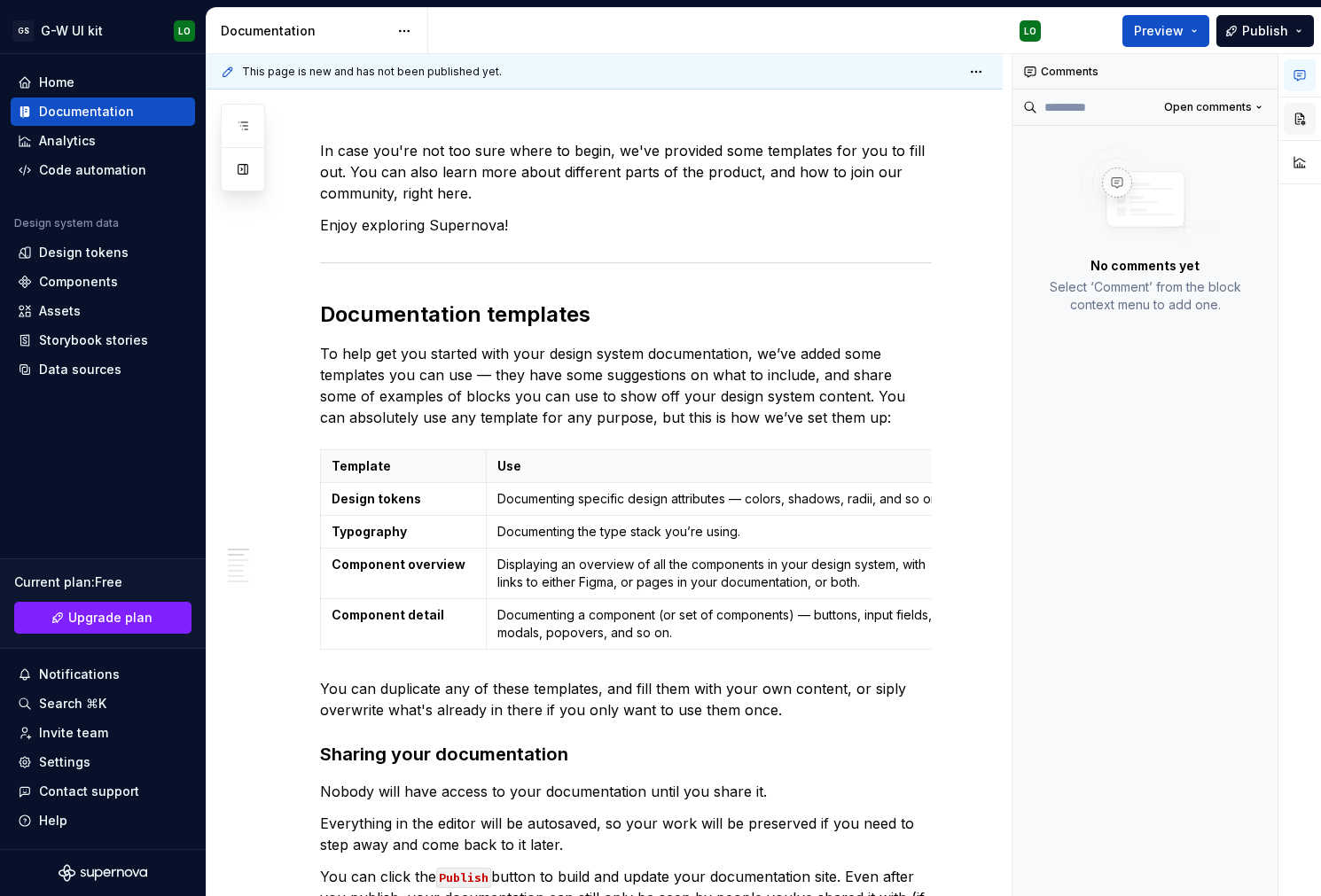
click at [1295, 116] on button "button" at bounding box center [1300, 118] width 32 height 32
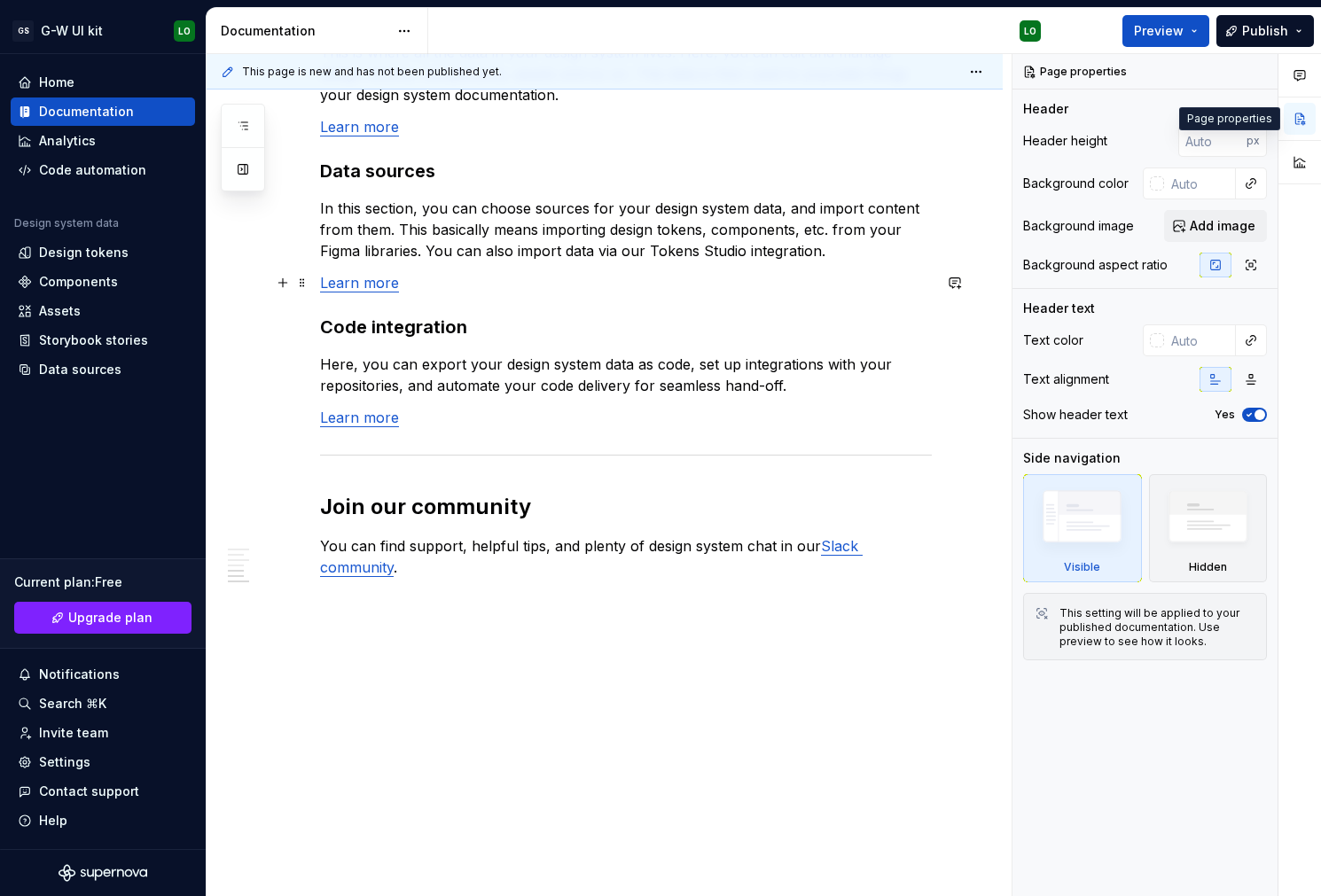
scroll to position [1412, 0]
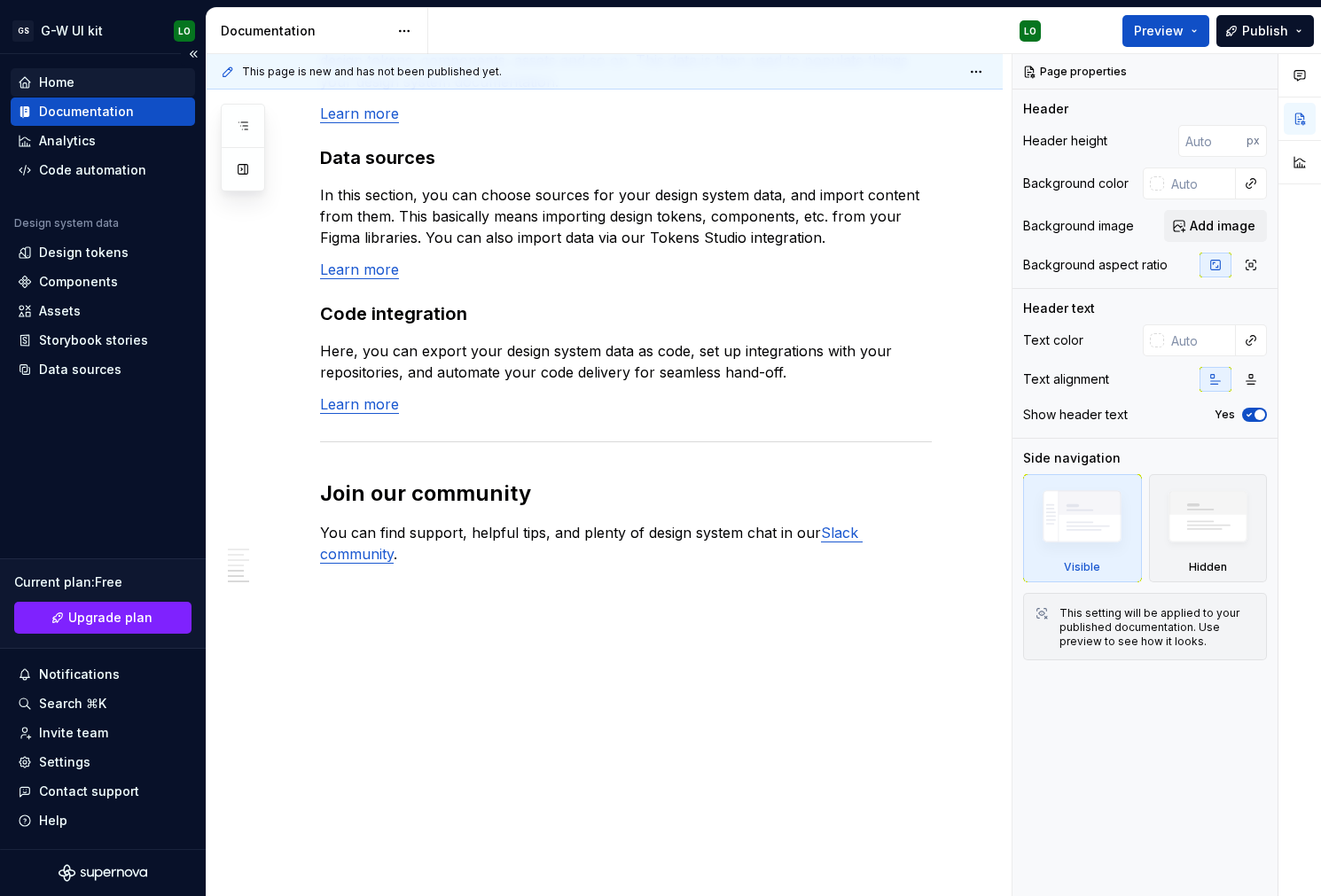
click at [140, 89] on div "Home" at bounding box center [102, 83] width 170 height 18
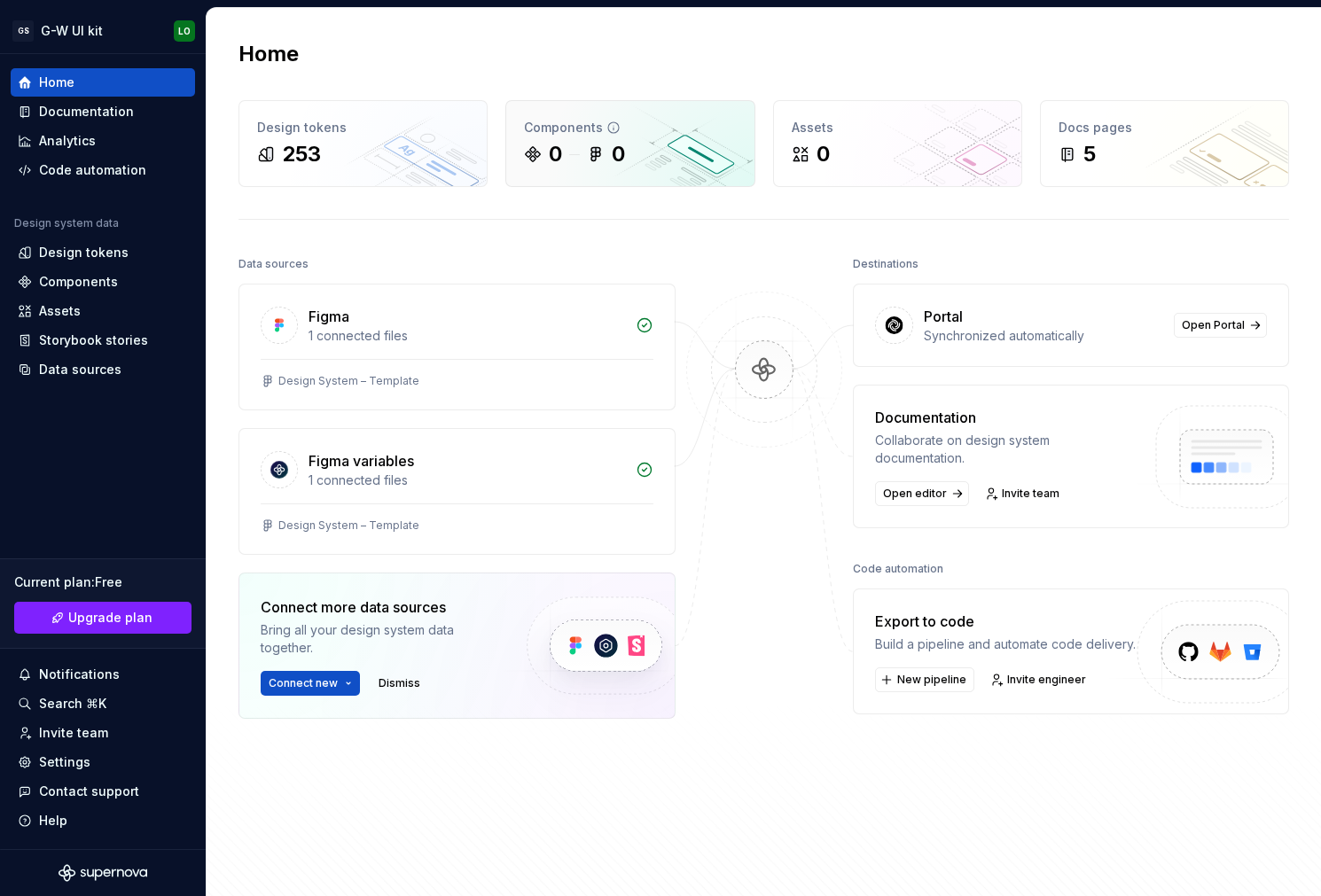
click at [600, 149] on icon at bounding box center [596, 154] width 9 height 13
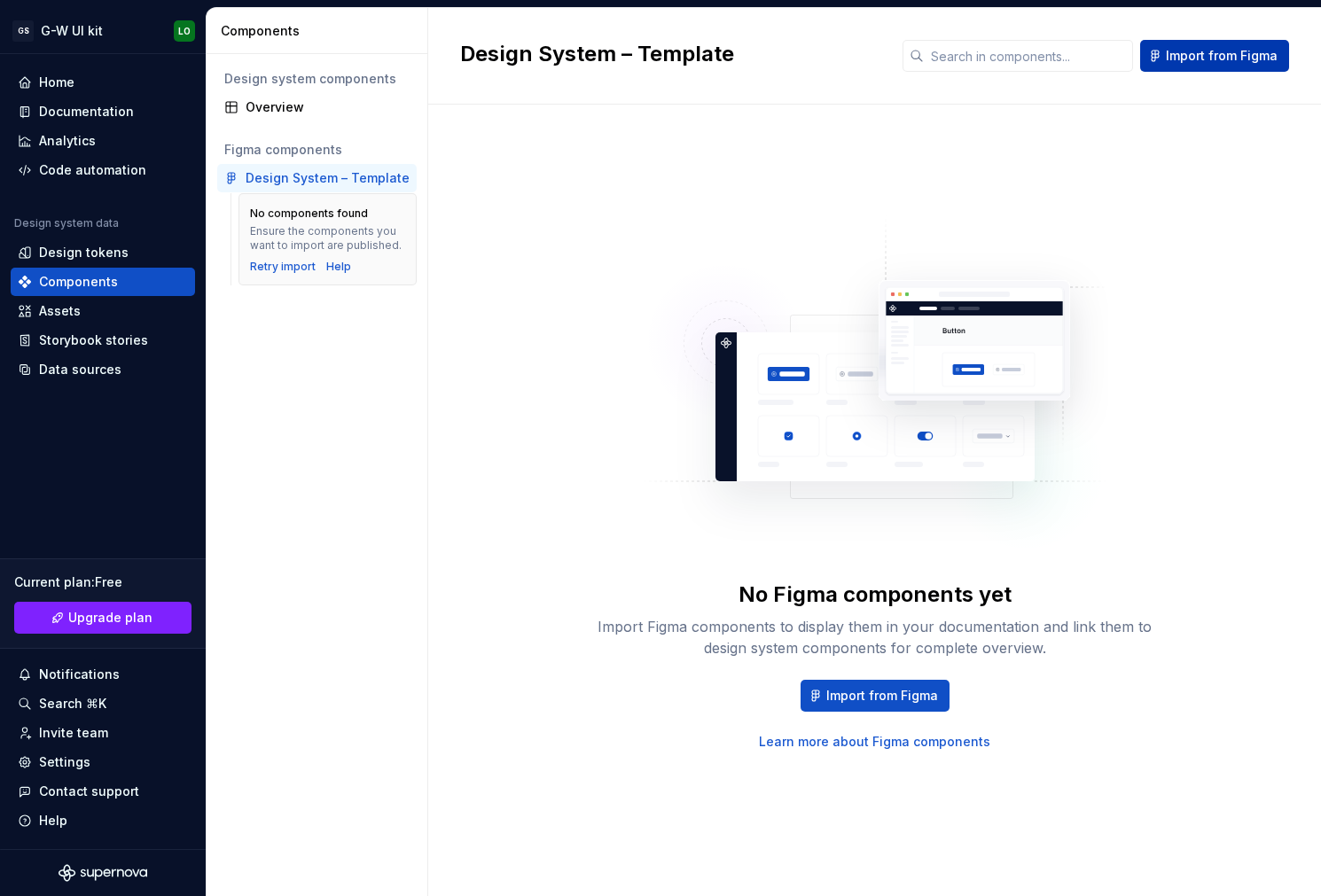
click at [1199, 66] on button "Import from Figma" at bounding box center [1214, 56] width 149 height 32
click at [86, 680] on div "Notifications" at bounding box center [79, 674] width 81 height 18
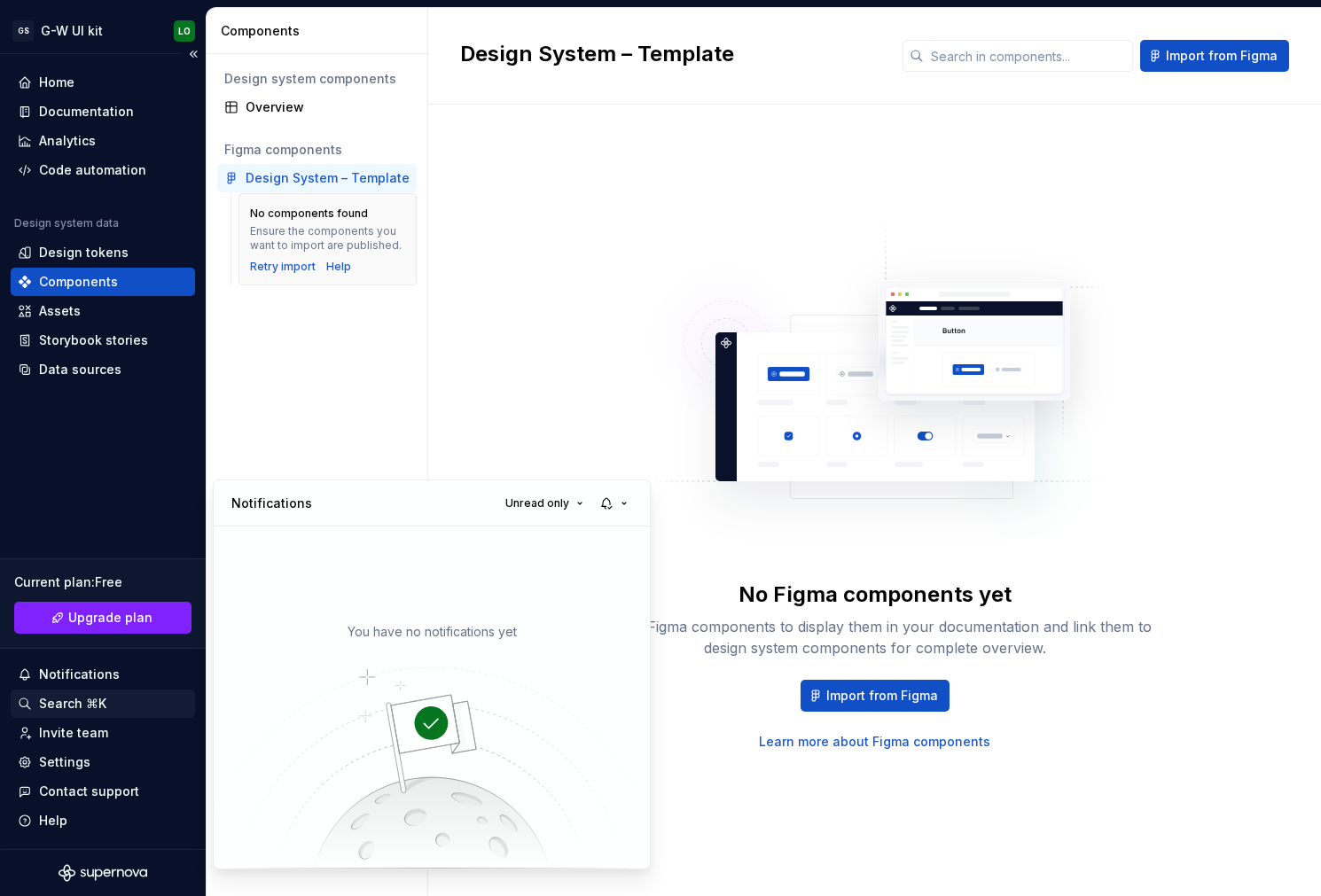
click at [76, 710] on html "GS G-W UI kit LO Home Documentation Analytics Code automation Design system dat…" at bounding box center [660, 448] width 1321 height 896
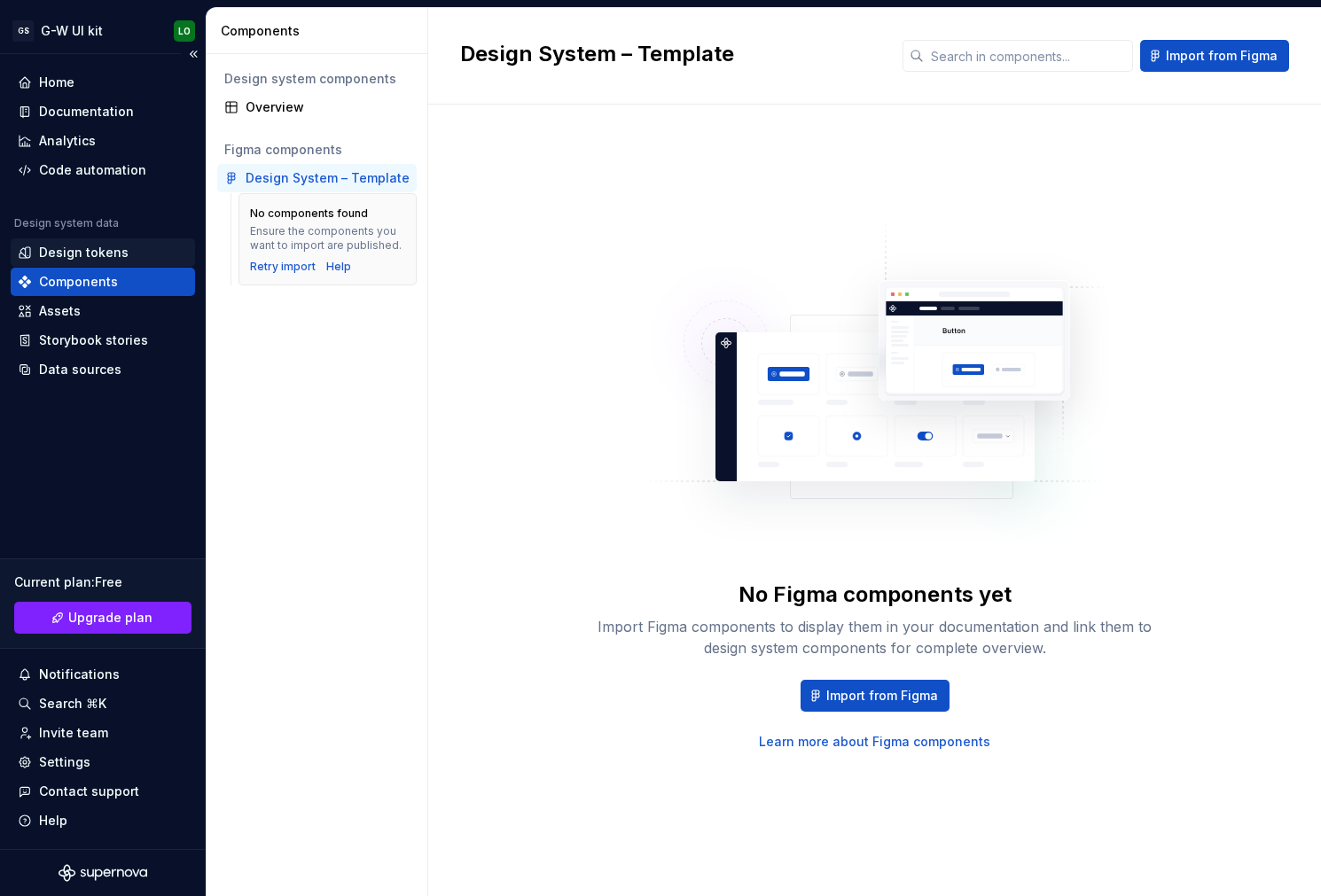
click at [86, 265] on div "Design tokens" at bounding box center [102, 253] width 184 height 29
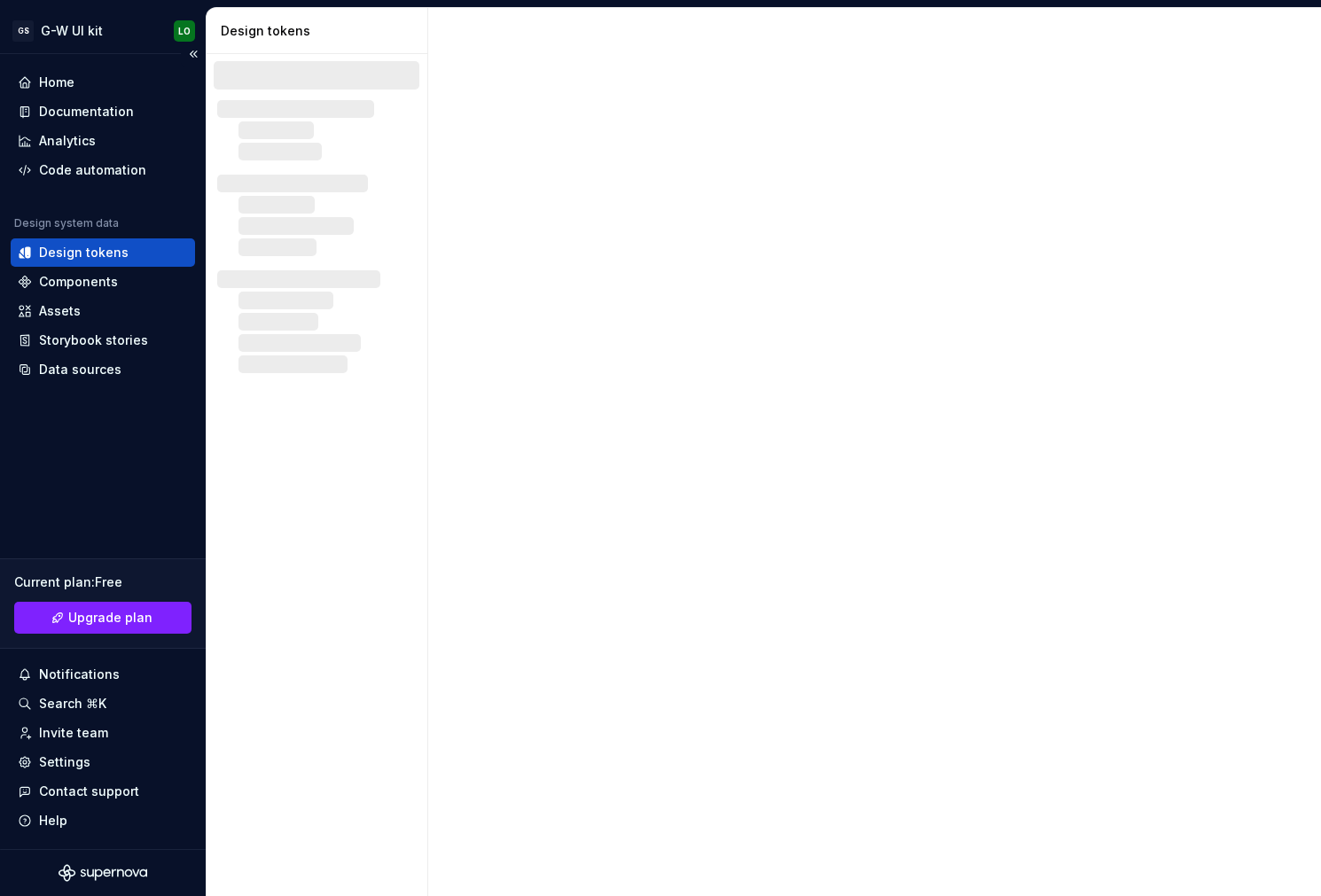
click at [86, 258] on div "Design tokens" at bounding box center [84, 253] width 90 height 18
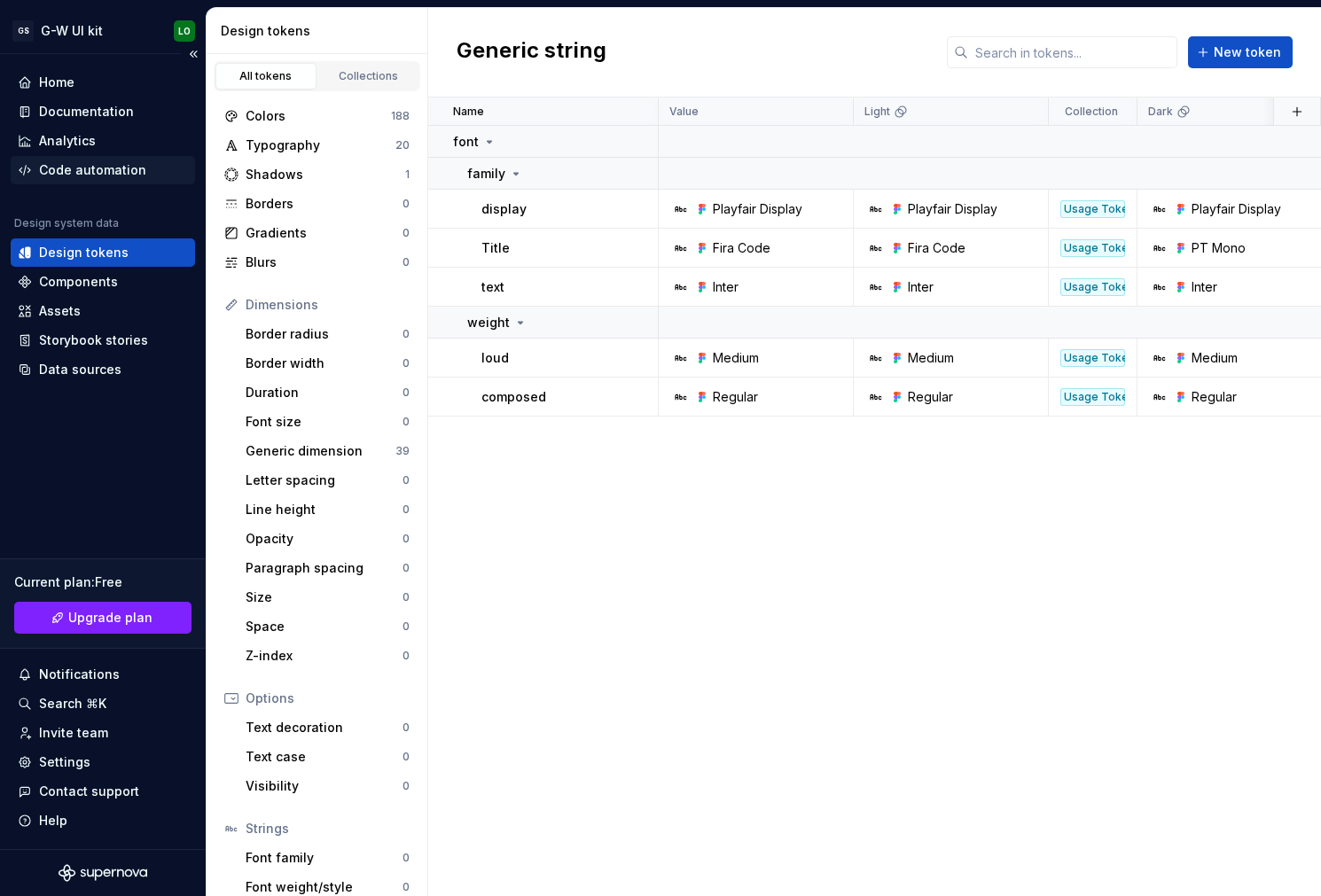
click at [108, 163] on div "Code automation" at bounding box center [93, 170] width 107 height 18
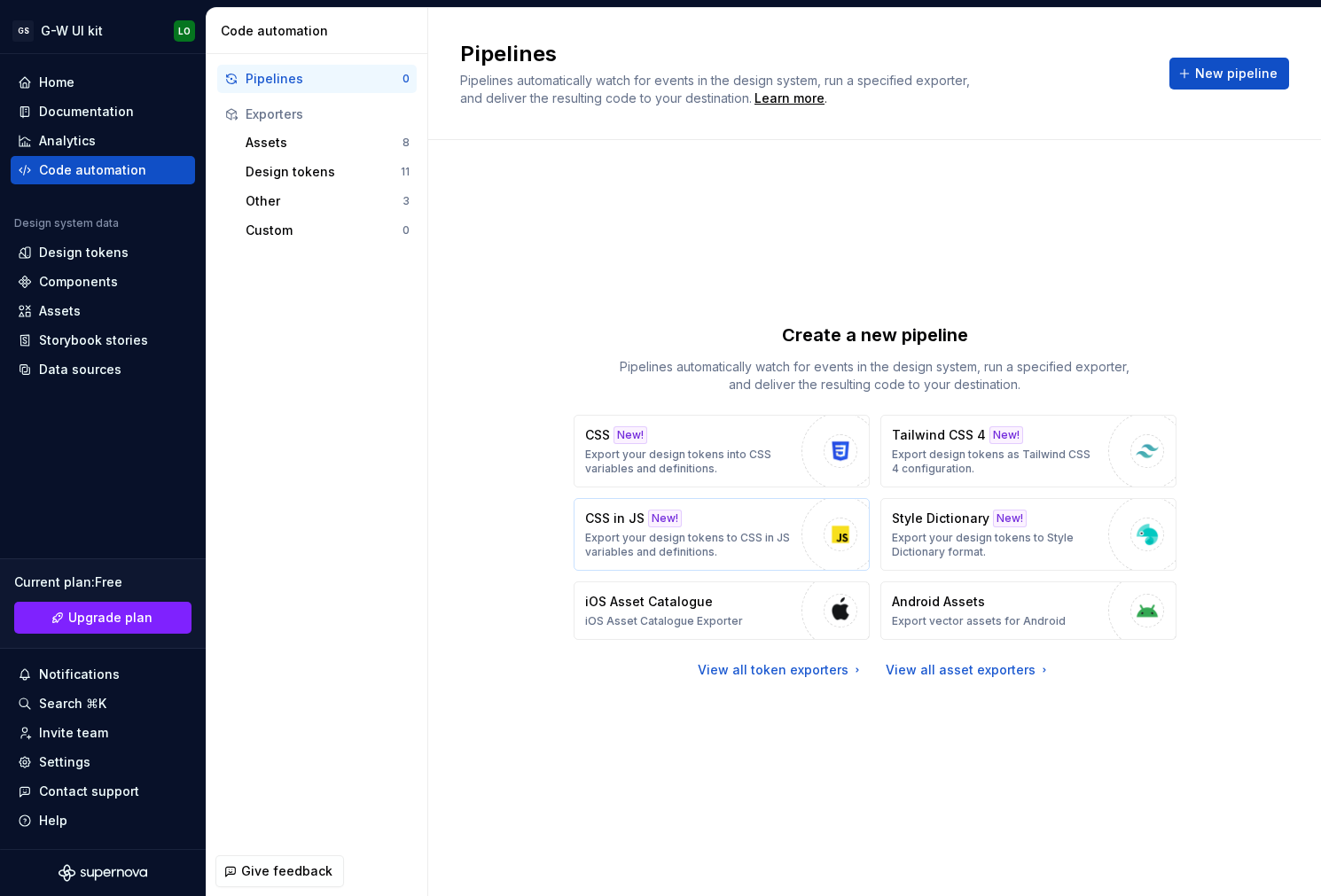
click at [779, 520] on div "CSS in JS New! Export your design tokens to CSS in JS variables and definitions." at bounding box center [689, 534] width 208 height 50
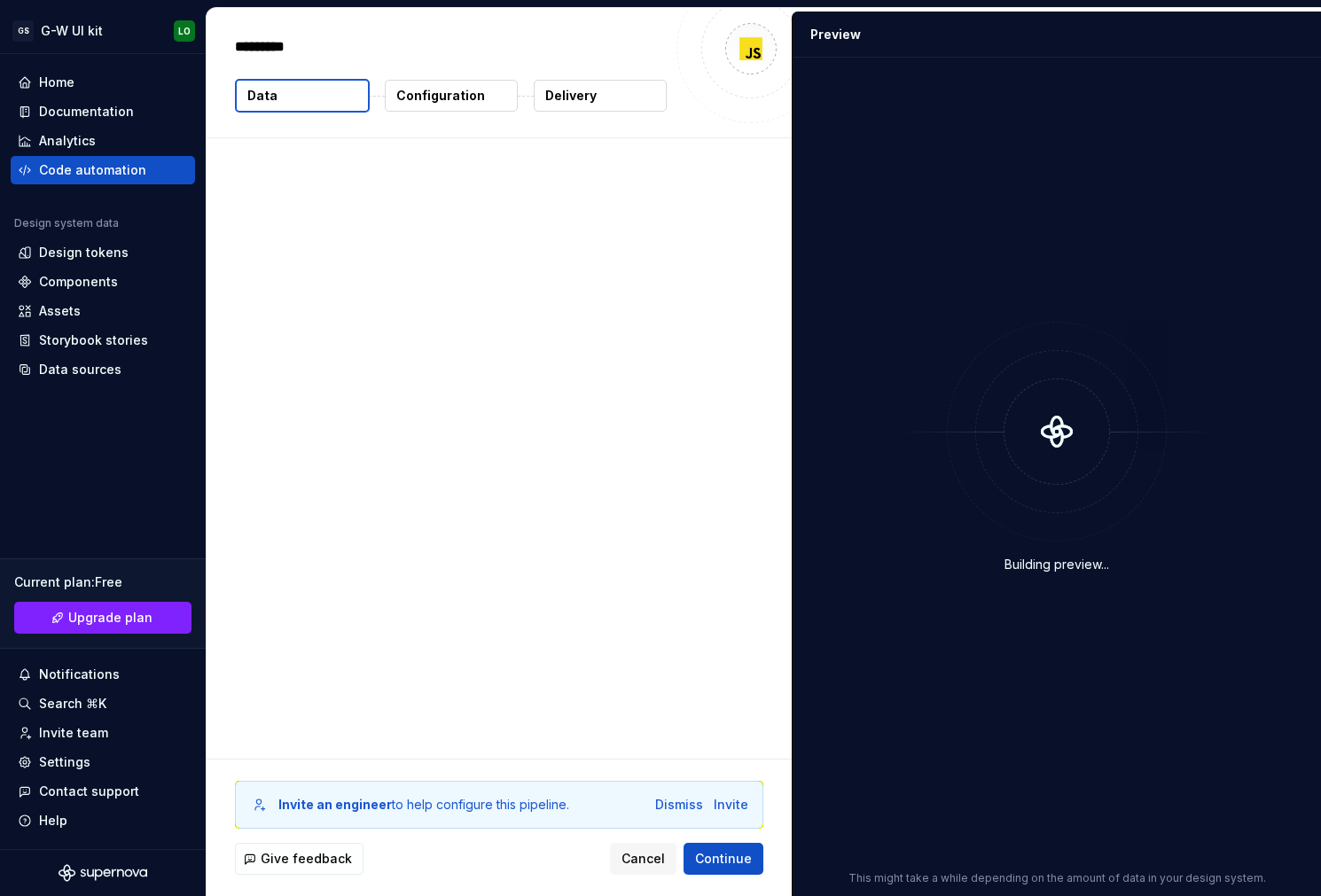
type textarea "*"
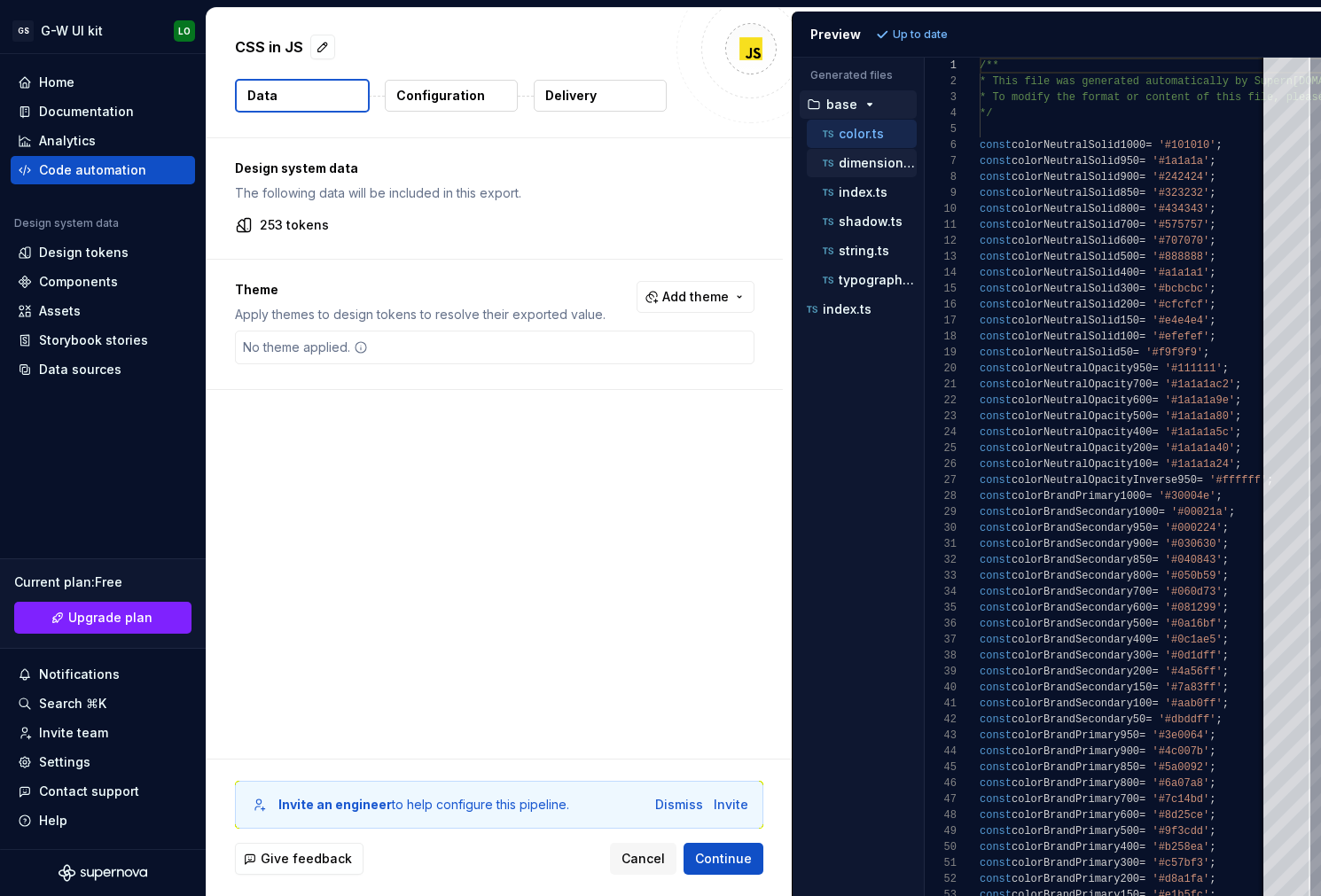
click at [887, 162] on p "dimension.ts" at bounding box center [877, 163] width 78 height 14
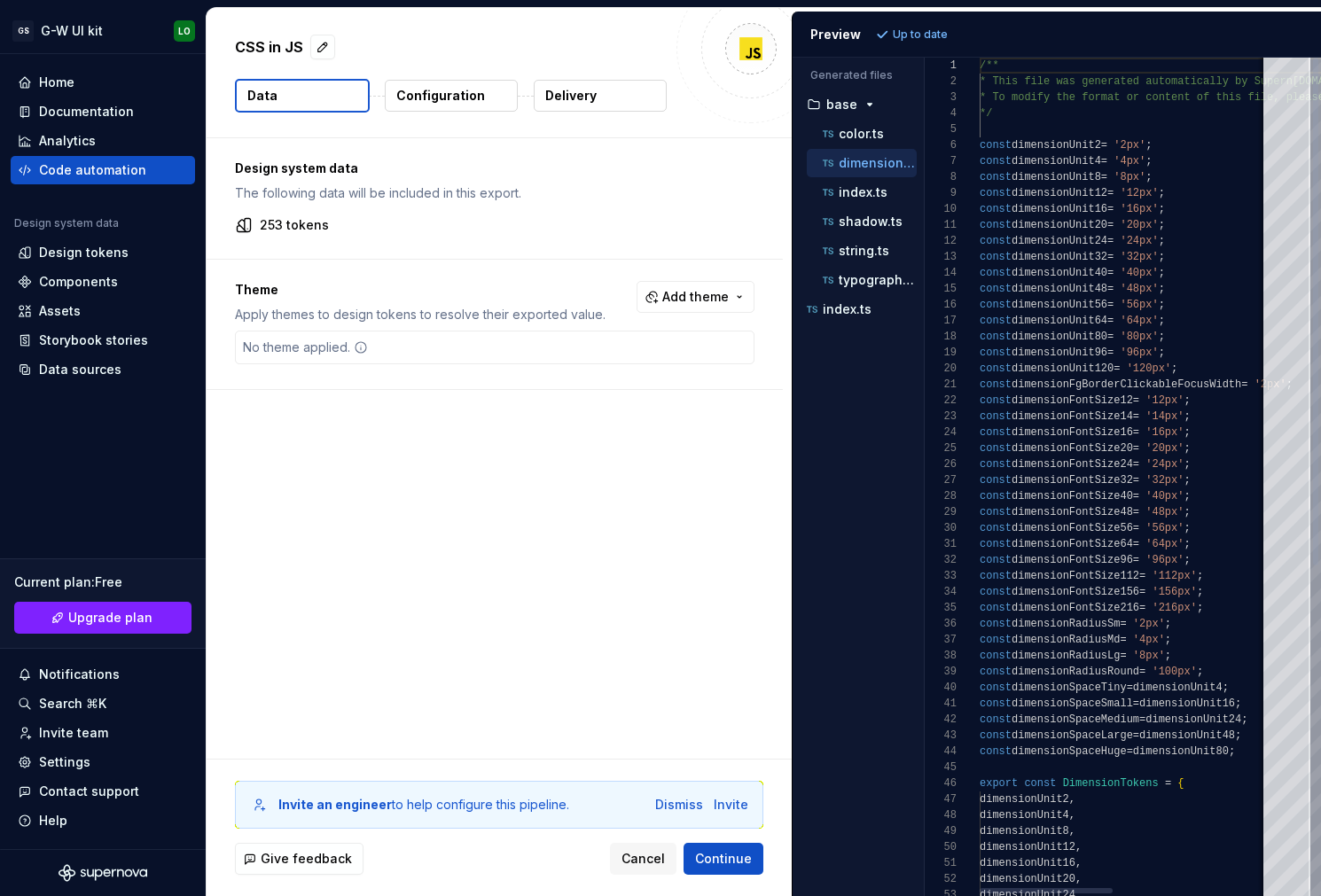
scroll to position [159, 0]
click at [869, 189] on p "index.ts" at bounding box center [862, 192] width 49 height 14
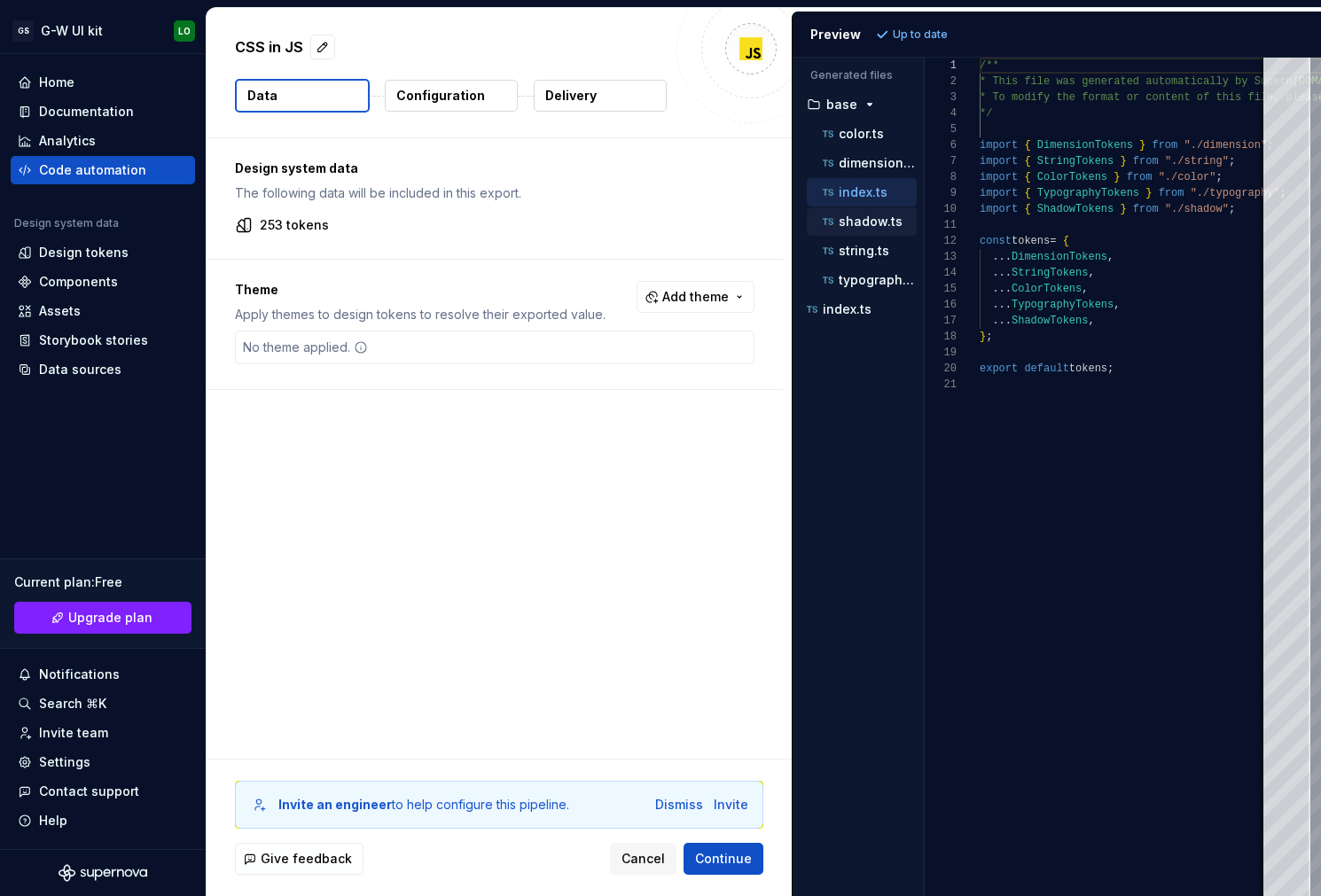
click at [861, 219] on p "shadow.ts" at bounding box center [870, 222] width 64 height 14
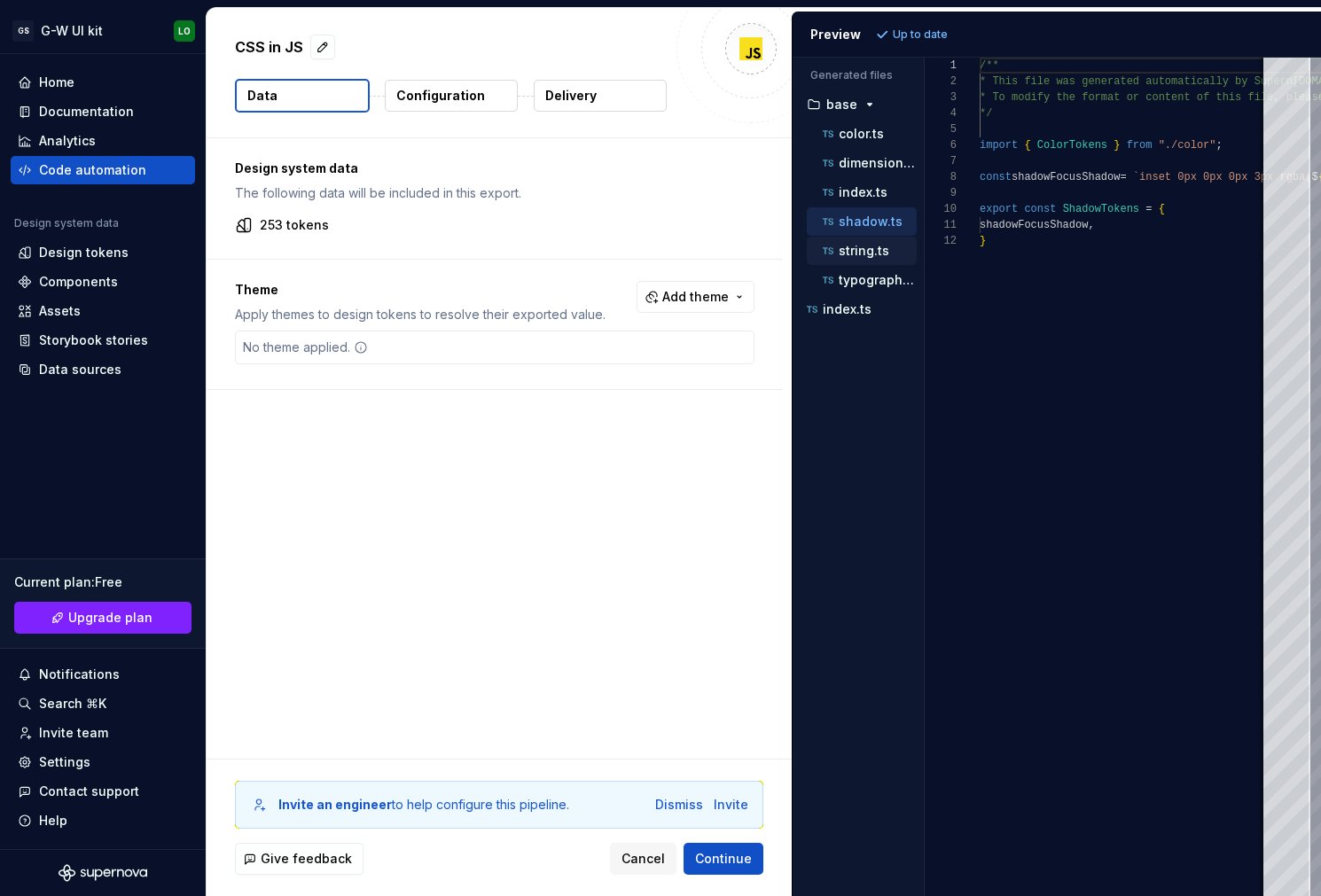
click at [858, 246] on p "string.ts" at bounding box center [863, 251] width 51 height 14
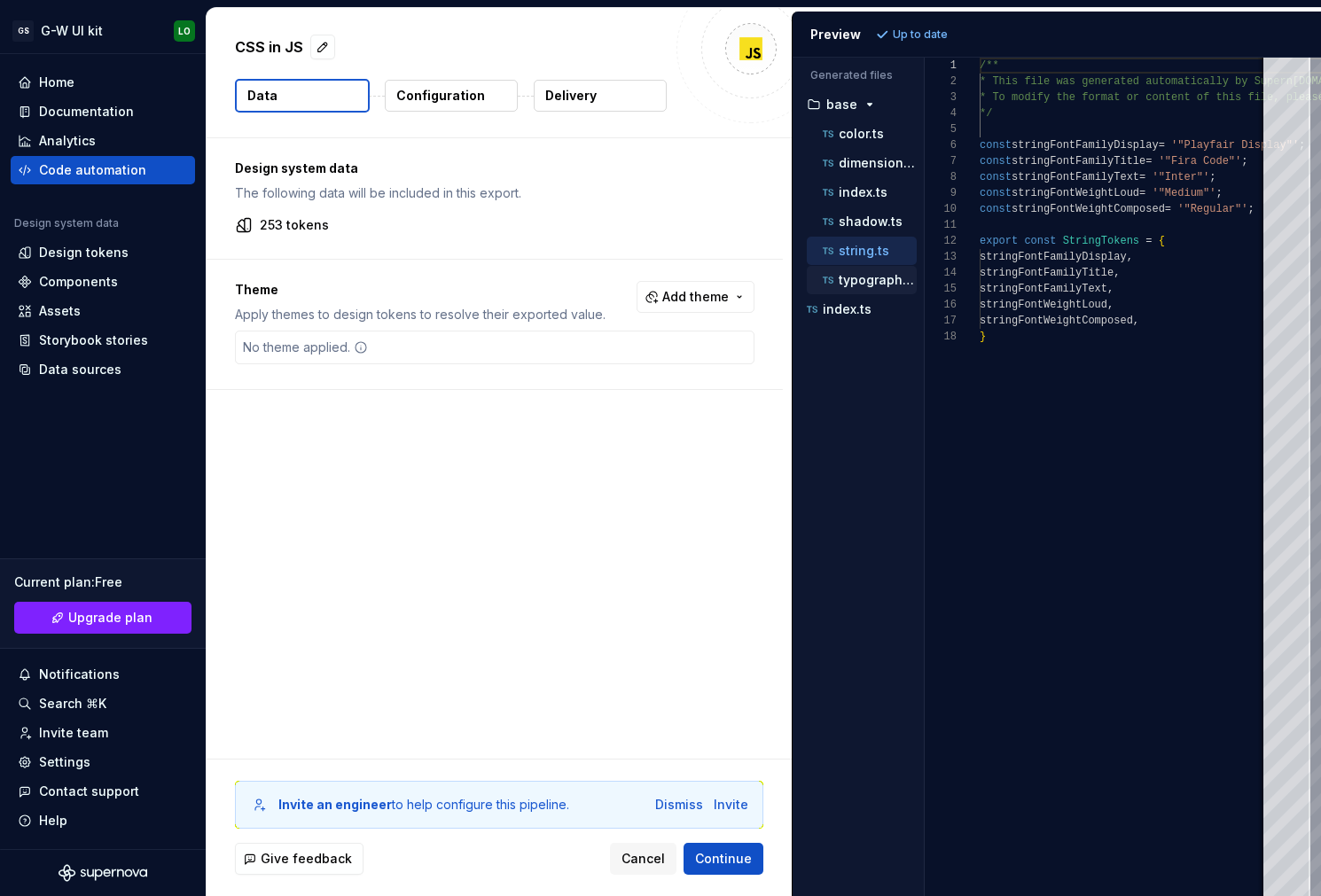
click at [855, 289] on div "typography.ts" at bounding box center [861, 281] width 110 height 29
click at [855, 280] on p "typography.ts" at bounding box center [877, 281] width 78 height 14
type textarea "**********"
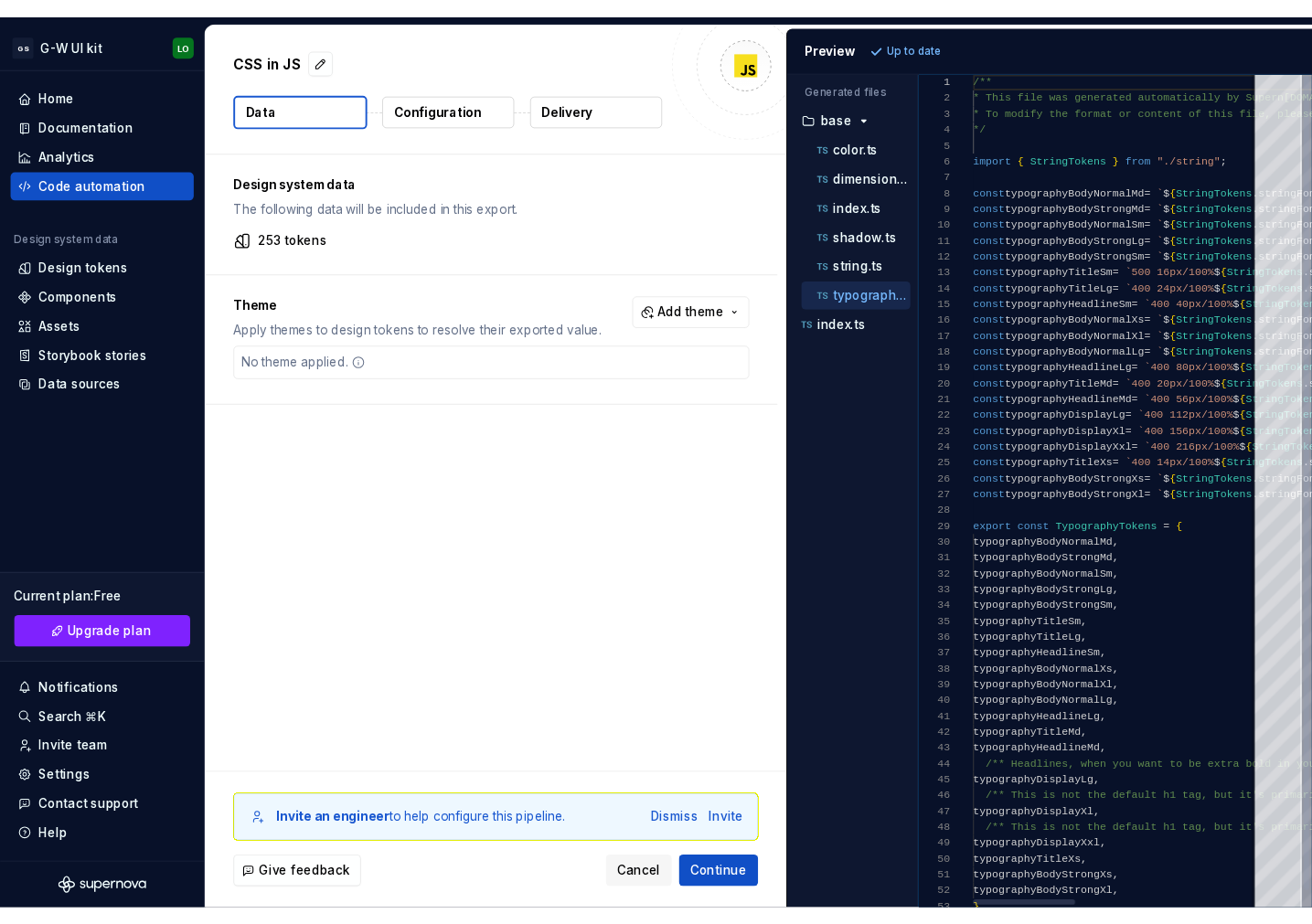
scroll to position [148, 0]
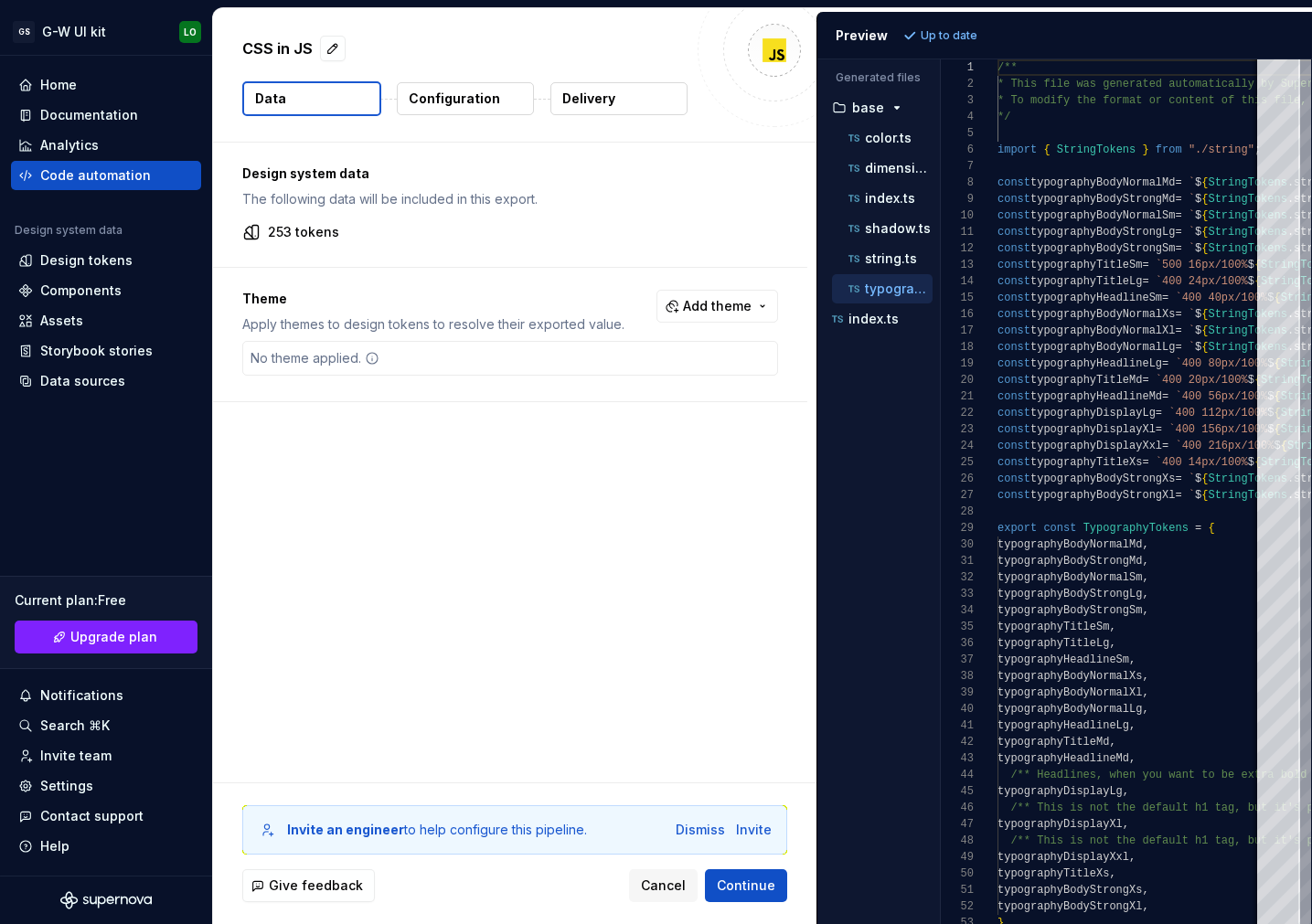
click at [509, 91] on button "Configuration" at bounding box center [465, 99] width 137 height 33
click at [495, 96] on button "Configuration" at bounding box center [465, 99] width 137 height 33
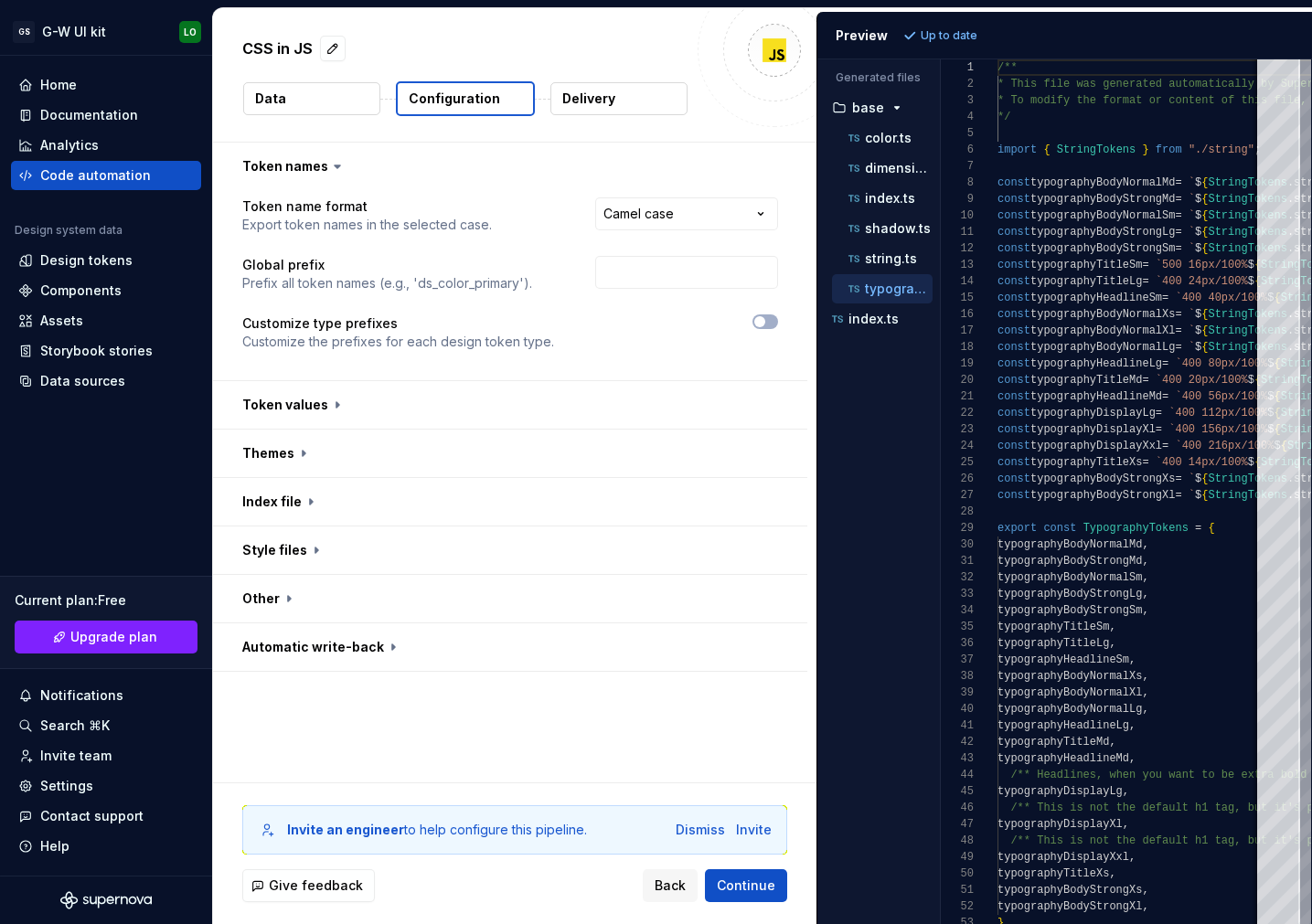
click at [343, 99] on button "Data" at bounding box center [311, 99] width 137 height 33
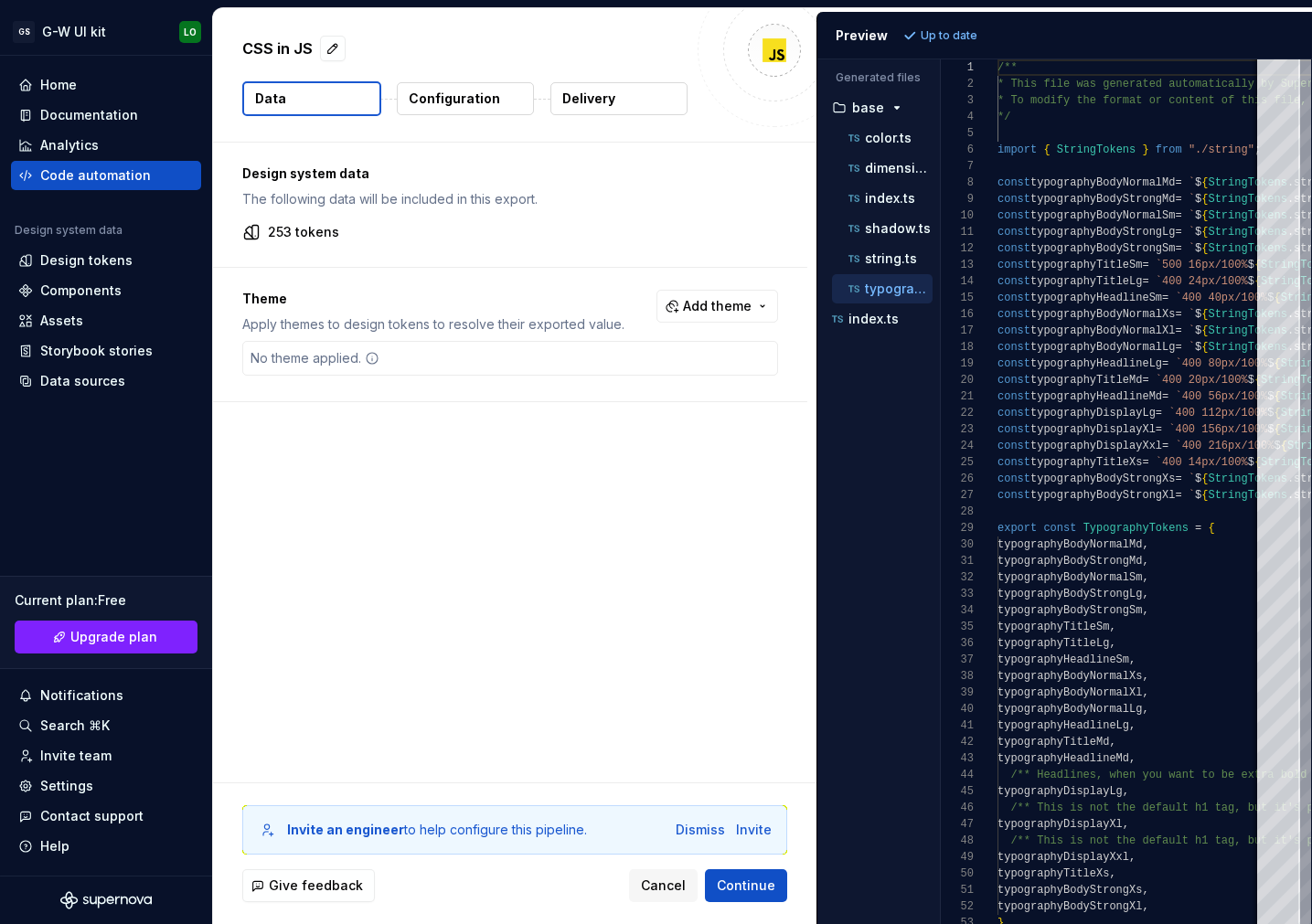
click at [506, 107] on button "Configuration" at bounding box center [465, 99] width 137 height 33
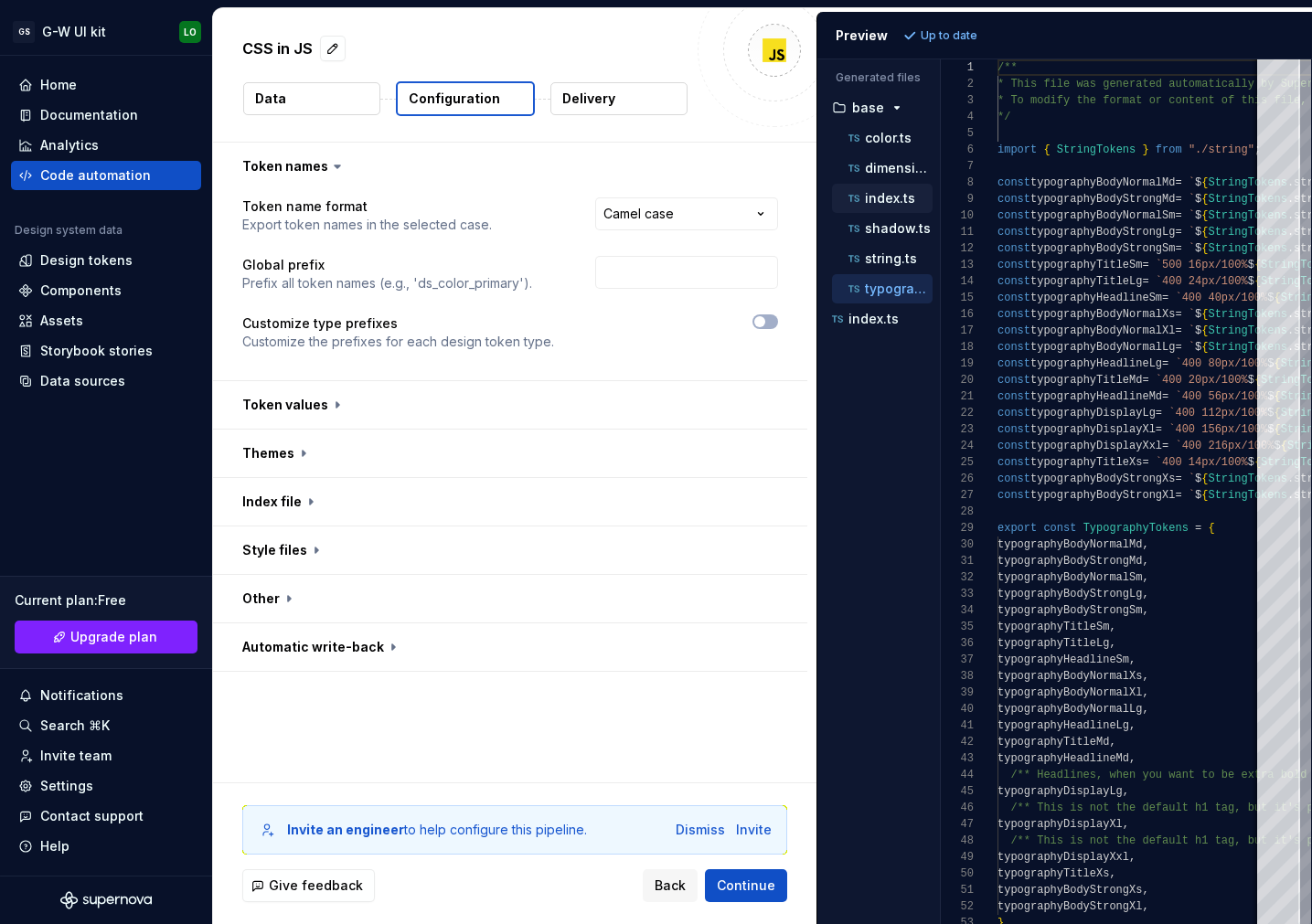
click at [921, 197] on div "index.ts" at bounding box center [889, 198] width 88 height 18
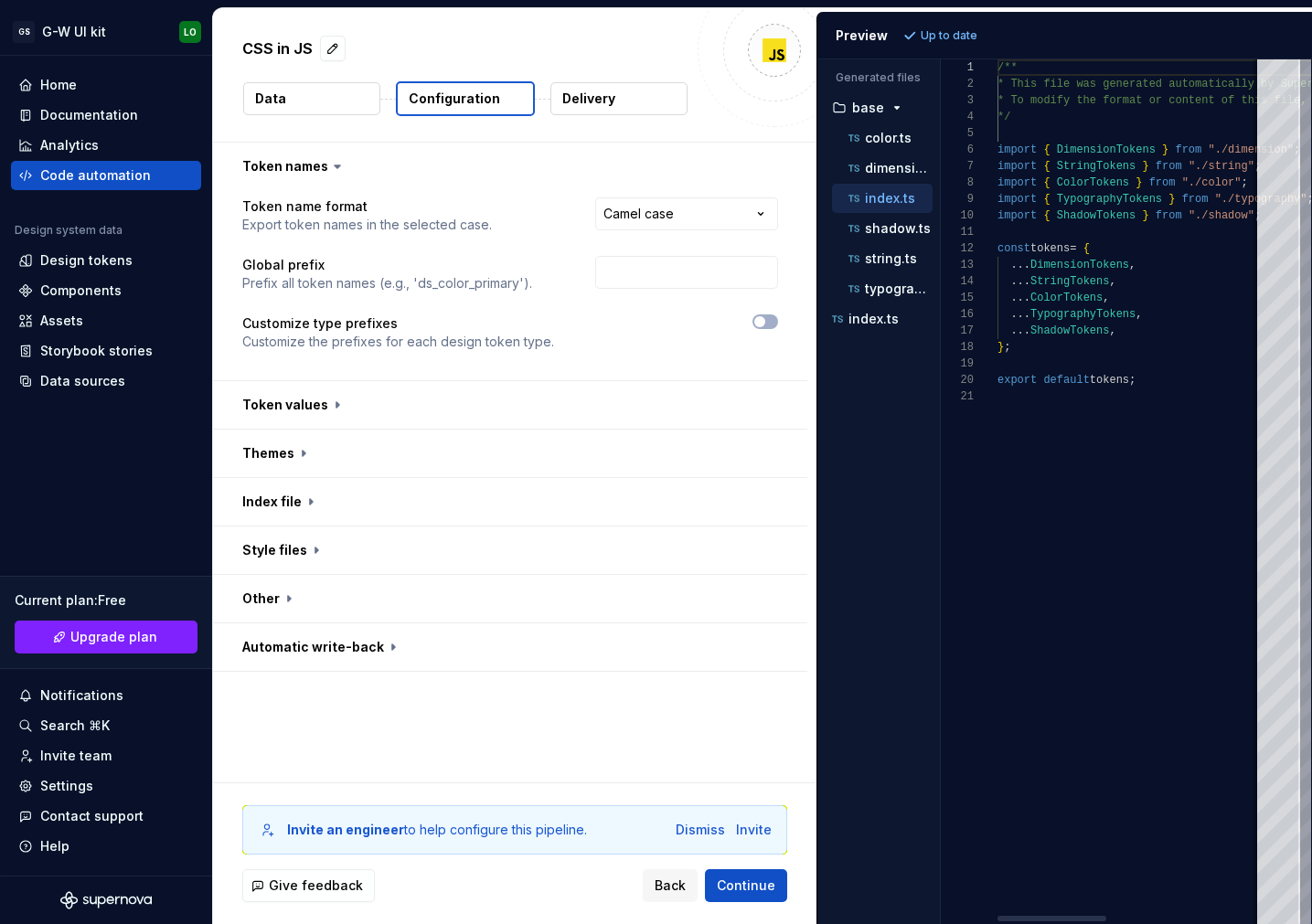
scroll to position [164, 0]
click at [866, 110] on p "base" at bounding box center [868, 107] width 32 height 15
click at [865, 95] on div "base" at bounding box center [878, 108] width 107 height 29
click at [862, 114] on button "base" at bounding box center [878, 107] width 107 height 20
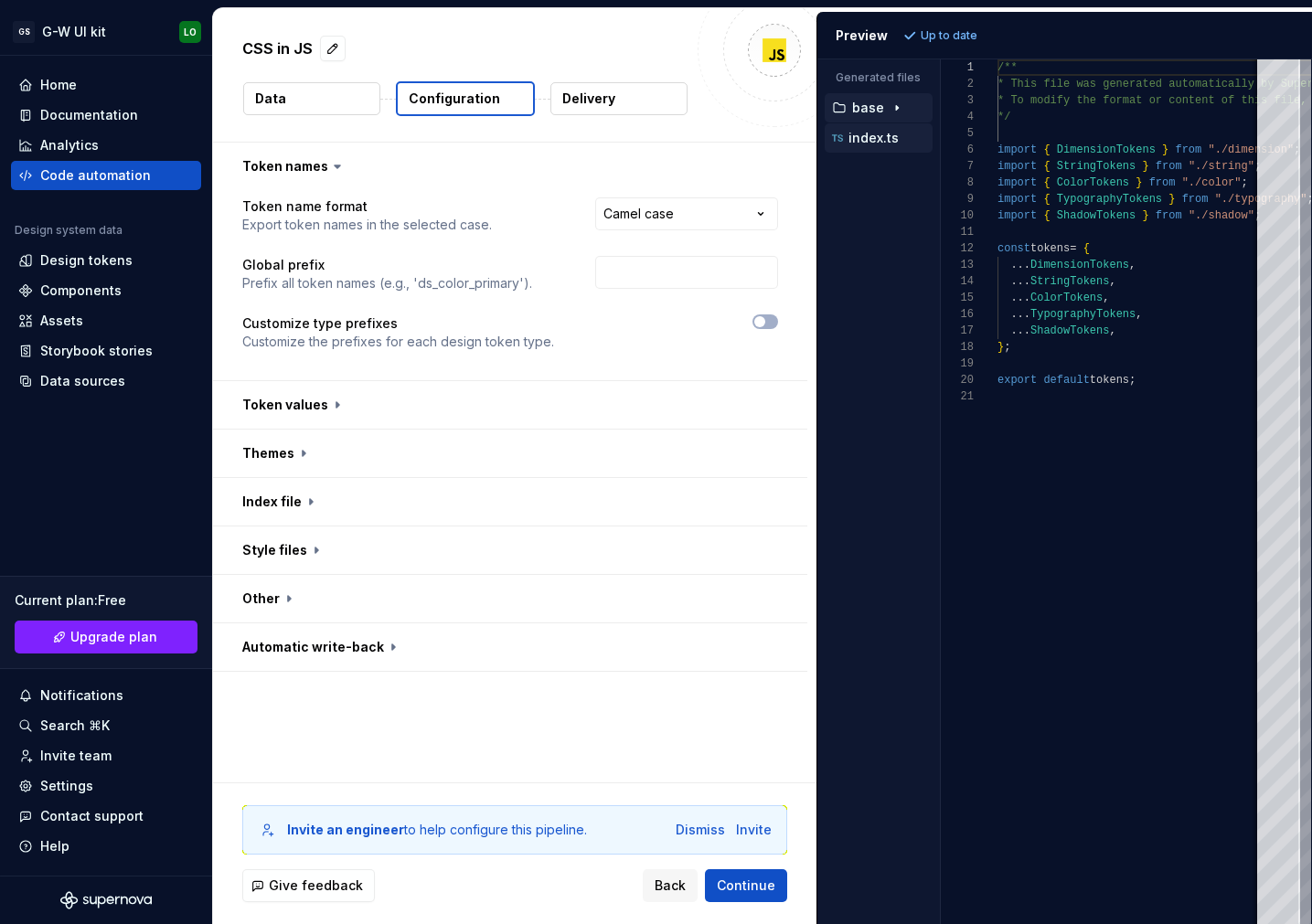
click at [859, 139] on p "index.ts" at bounding box center [874, 138] width 51 height 15
type textarea "**********"
